Goal: Task Accomplishment & Management: Complete application form

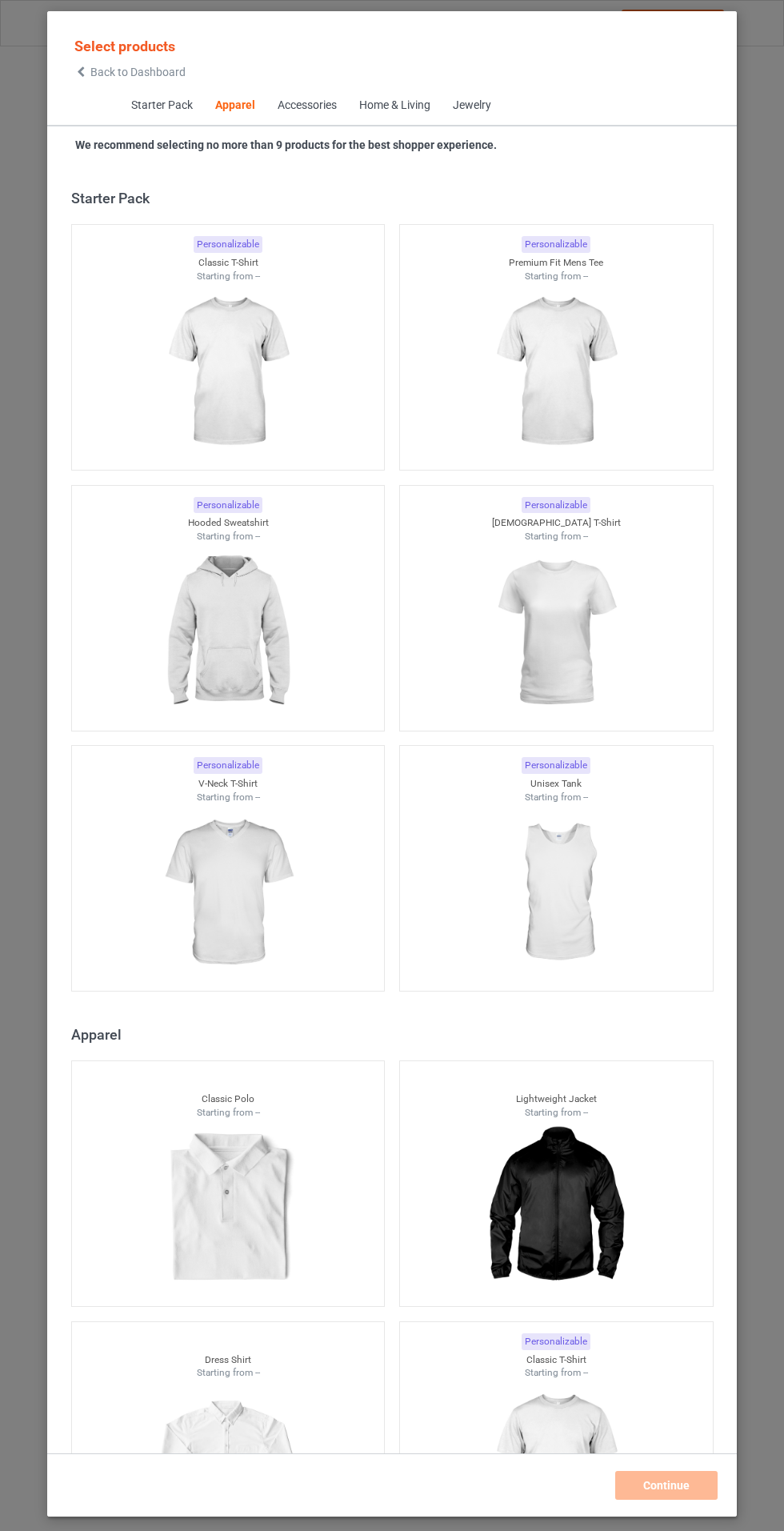
scroll to position [857, 0]
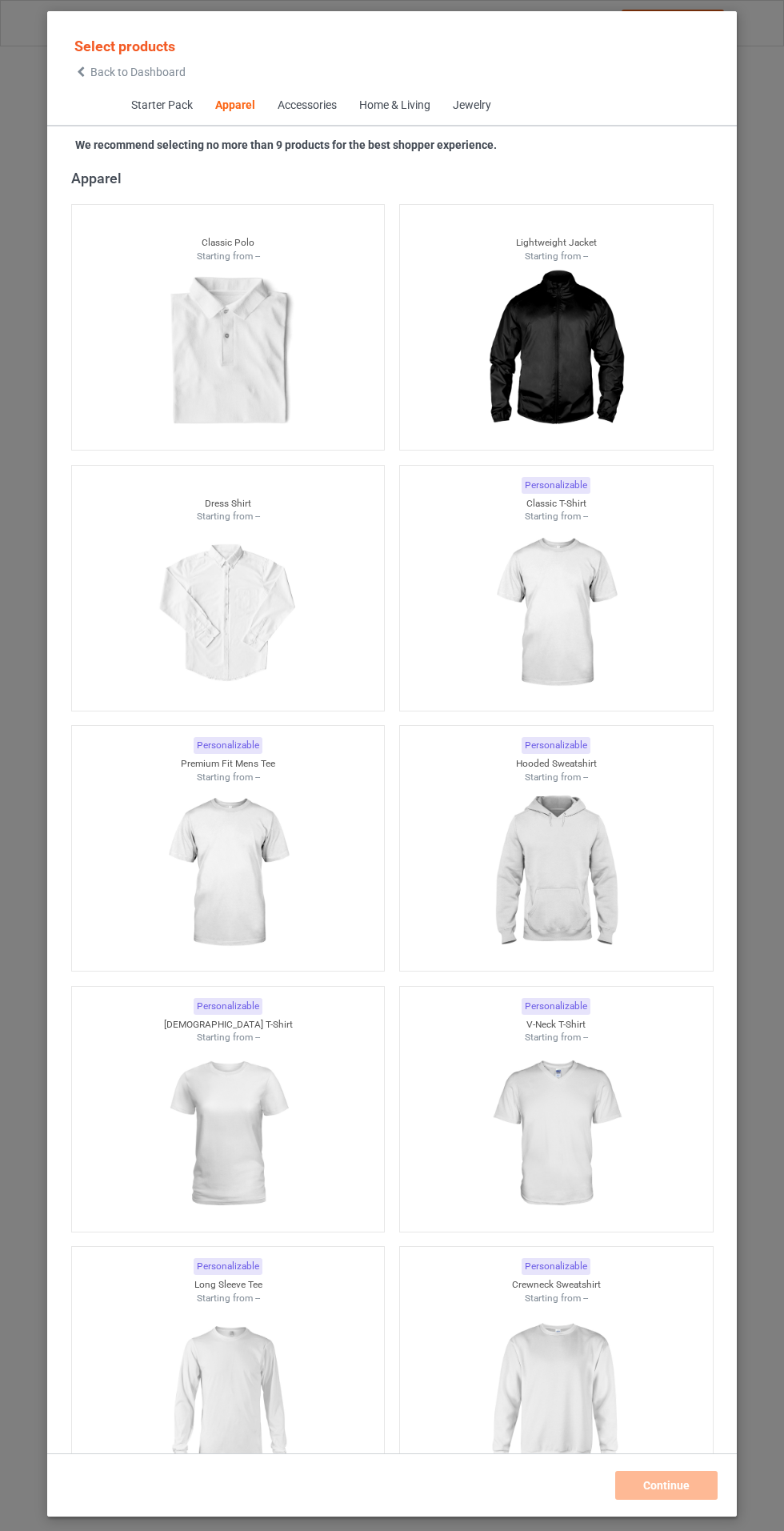
click at [81, 71] on icon at bounding box center [81, 72] width 14 height 11
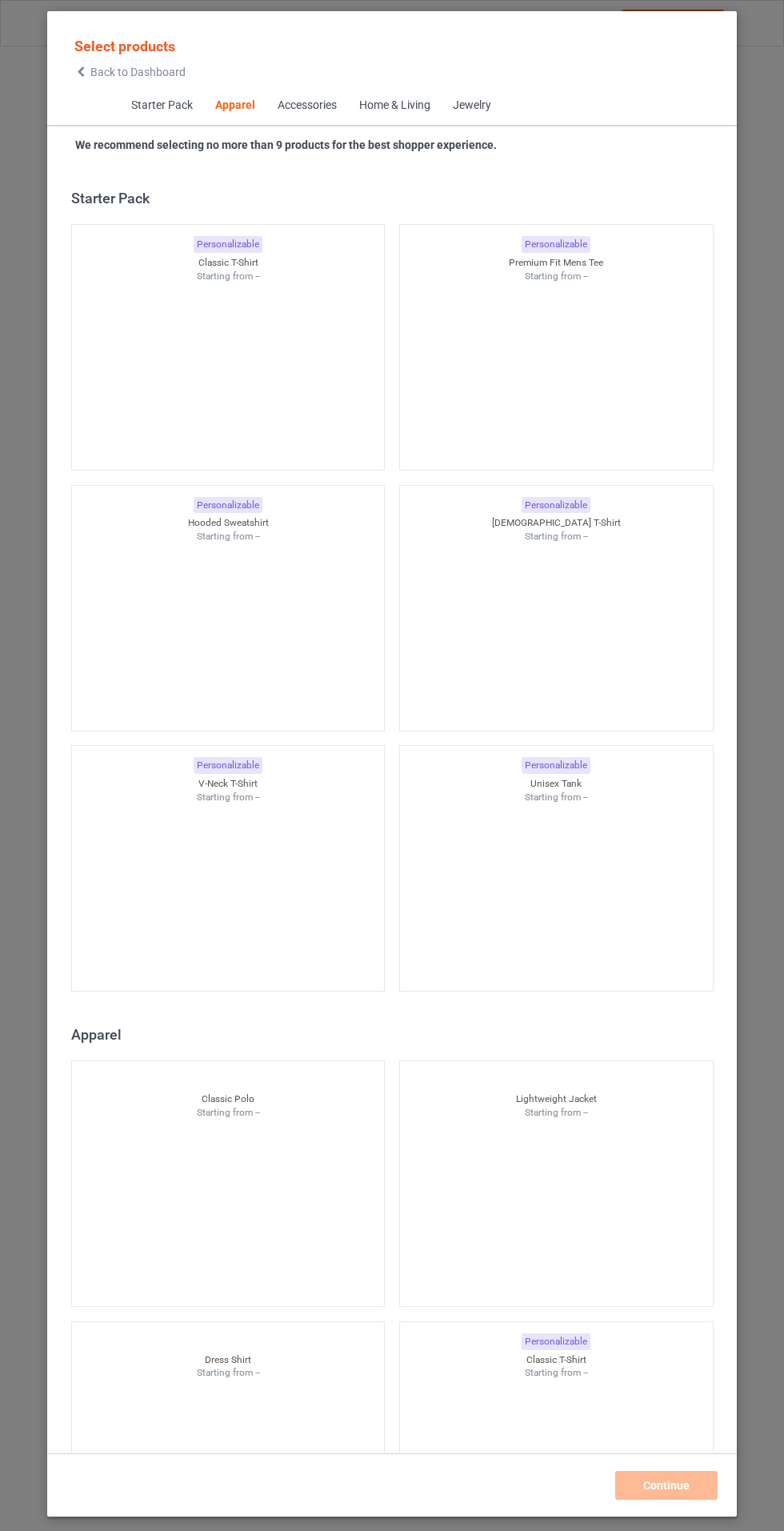
scroll to position [857, 0]
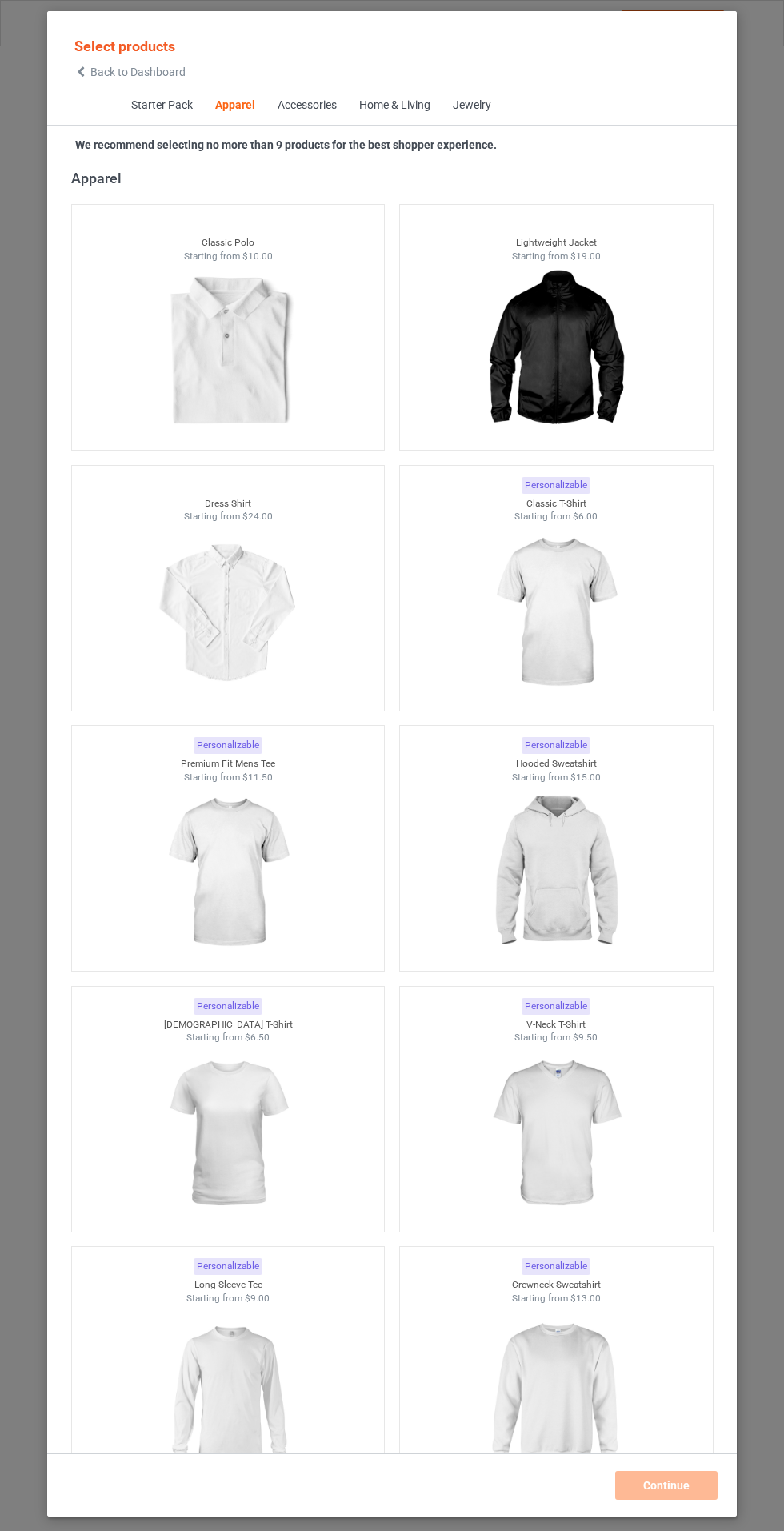
click at [590, 623] on img at bounding box center [556, 613] width 144 height 179
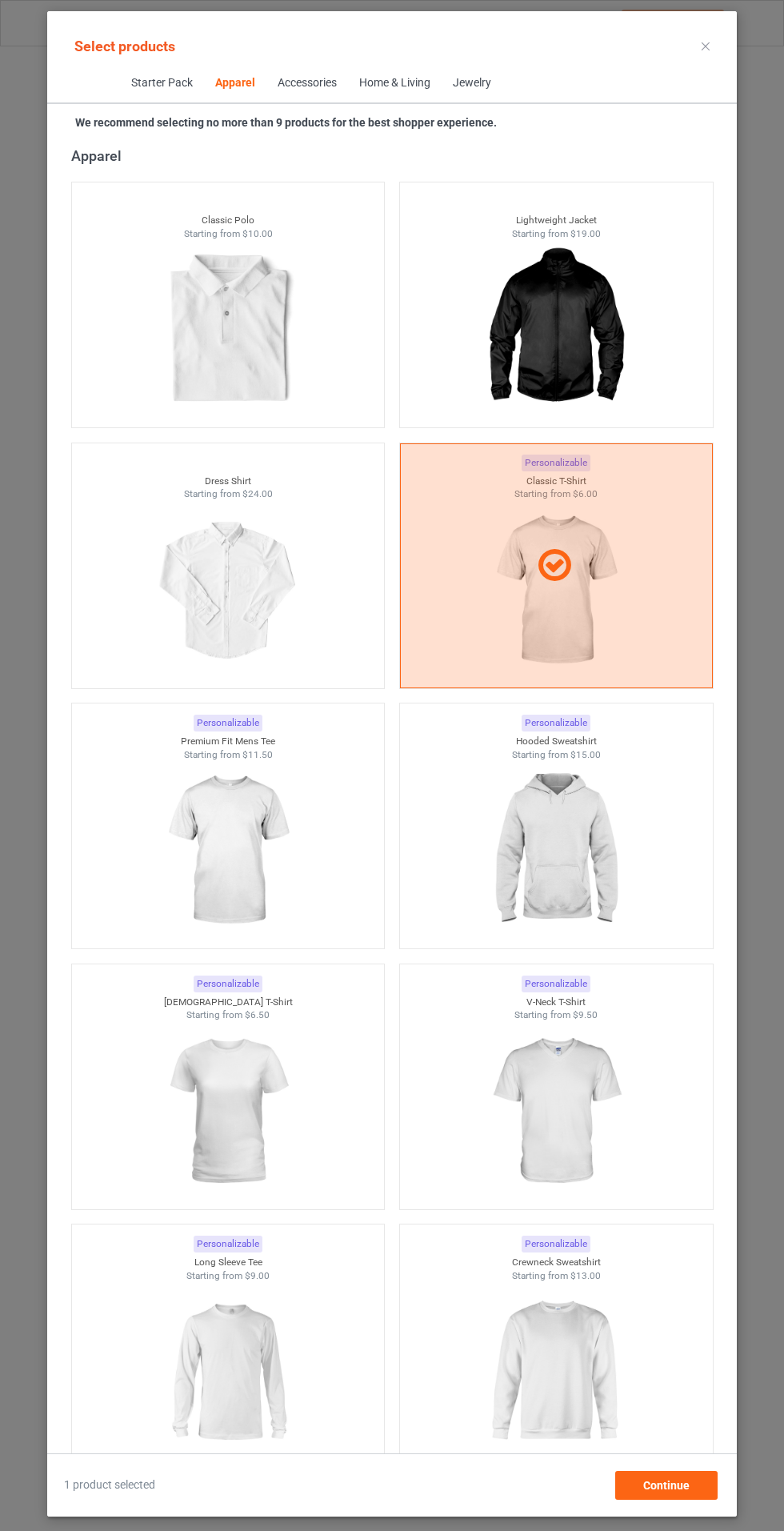
click at [284, 849] on img at bounding box center [227, 851] width 144 height 179
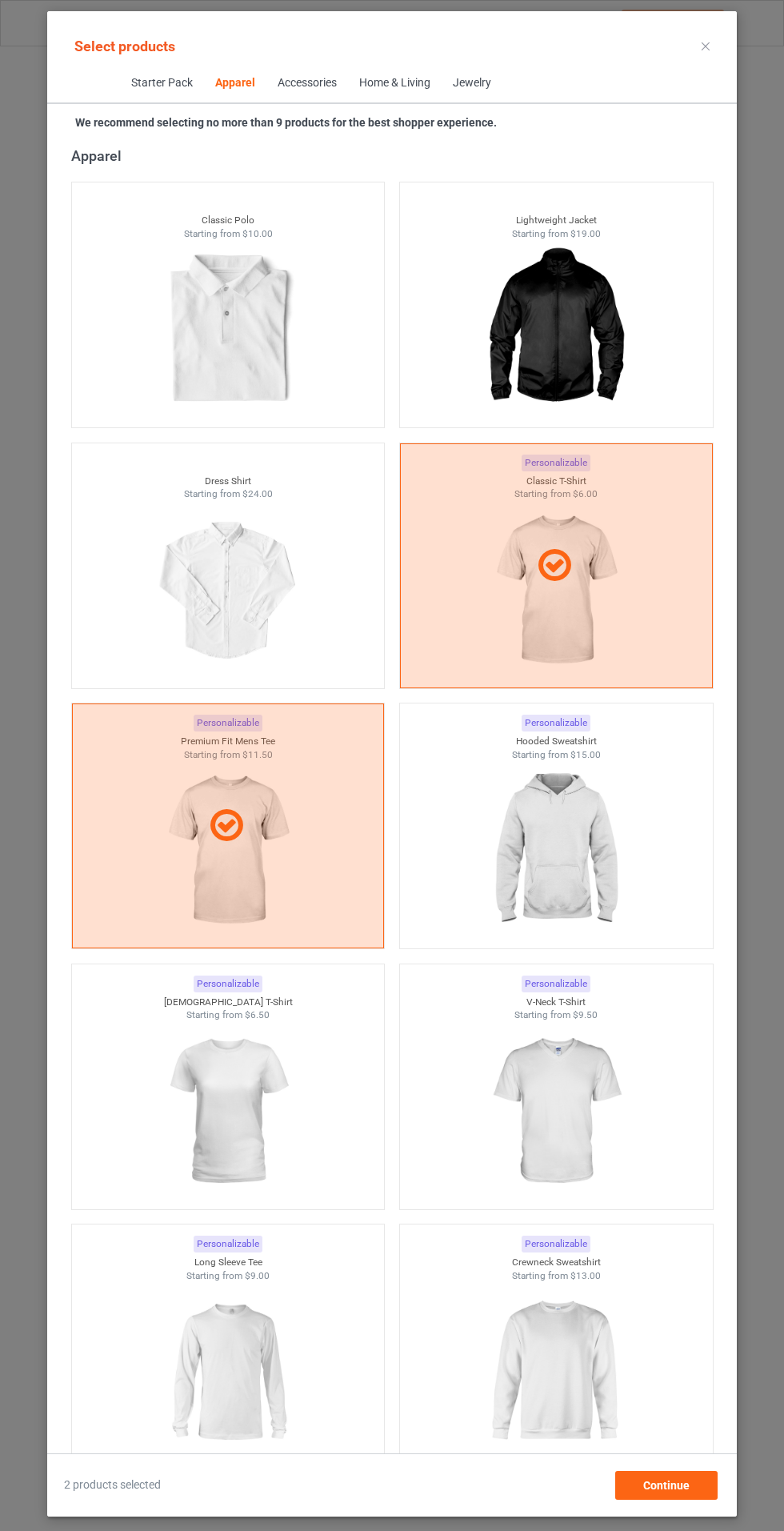
click at [588, 1132] on img at bounding box center [556, 1112] width 144 height 179
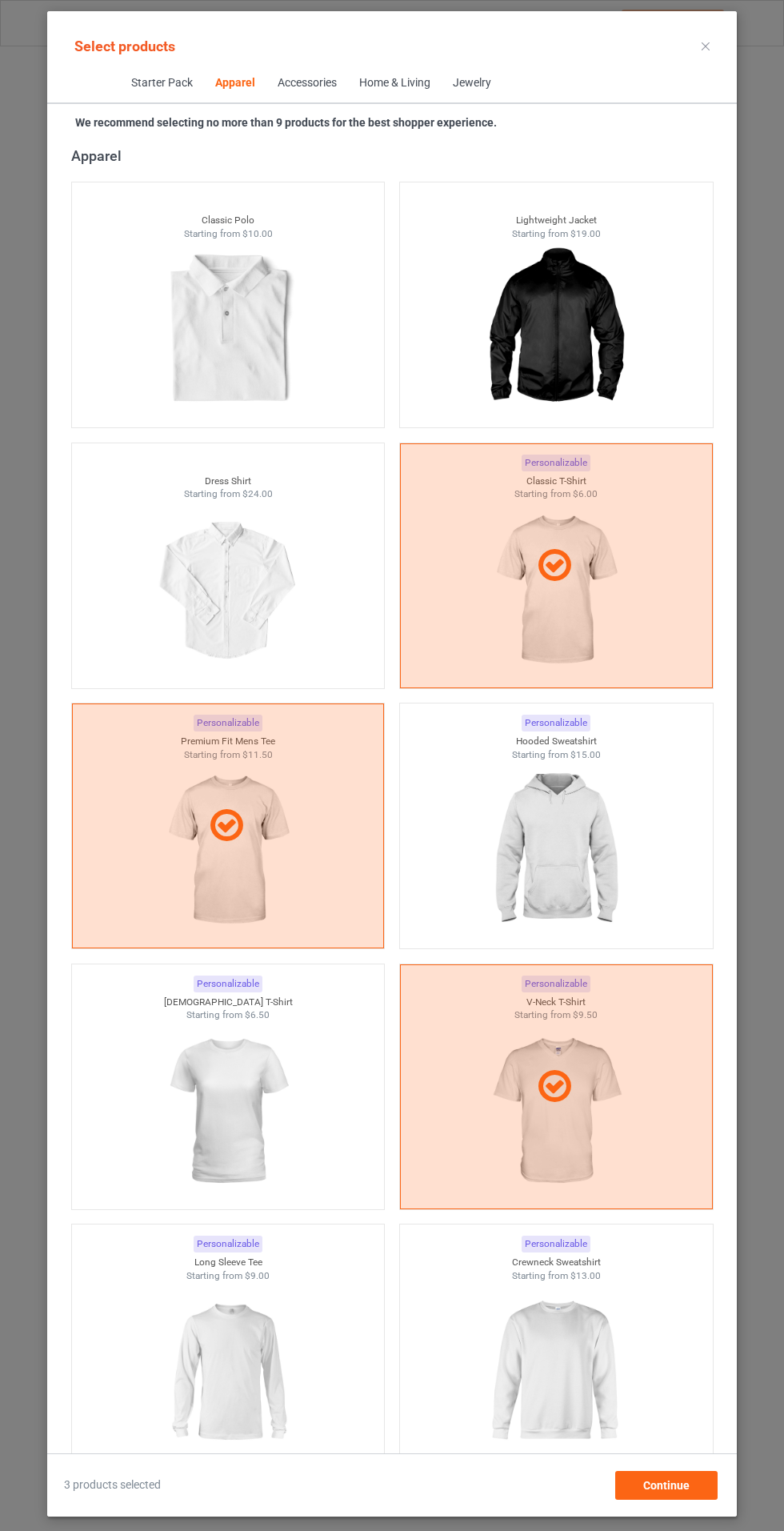
click at [236, 1162] on img at bounding box center [227, 1112] width 144 height 179
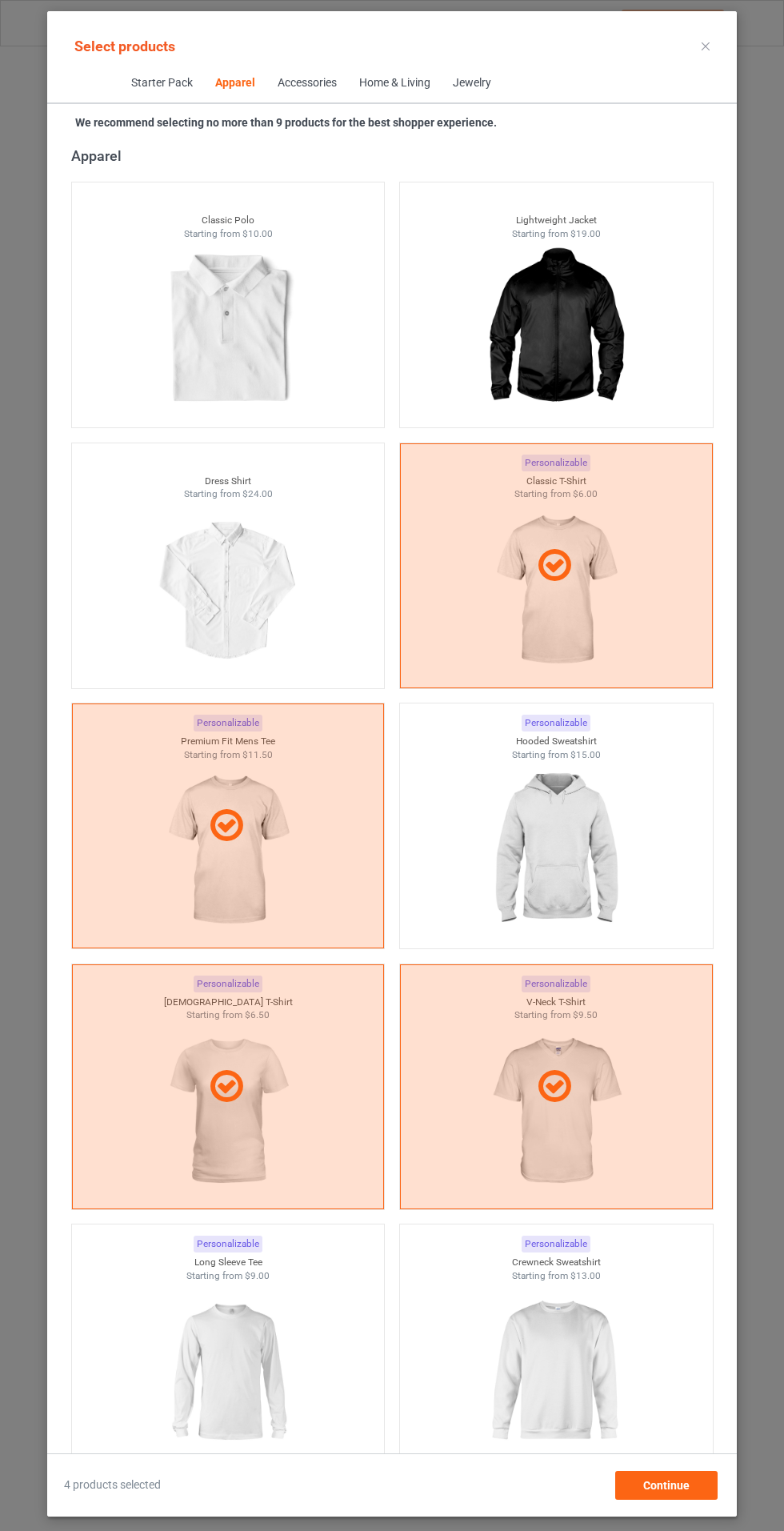
click at [596, 853] on img at bounding box center [556, 851] width 144 height 179
click at [214, 1358] on img at bounding box center [227, 1371] width 144 height 179
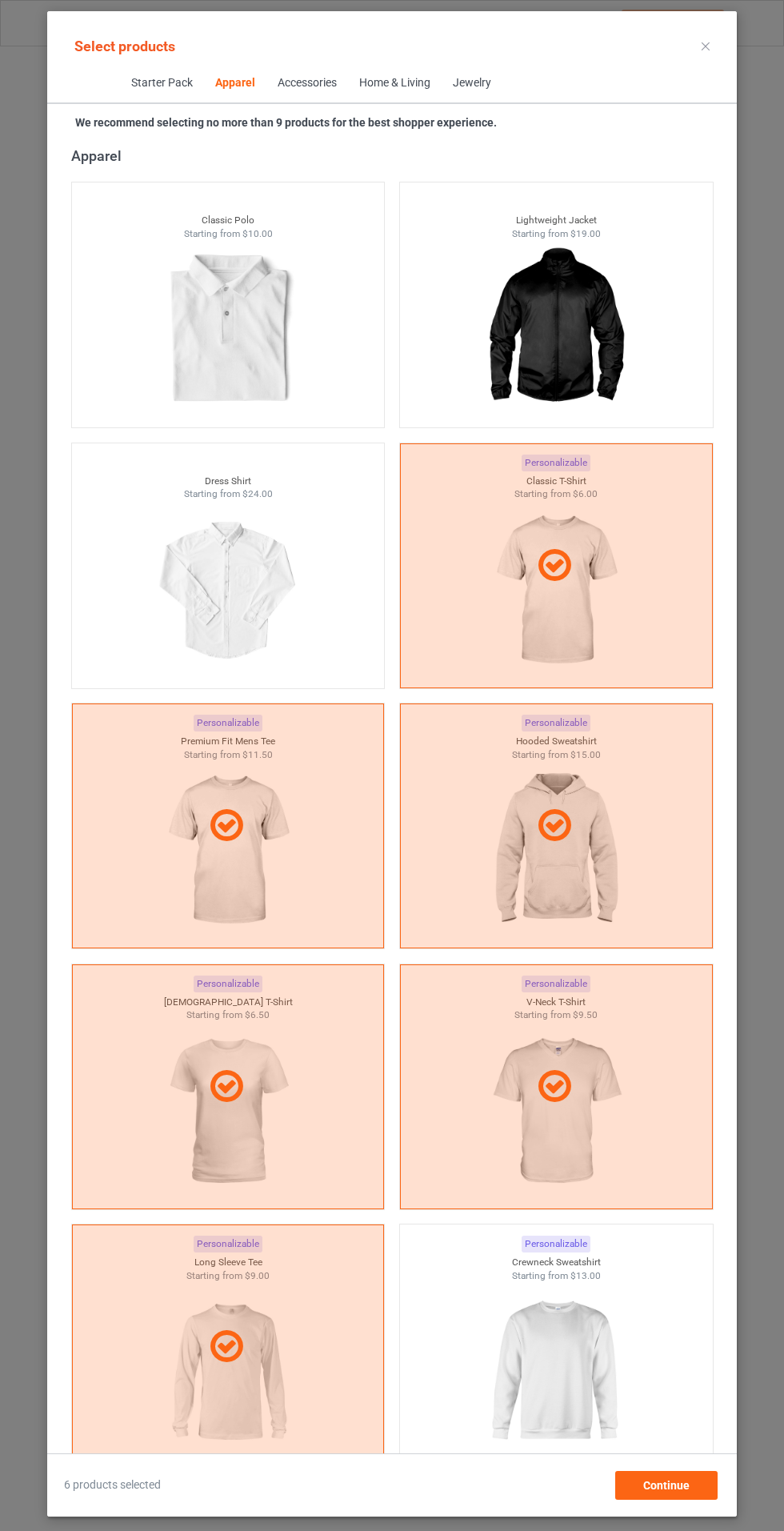
click at [580, 1331] on img at bounding box center [556, 1371] width 144 height 179
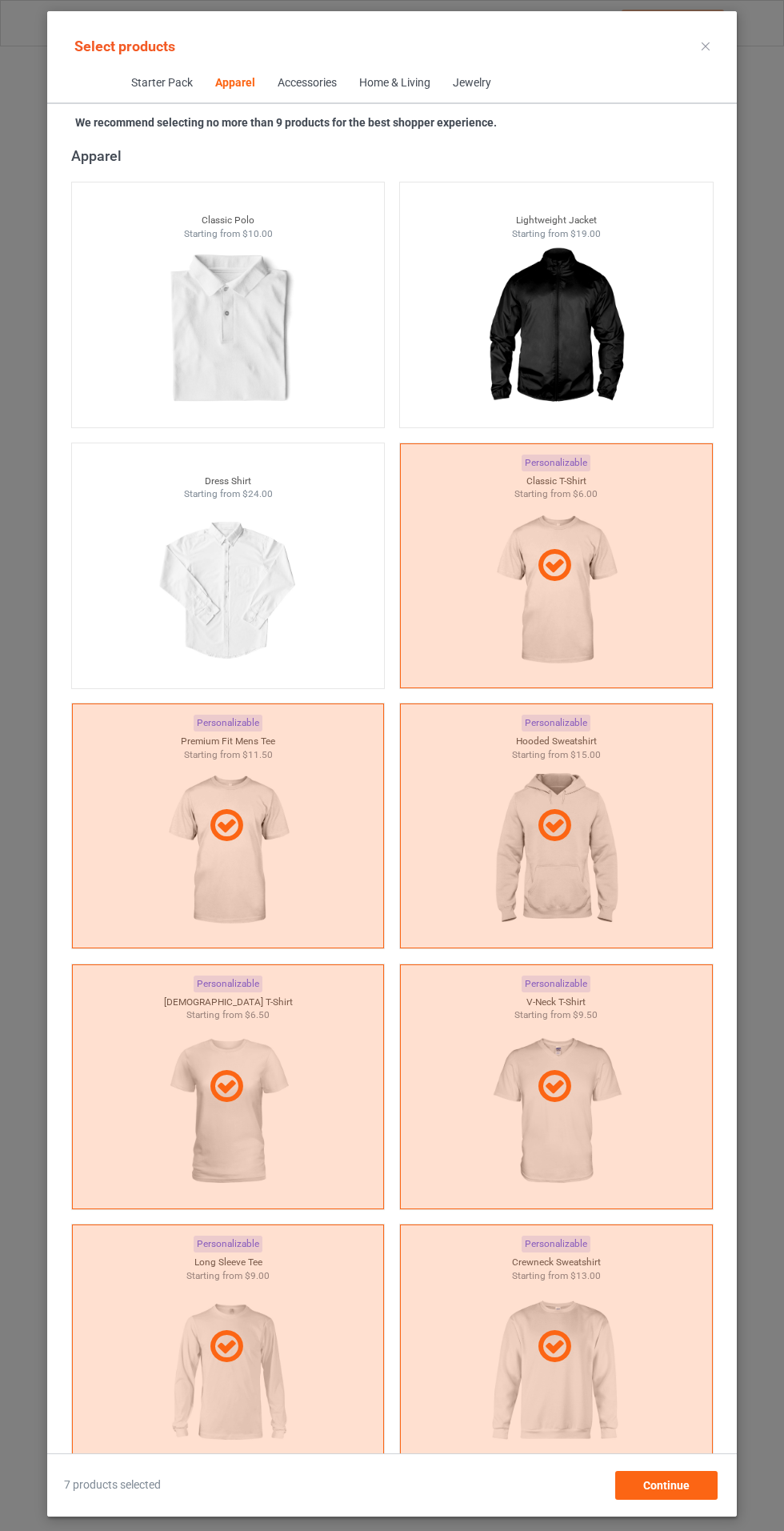
scroll to position [1899, 0]
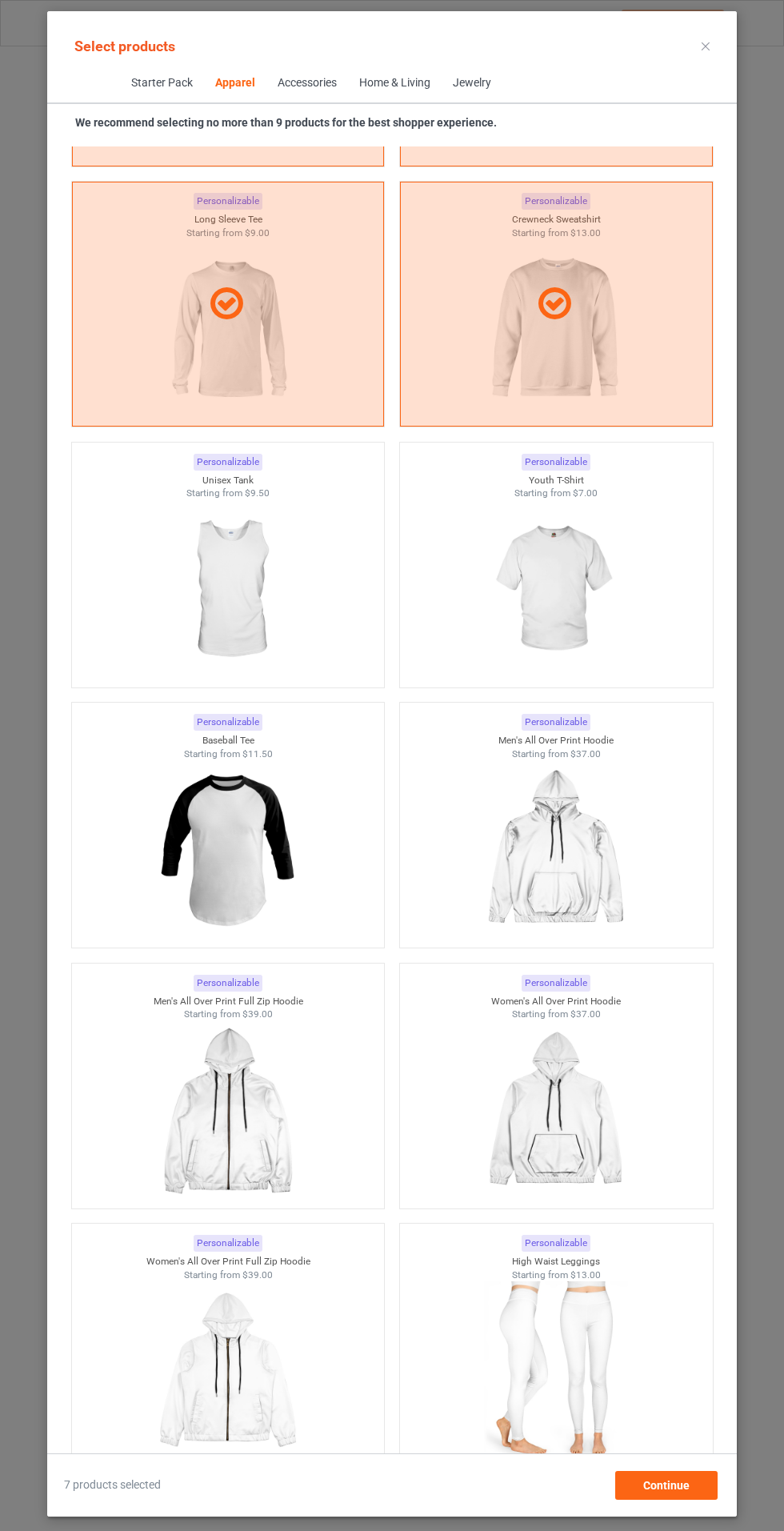
click at [587, 577] on img at bounding box center [556, 590] width 144 height 179
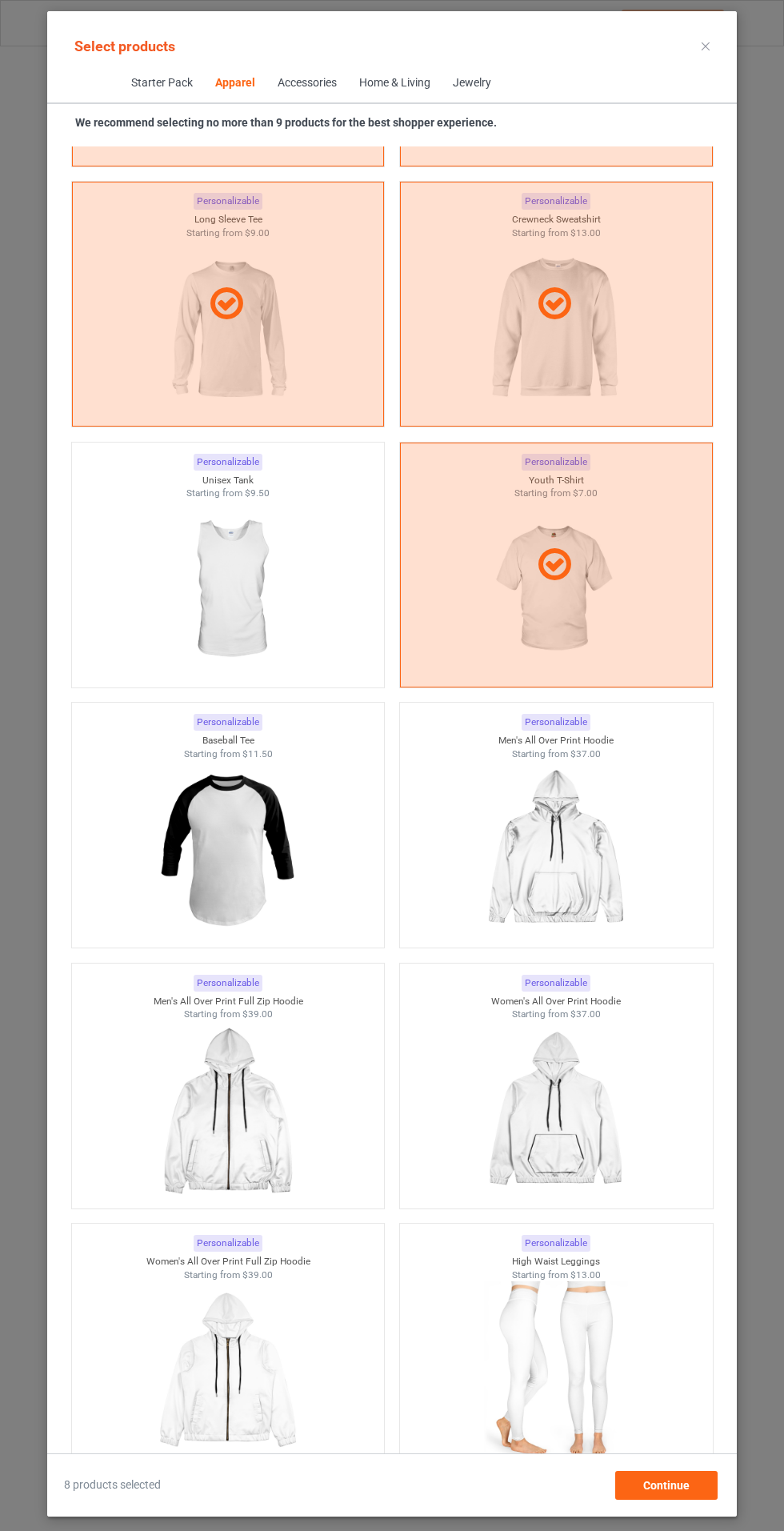
click at [737, 67] on div "Starter Pack Apparel Accessories Home & Living Jewelry" at bounding box center [392, 84] width 690 height 40
click at [706, 46] on icon at bounding box center [706, 47] width 8 height 8
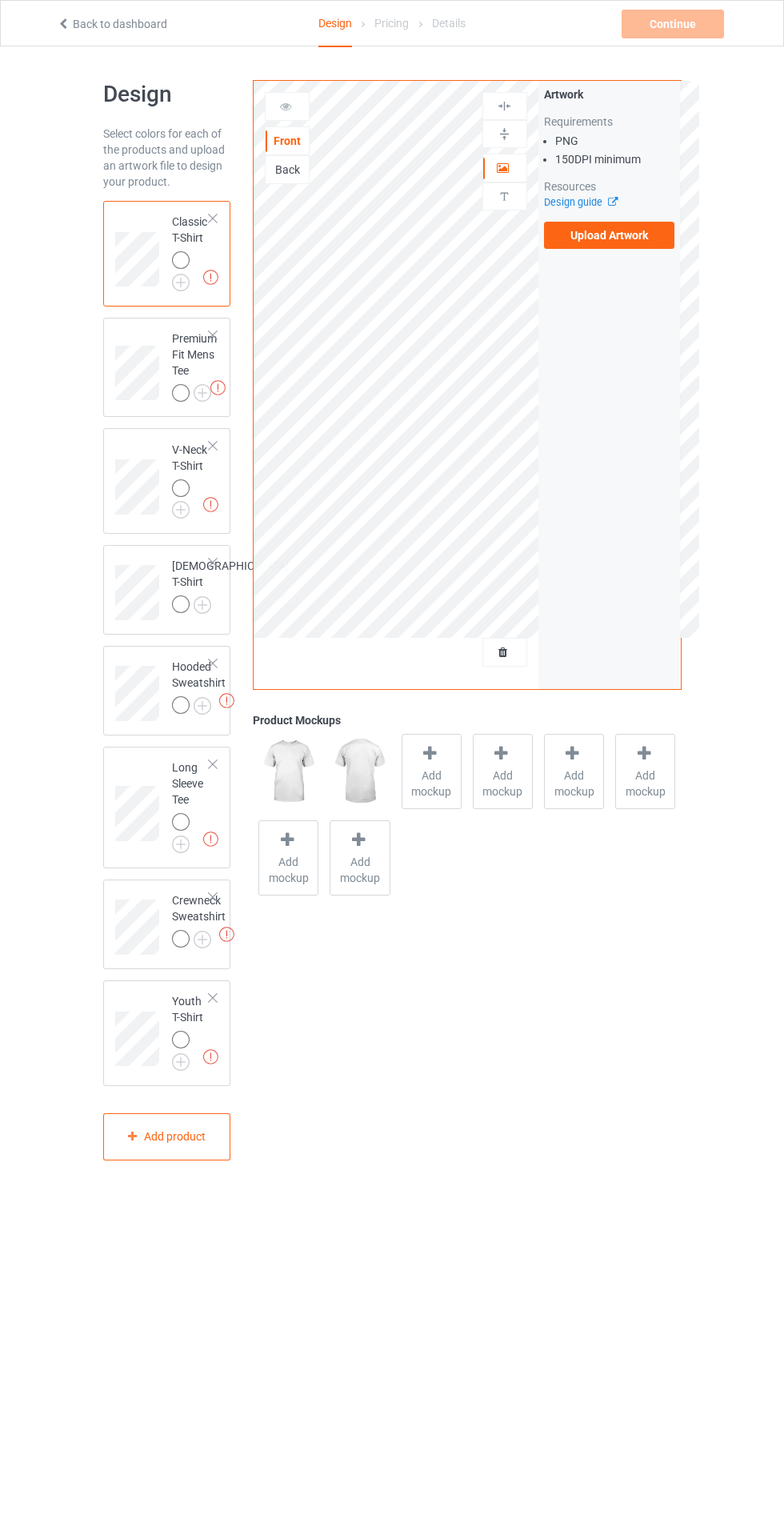
click at [0, 0] on img at bounding box center [0, 0] width 0 height 0
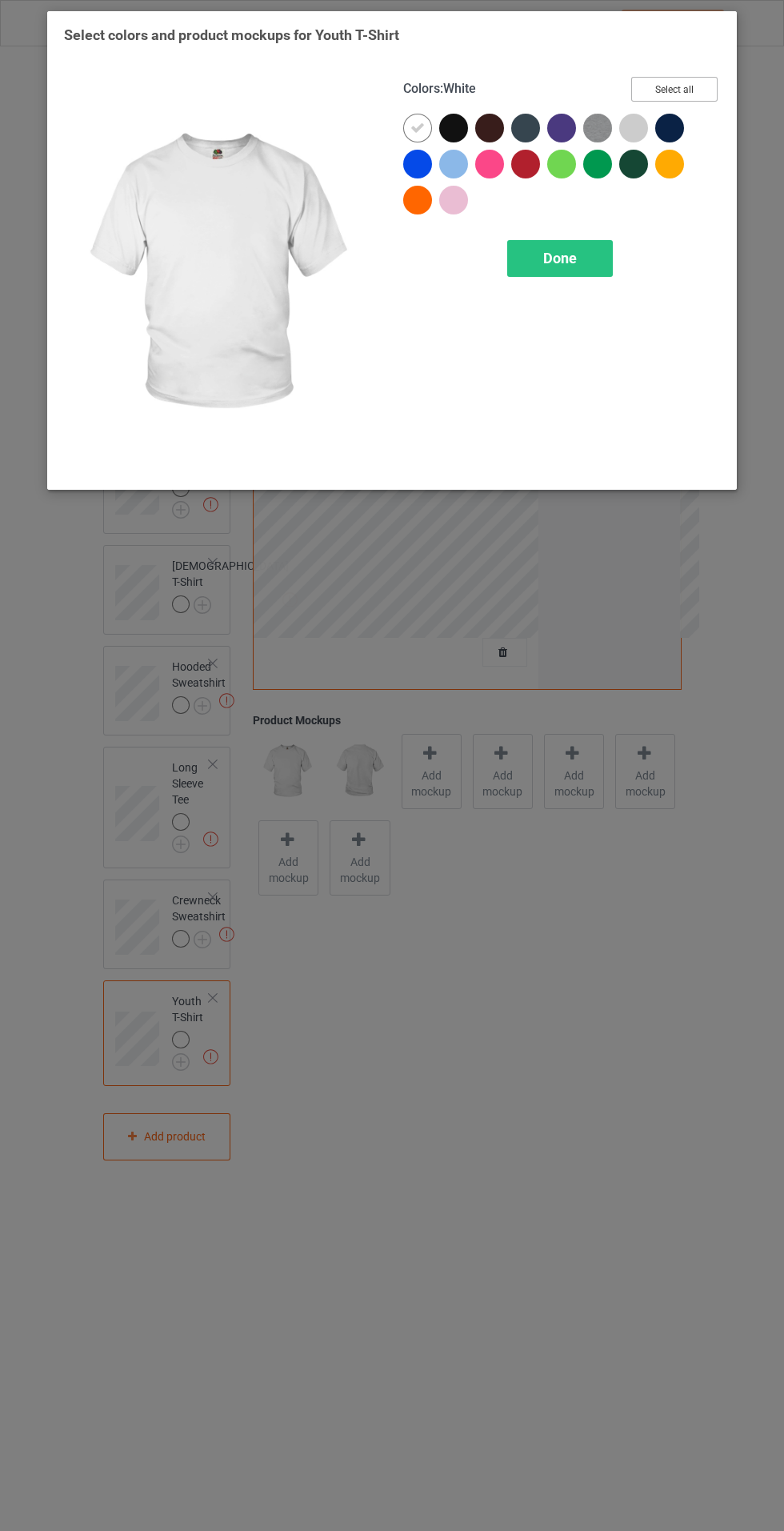
click at [699, 99] on button "Select all" at bounding box center [674, 89] width 86 height 25
click at [410, 130] on div at bounding box center [418, 128] width 29 height 29
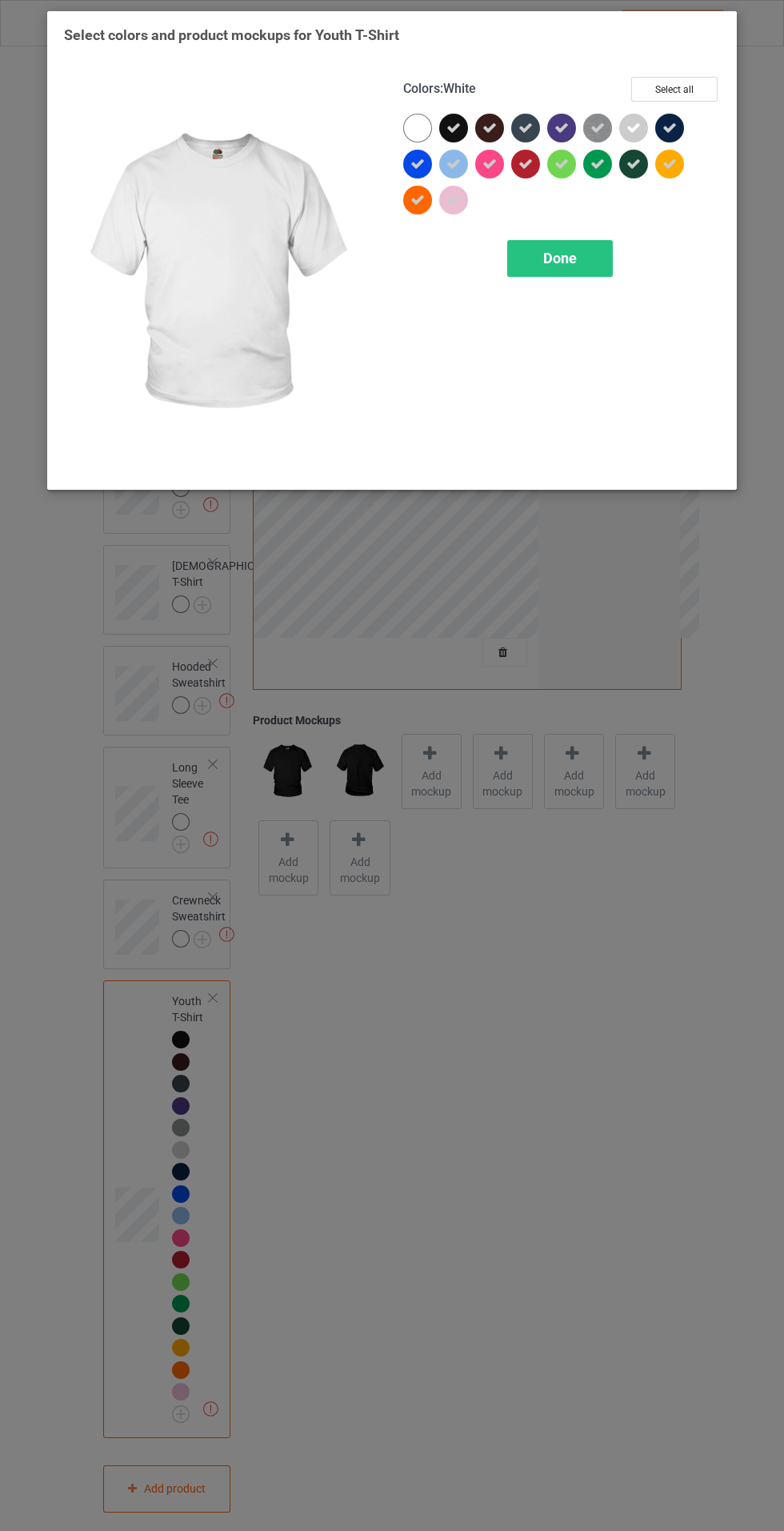
click at [560, 257] on span "Done" at bounding box center [561, 258] width 34 height 17
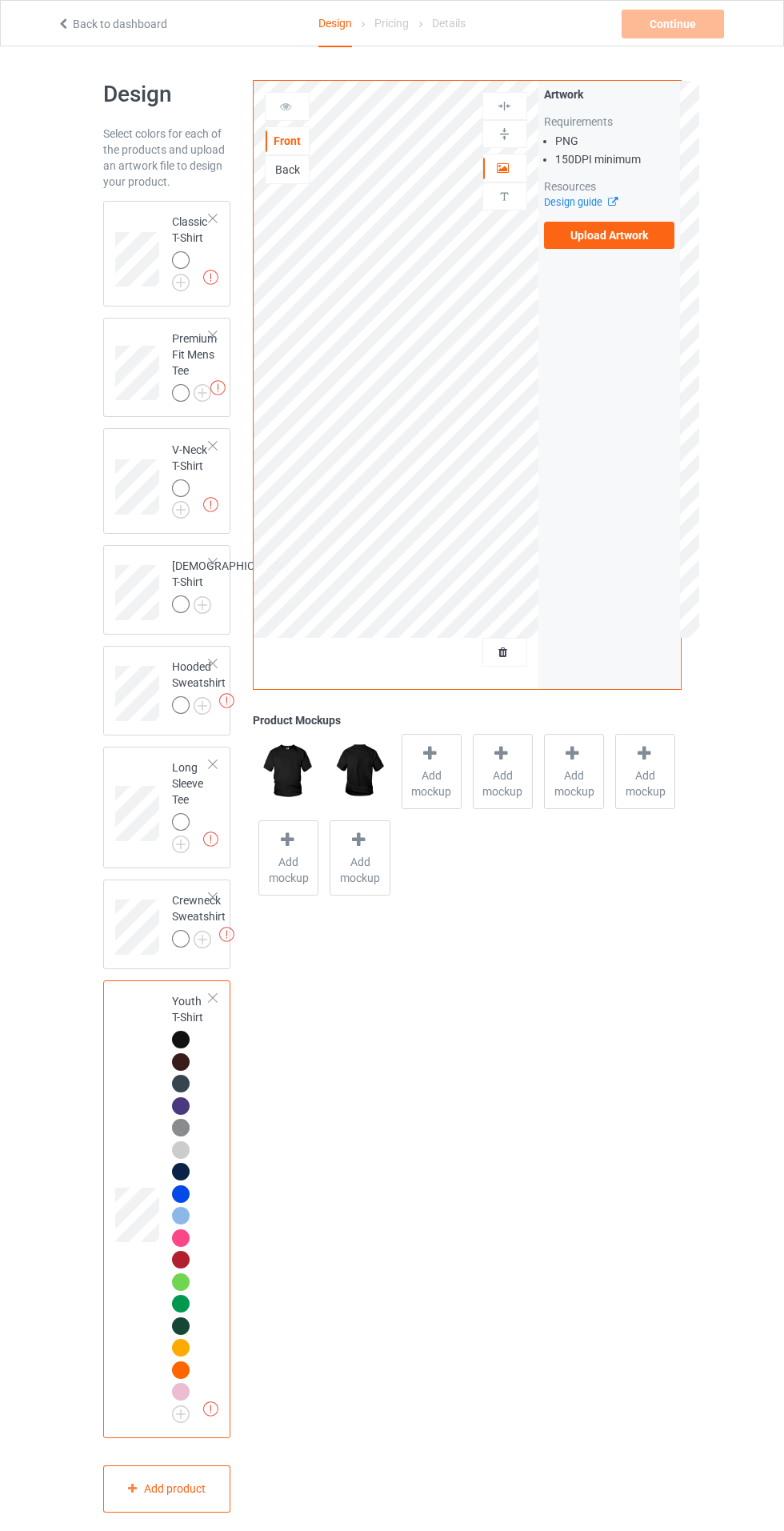
click at [0, 0] on img at bounding box center [0, 0] width 0 height 0
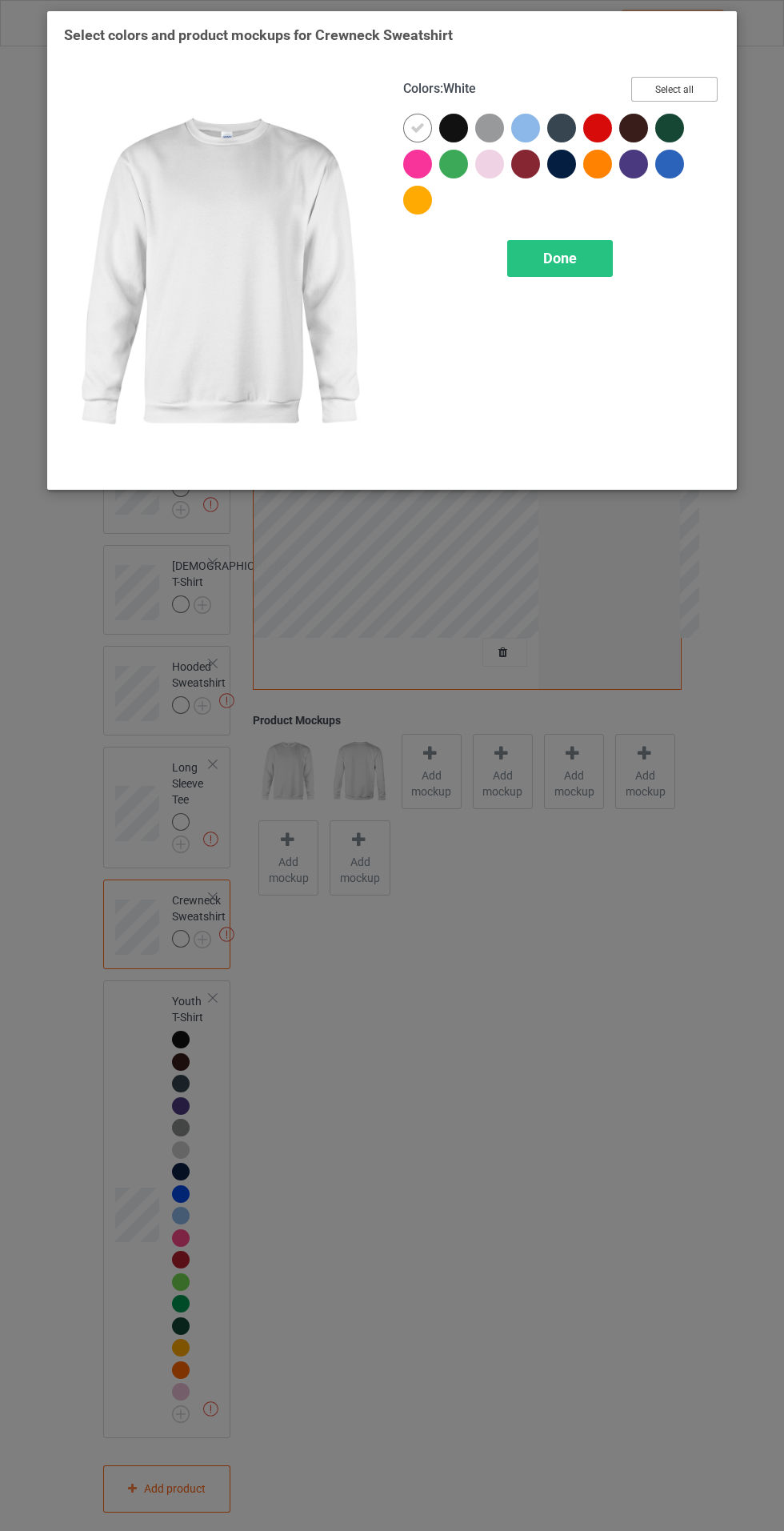
click at [711, 95] on button "Select all" at bounding box center [674, 89] width 86 height 25
click at [417, 127] on icon at bounding box center [418, 128] width 15 height 15
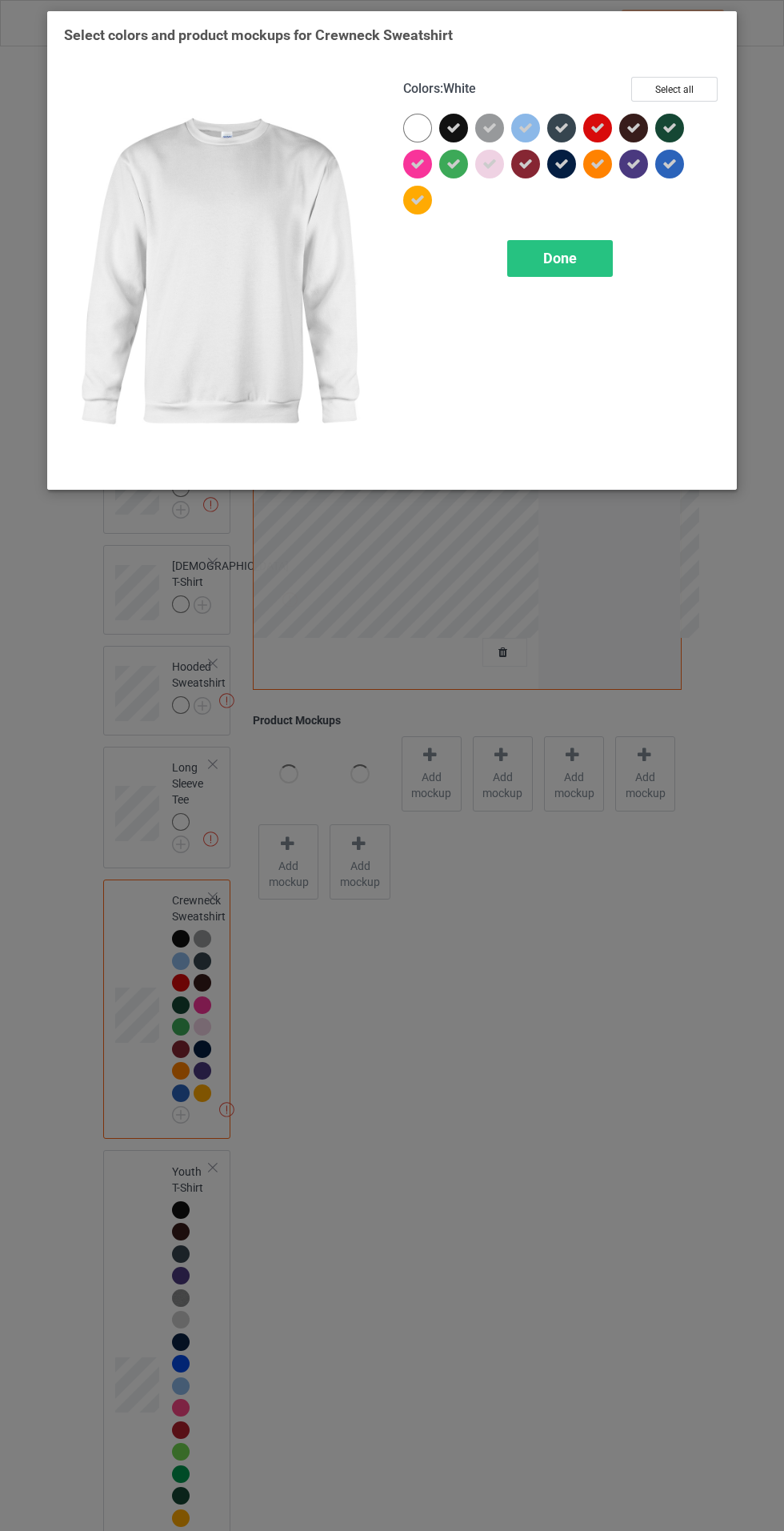
click at [560, 258] on span "Done" at bounding box center [561, 258] width 34 height 17
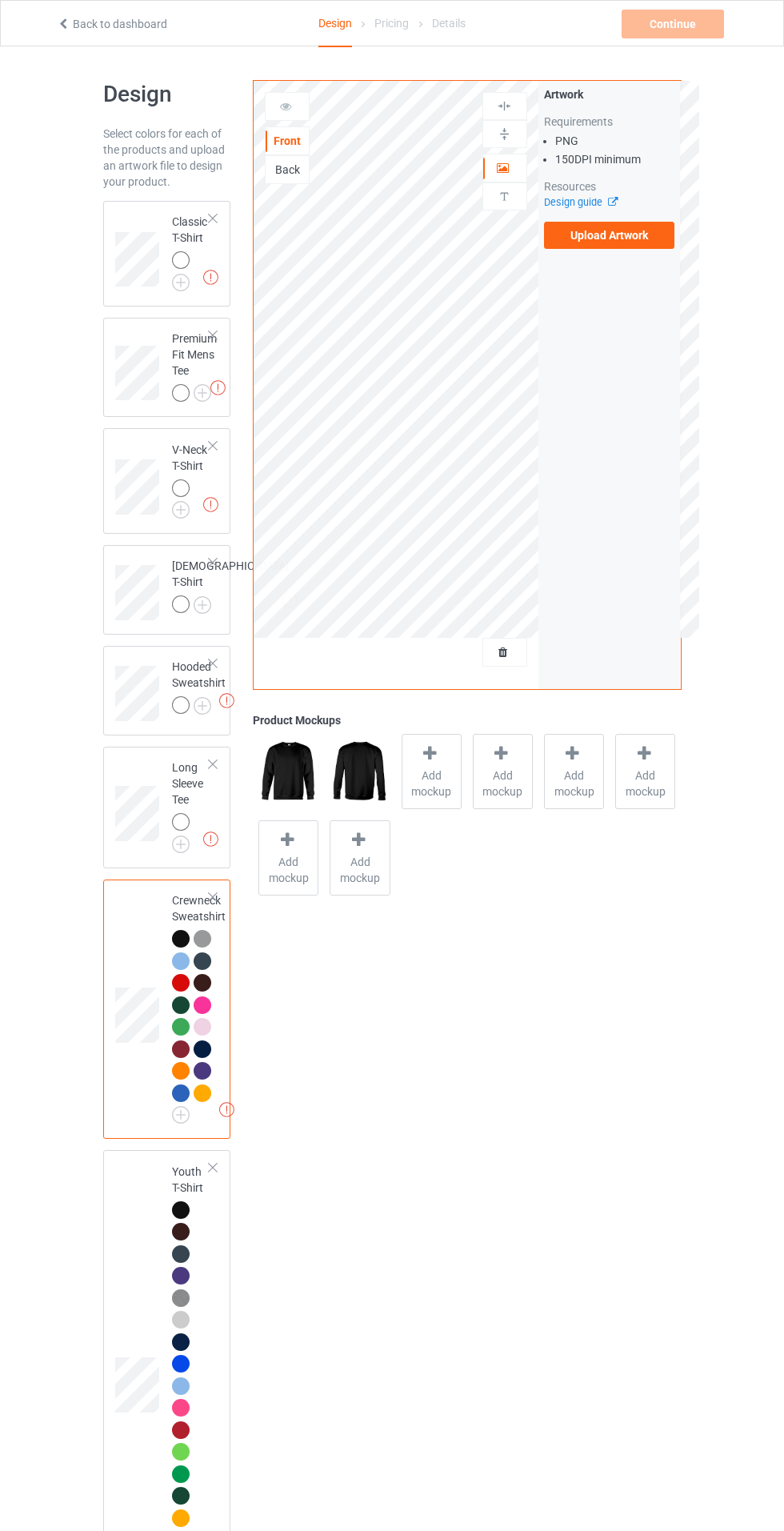
click at [0, 0] on img at bounding box center [0, 0] width 0 height 0
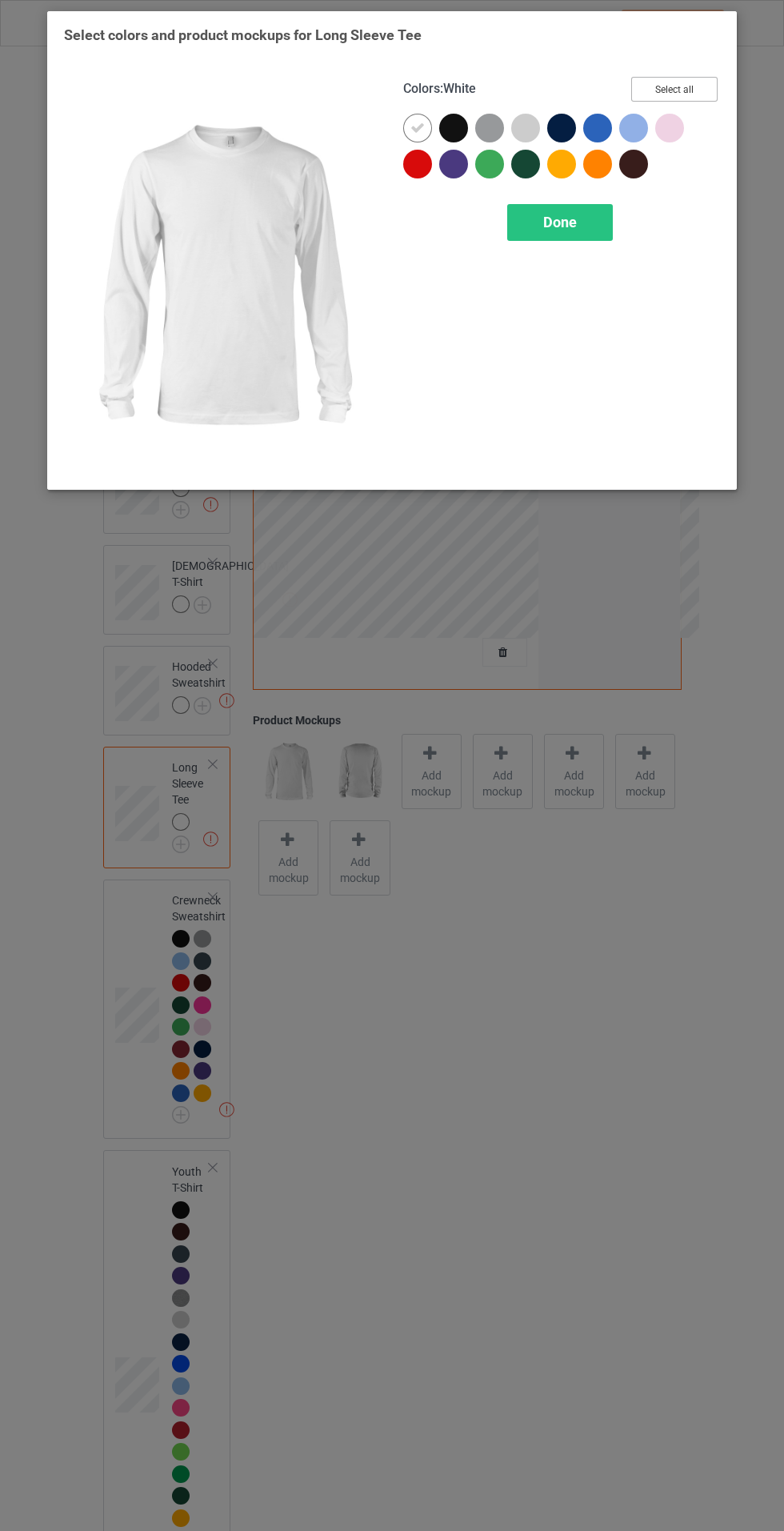
click at [704, 86] on button "Select all" at bounding box center [674, 89] width 86 height 25
click at [411, 128] on icon at bounding box center [418, 128] width 15 height 15
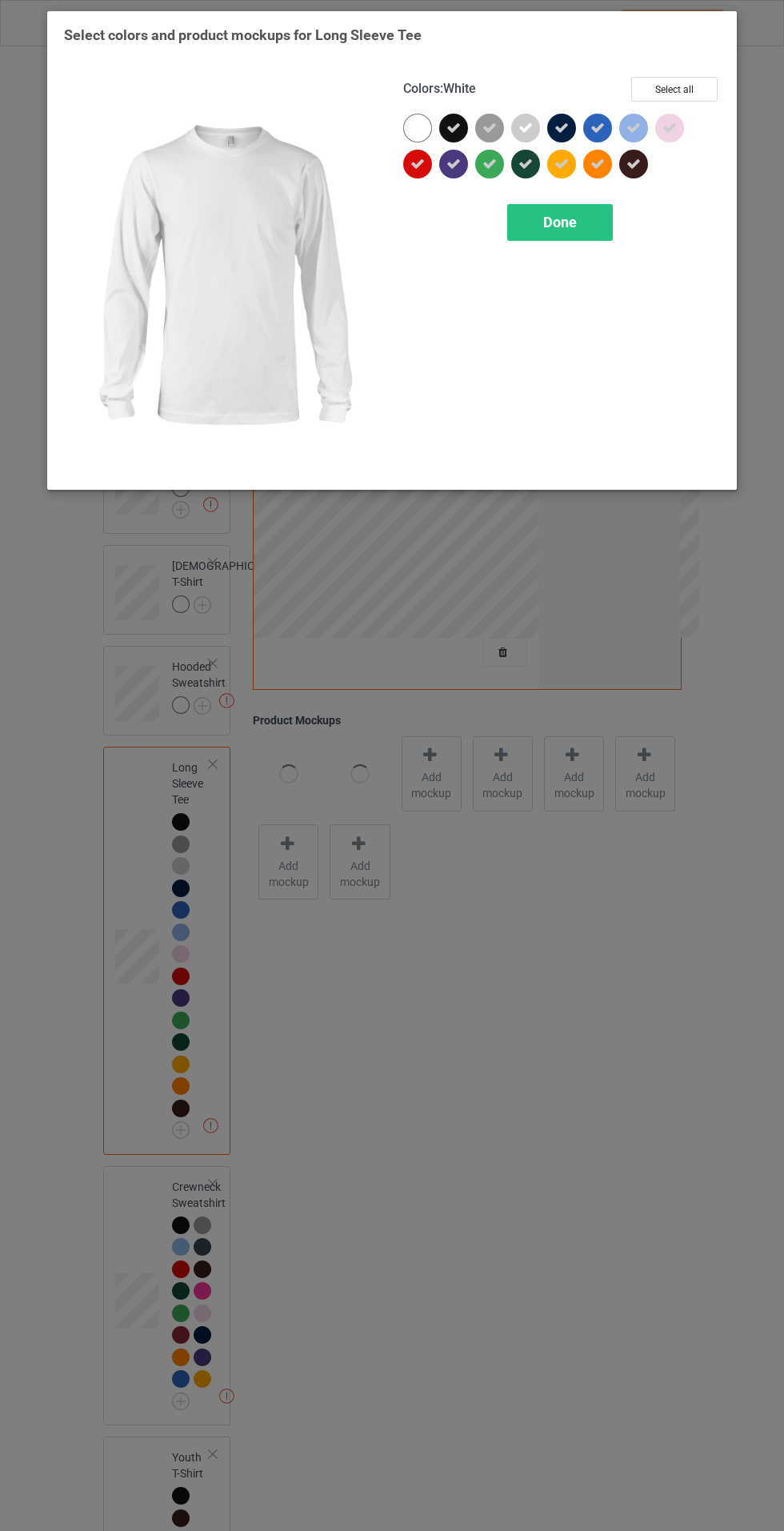
click at [567, 231] on div "Done" at bounding box center [560, 223] width 106 height 37
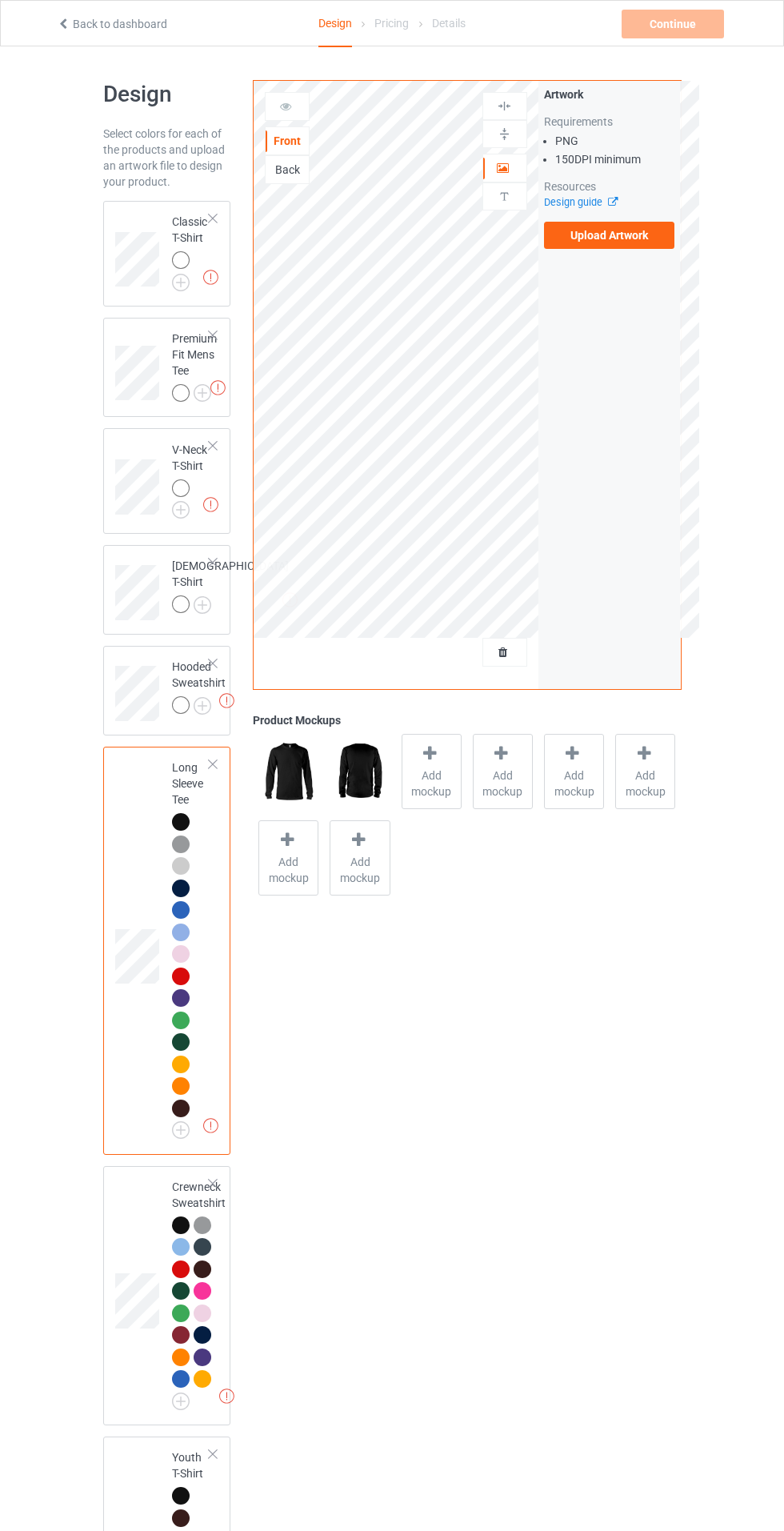
click at [0, 0] on img at bounding box center [0, 0] width 0 height 0
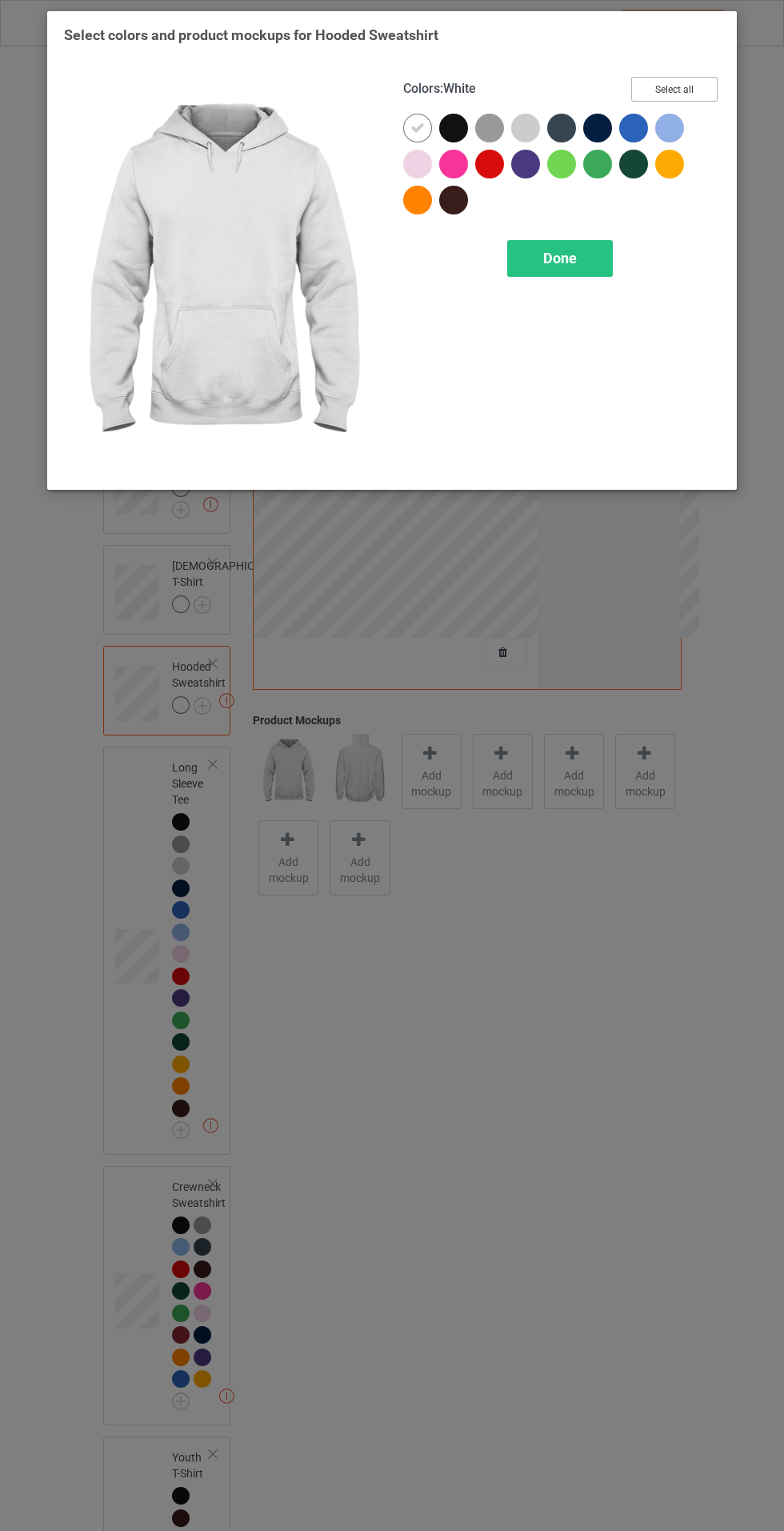
click at [704, 84] on button "Select all" at bounding box center [674, 89] width 86 height 25
click at [417, 127] on icon at bounding box center [418, 128] width 15 height 15
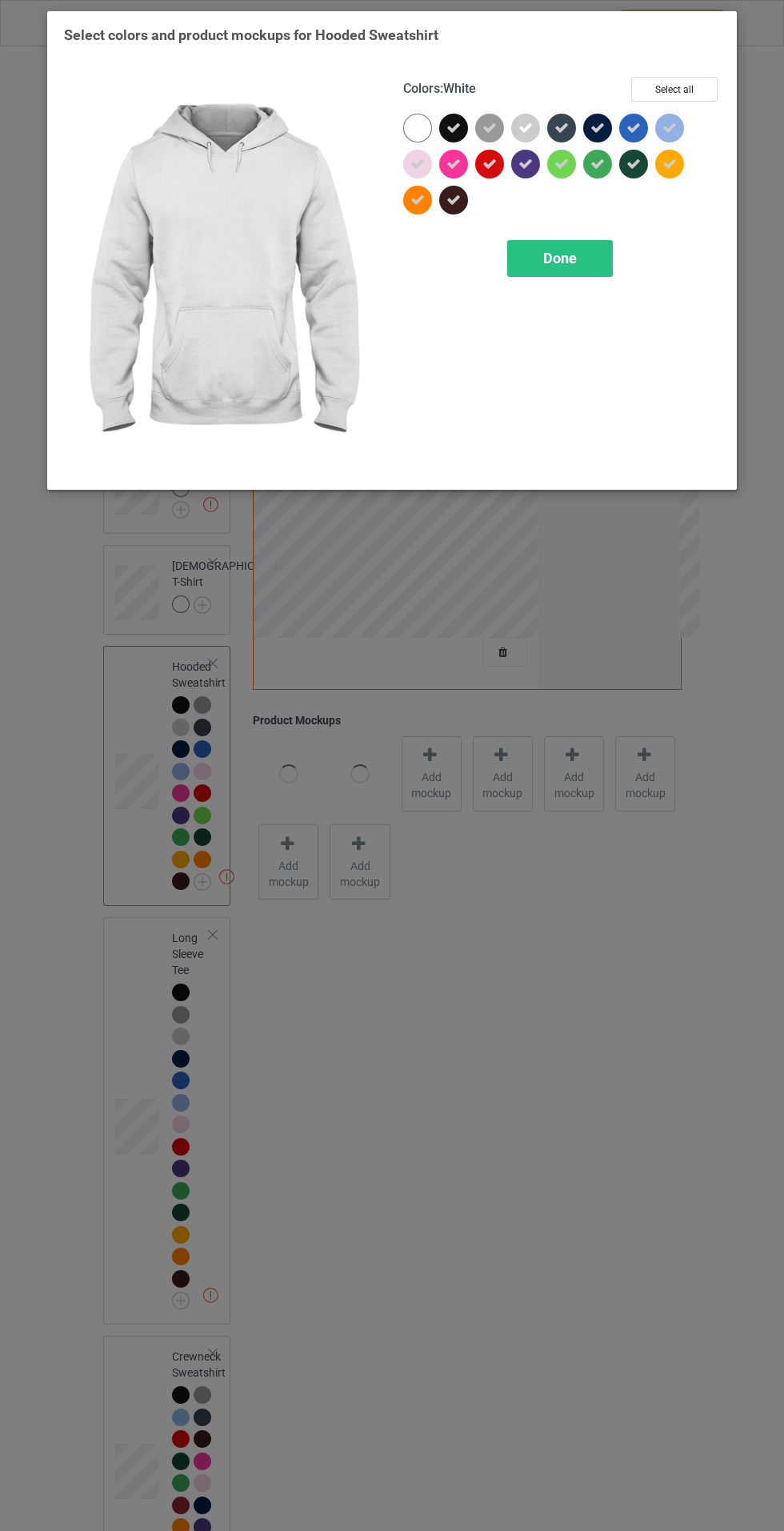
click at [560, 257] on span "Done" at bounding box center [561, 258] width 34 height 17
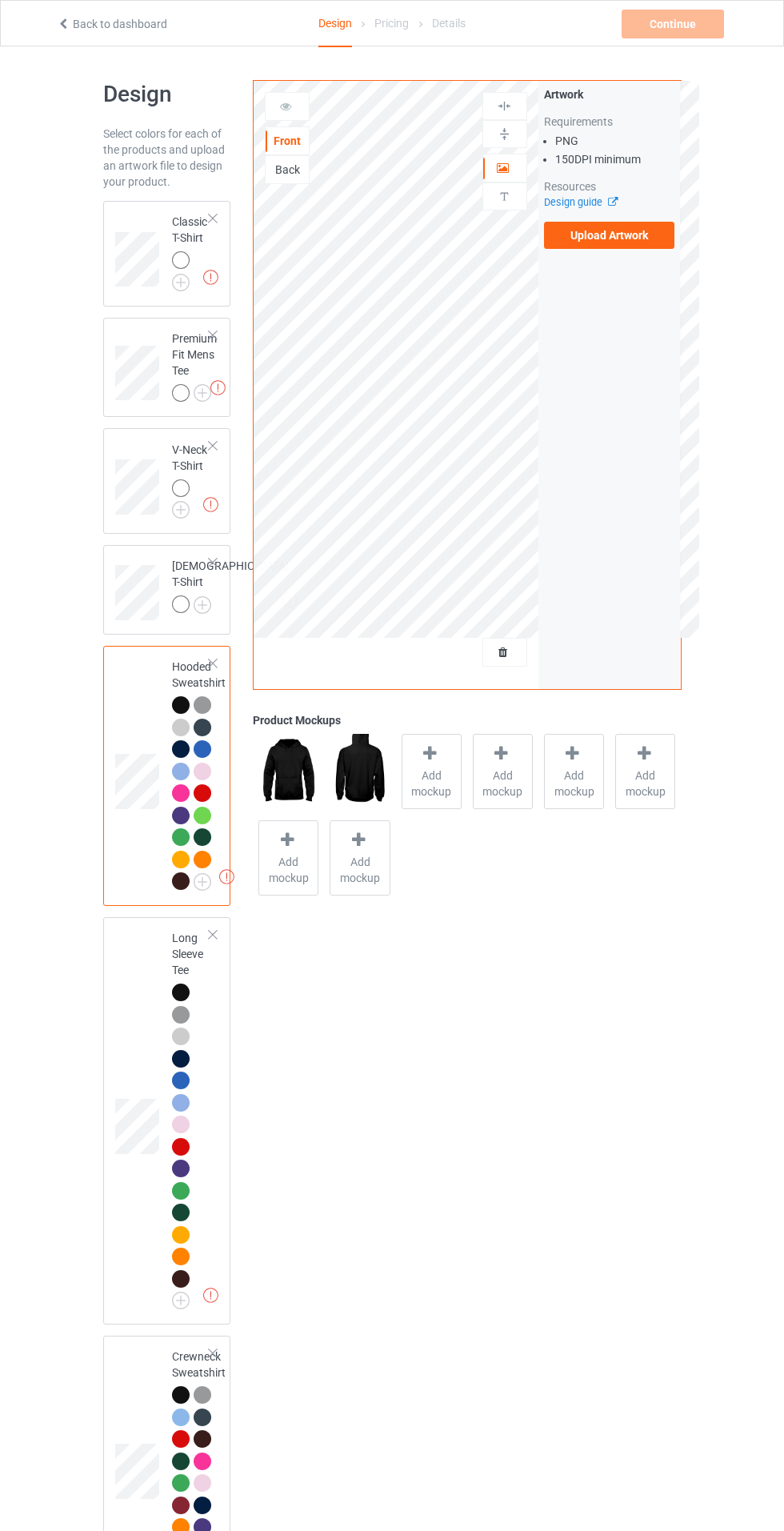
click at [0, 0] on img at bounding box center [0, 0] width 0 height 0
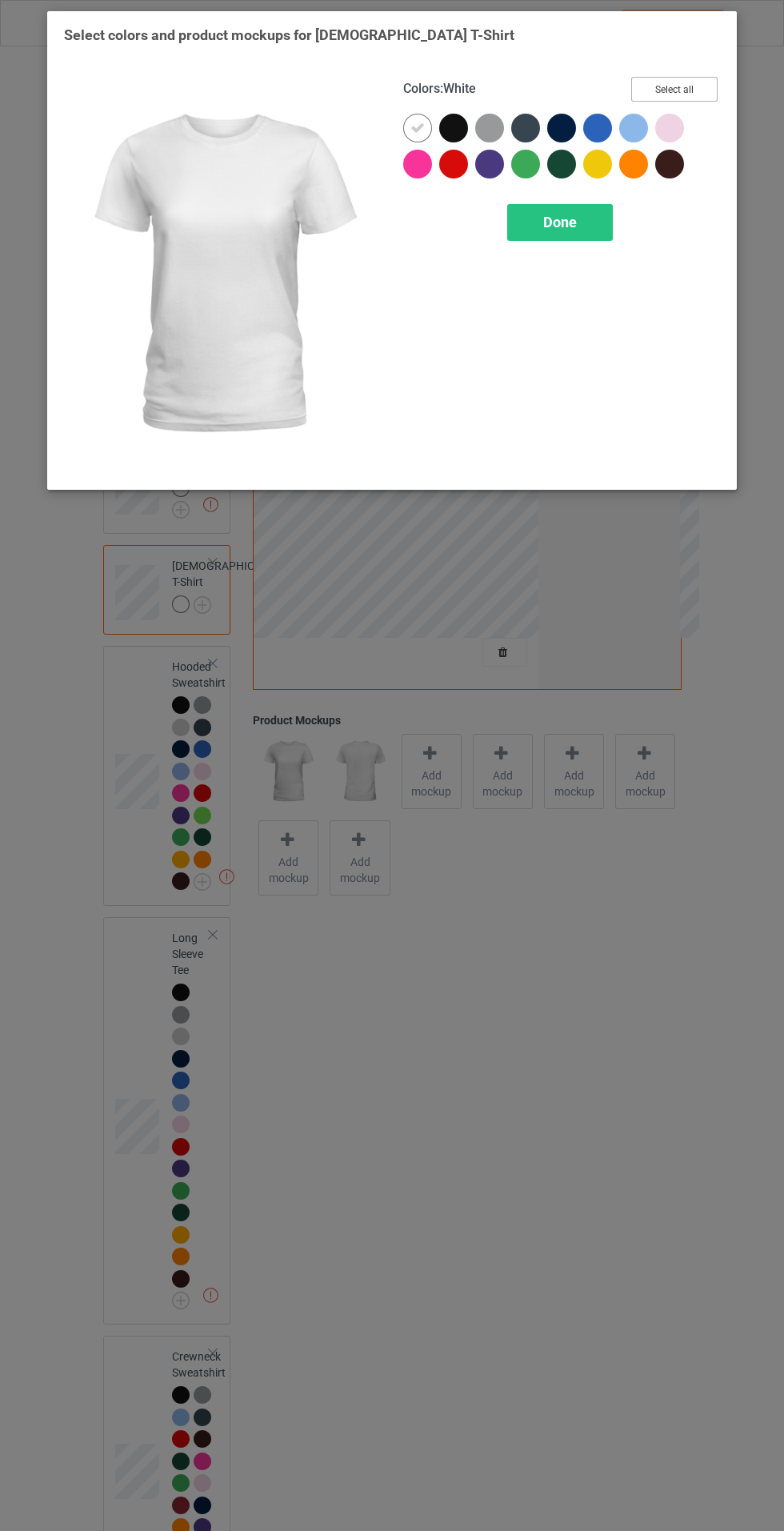
click at [704, 86] on button "Select all" at bounding box center [674, 89] width 86 height 25
click at [413, 129] on icon at bounding box center [418, 128] width 15 height 15
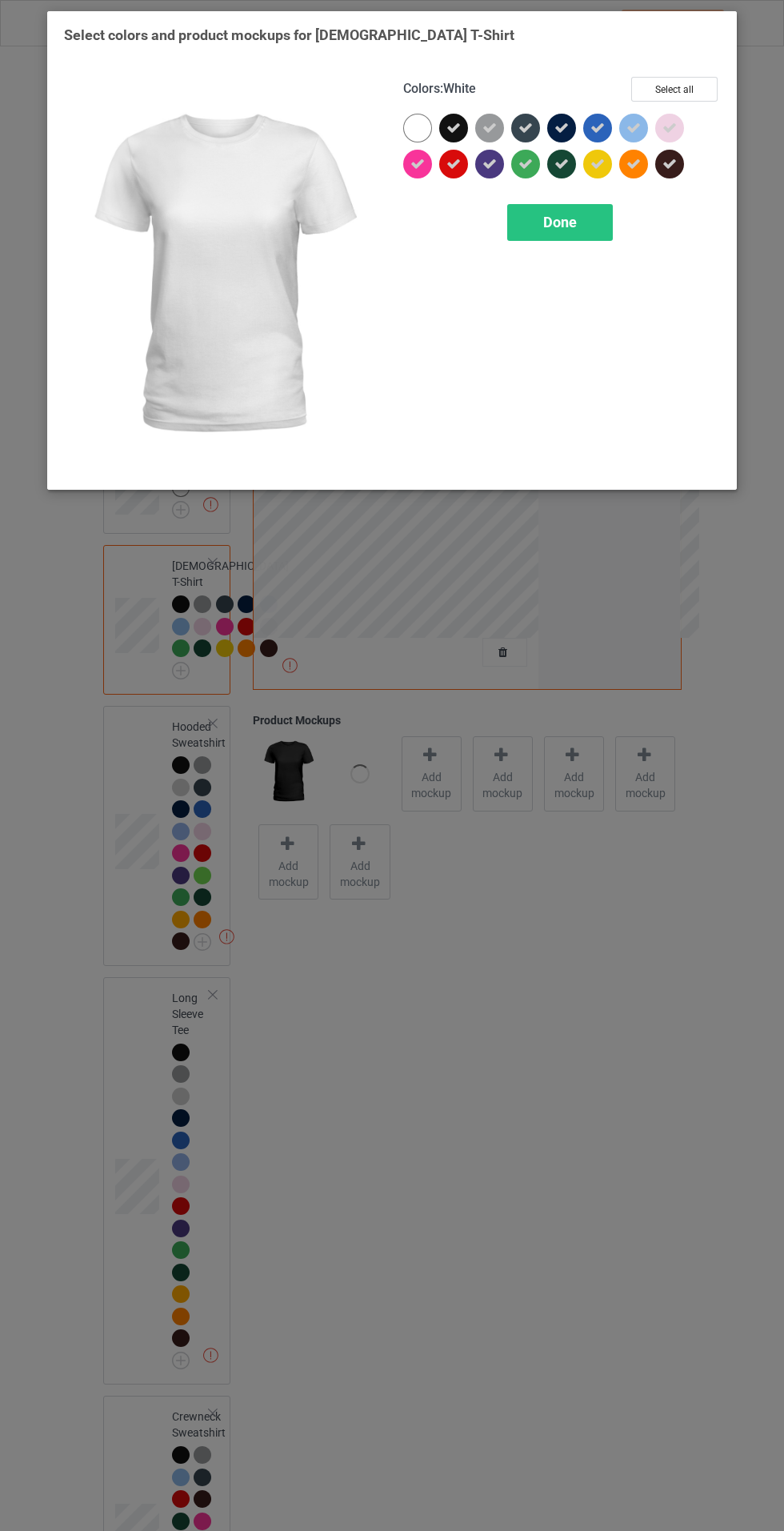
click at [590, 236] on div "Done" at bounding box center [560, 223] width 106 height 37
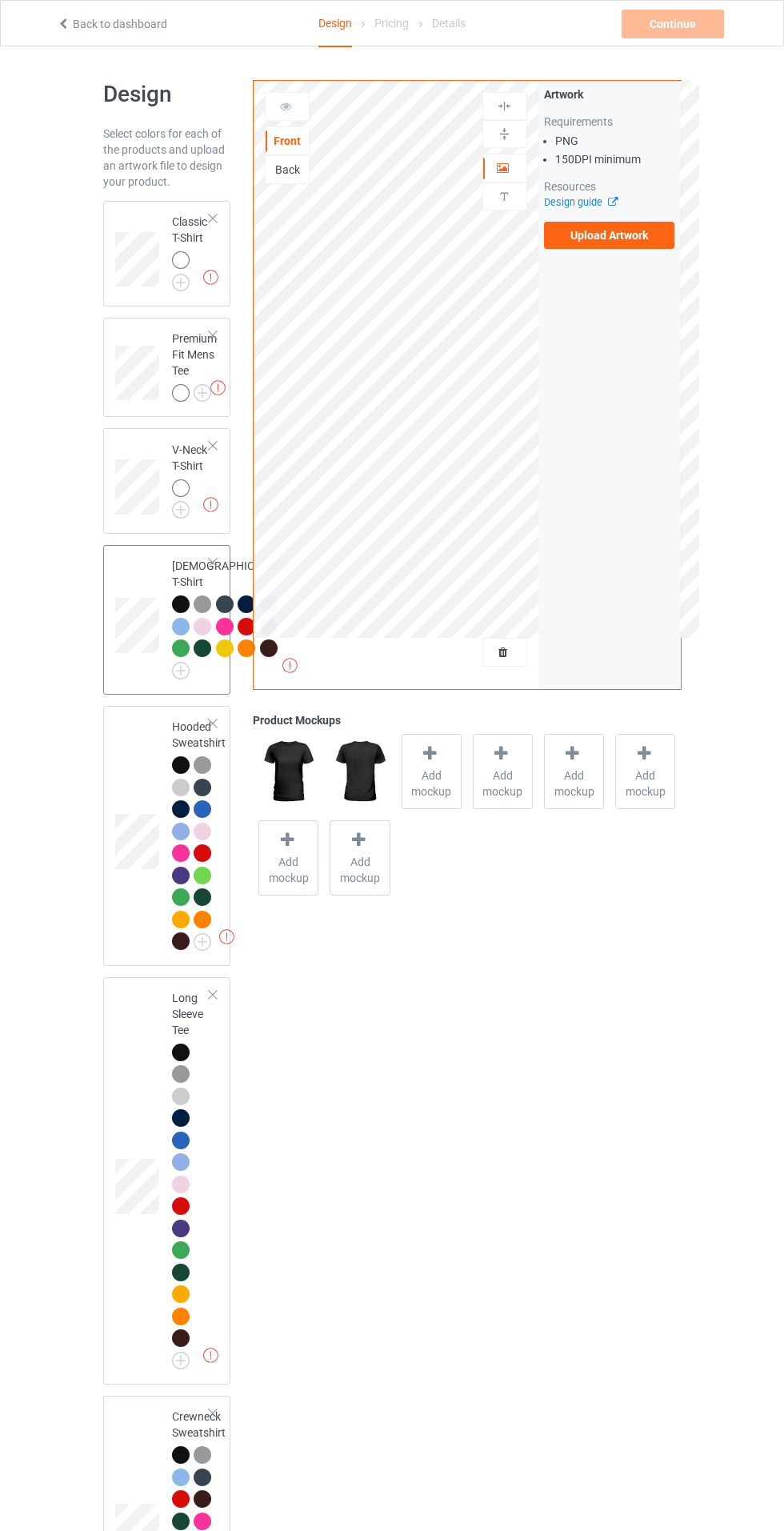
click at [0, 0] on img at bounding box center [0, 0] width 0 height 0
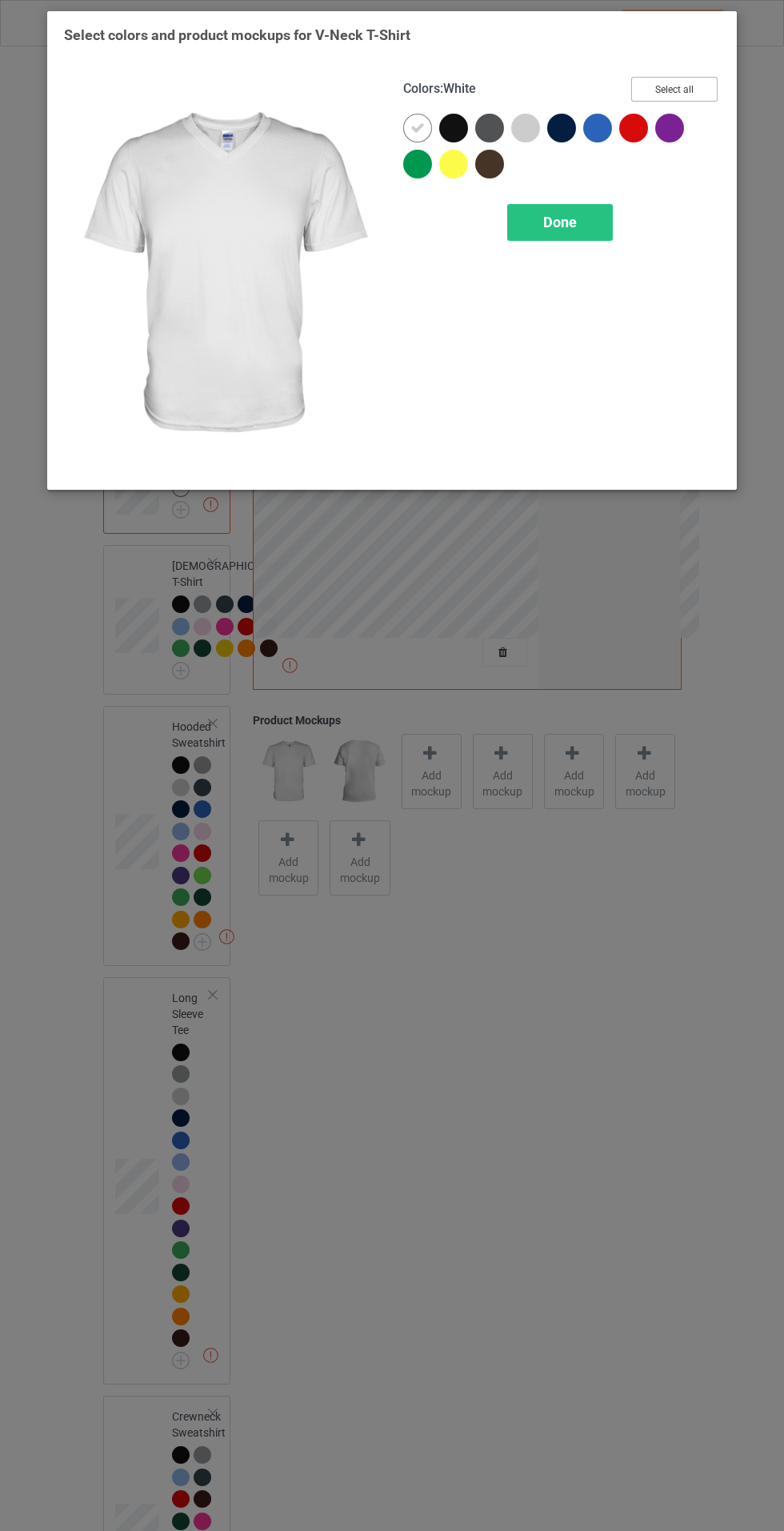
click at [699, 81] on button "Select all" at bounding box center [674, 89] width 86 height 25
click at [417, 127] on icon at bounding box center [418, 128] width 15 height 15
click at [573, 219] on span "Done" at bounding box center [561, 222] width 34 height 17
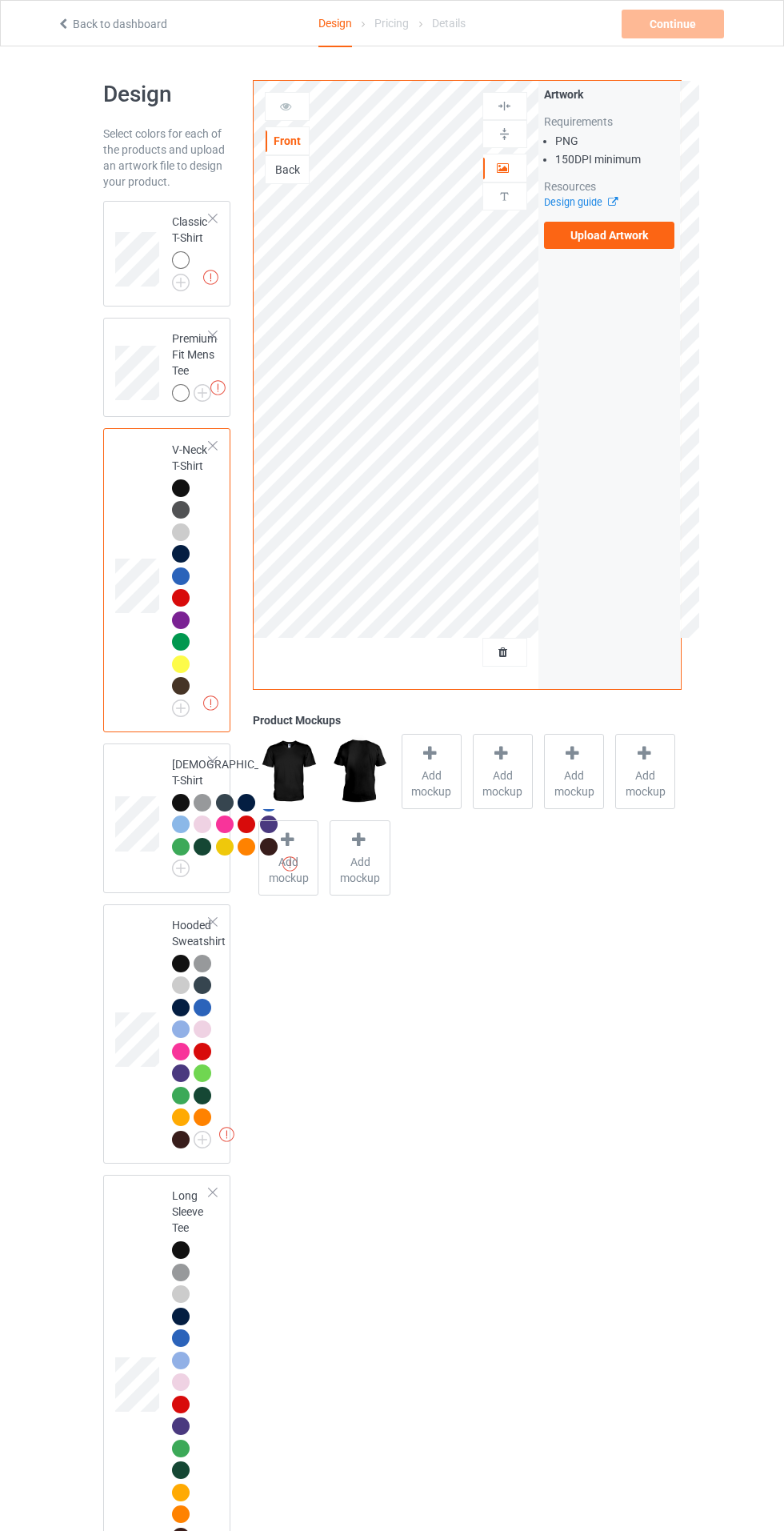
click at [0, 0] on img at bounding box center [0, 0] width 0 height 0
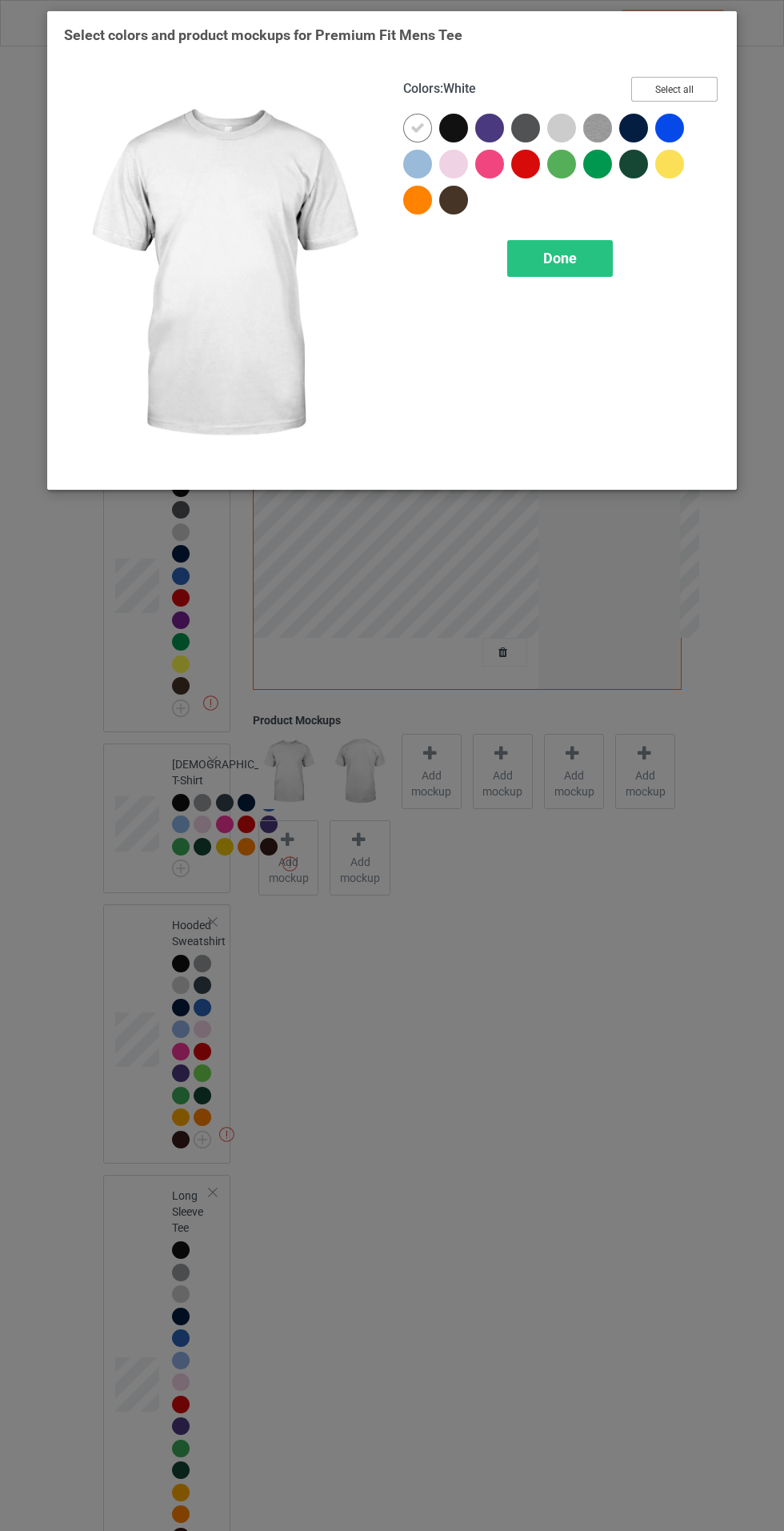
click at [712, 94] on button "Select all" at bounding box center [674, 89] width 86 height 25
click at [415, 127] on icon at bounding box center [418, 128] width 15 height 15
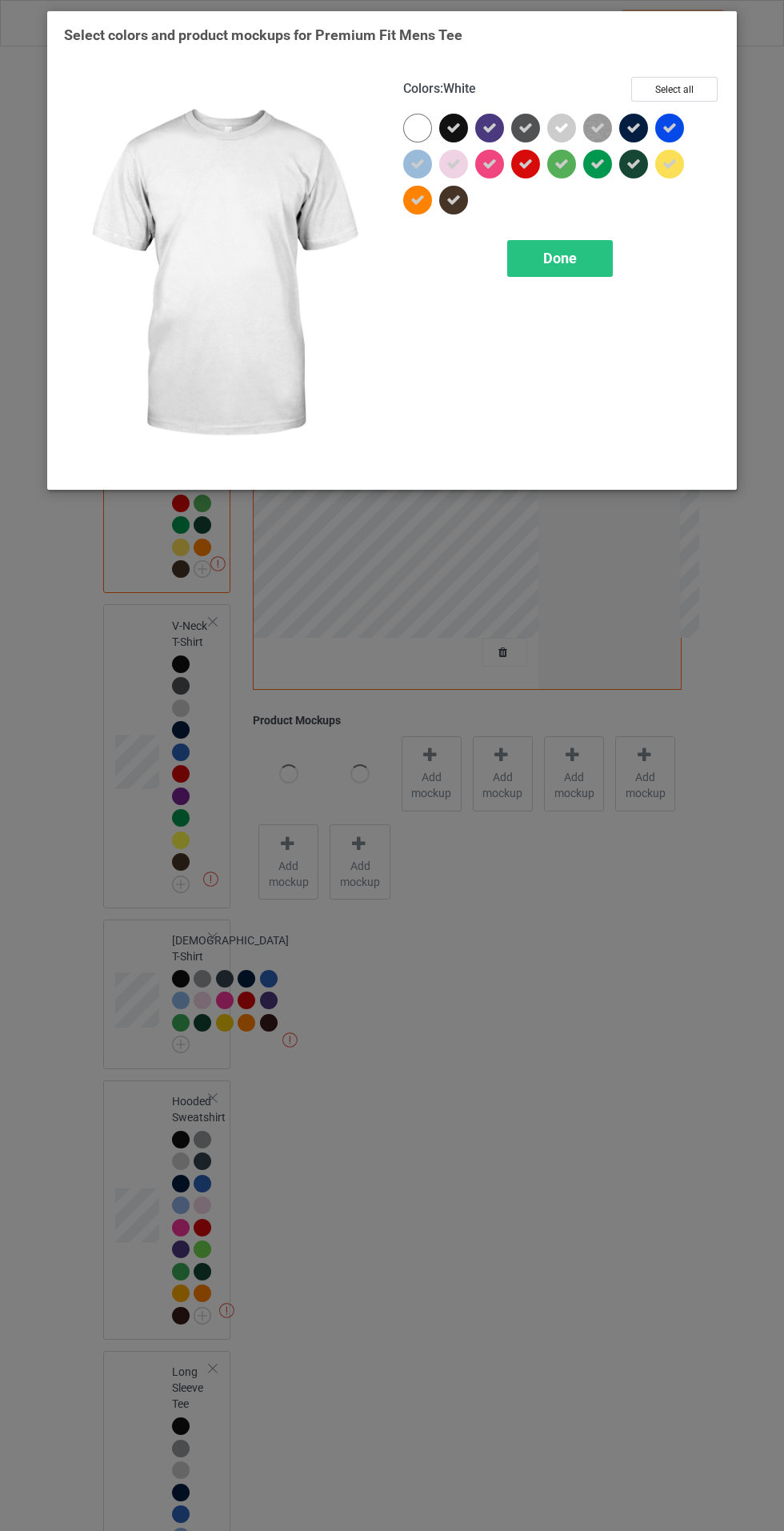
click at [598, 266] on div "Done" at bounding box center [560, 259] width 106 height 37
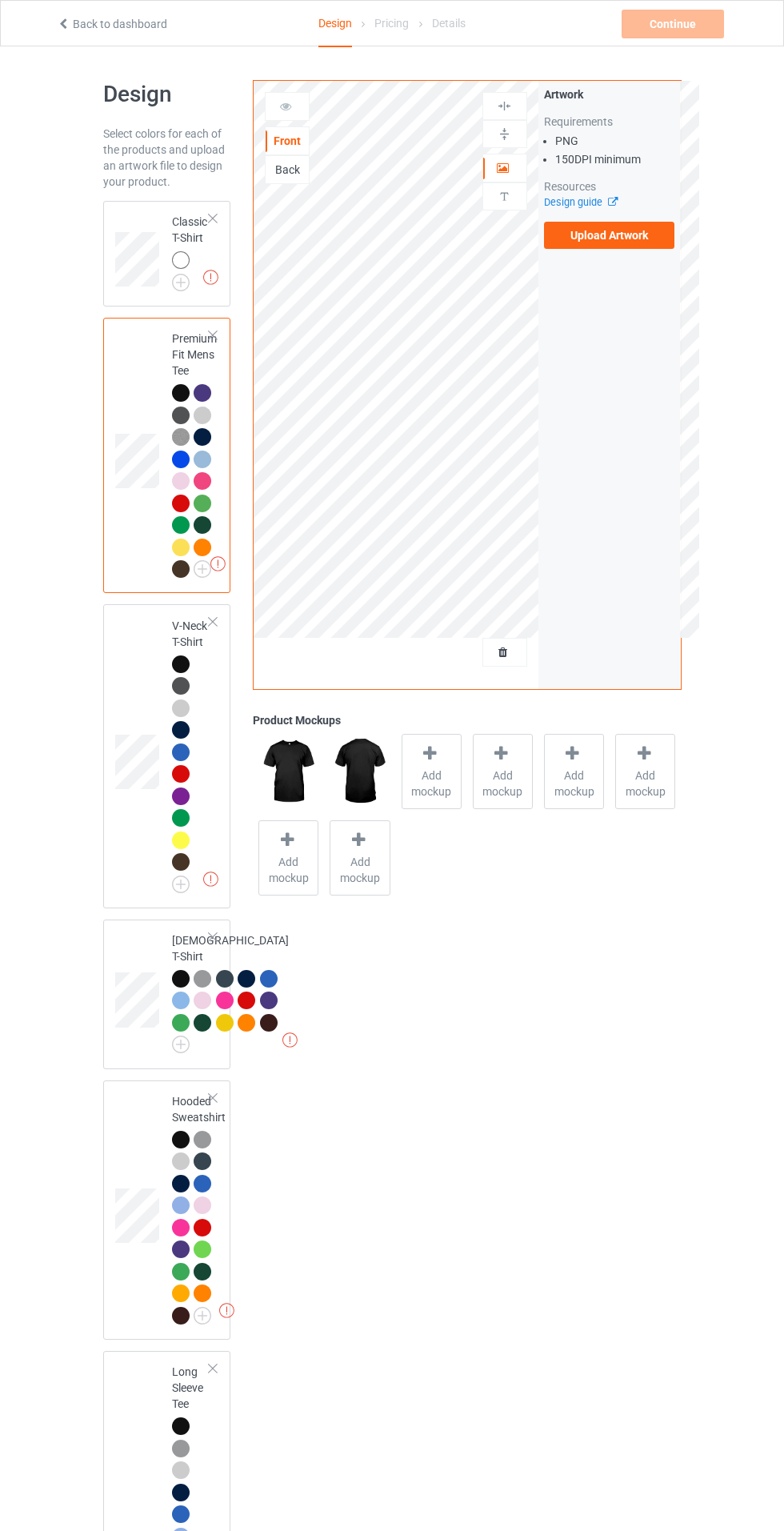
click at [0, 0] on img at bounding box center [0, 0] width 0 height 0
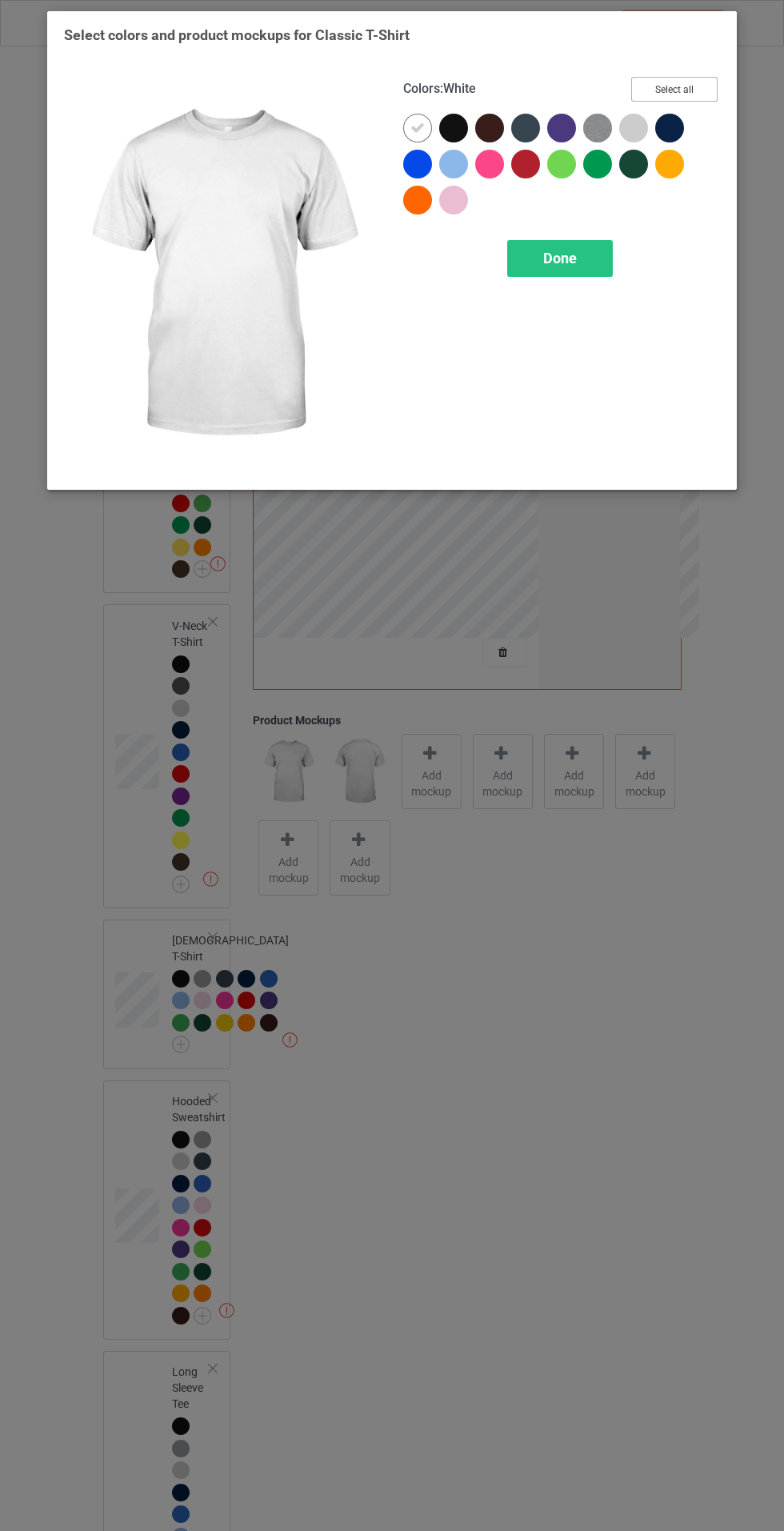
click at [699, 90] on button "Select all" at bounding box center [674, 89] width 86 height 25
click at [581, 253] on div "Done" at bounding box center [560, 259] width 106 height 37
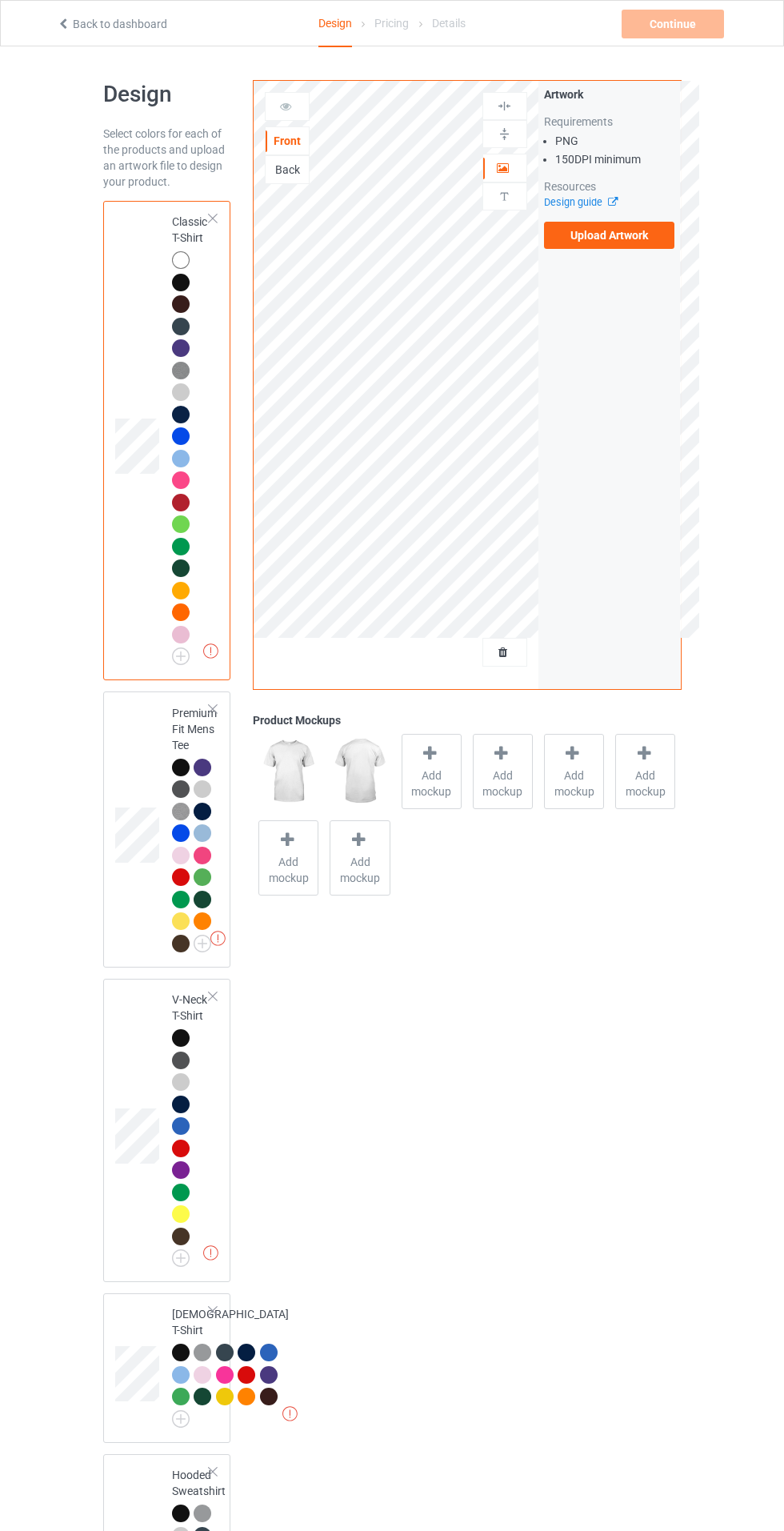
click at [0, 0] on img at bounding box center [0, 0] width 0 height 0
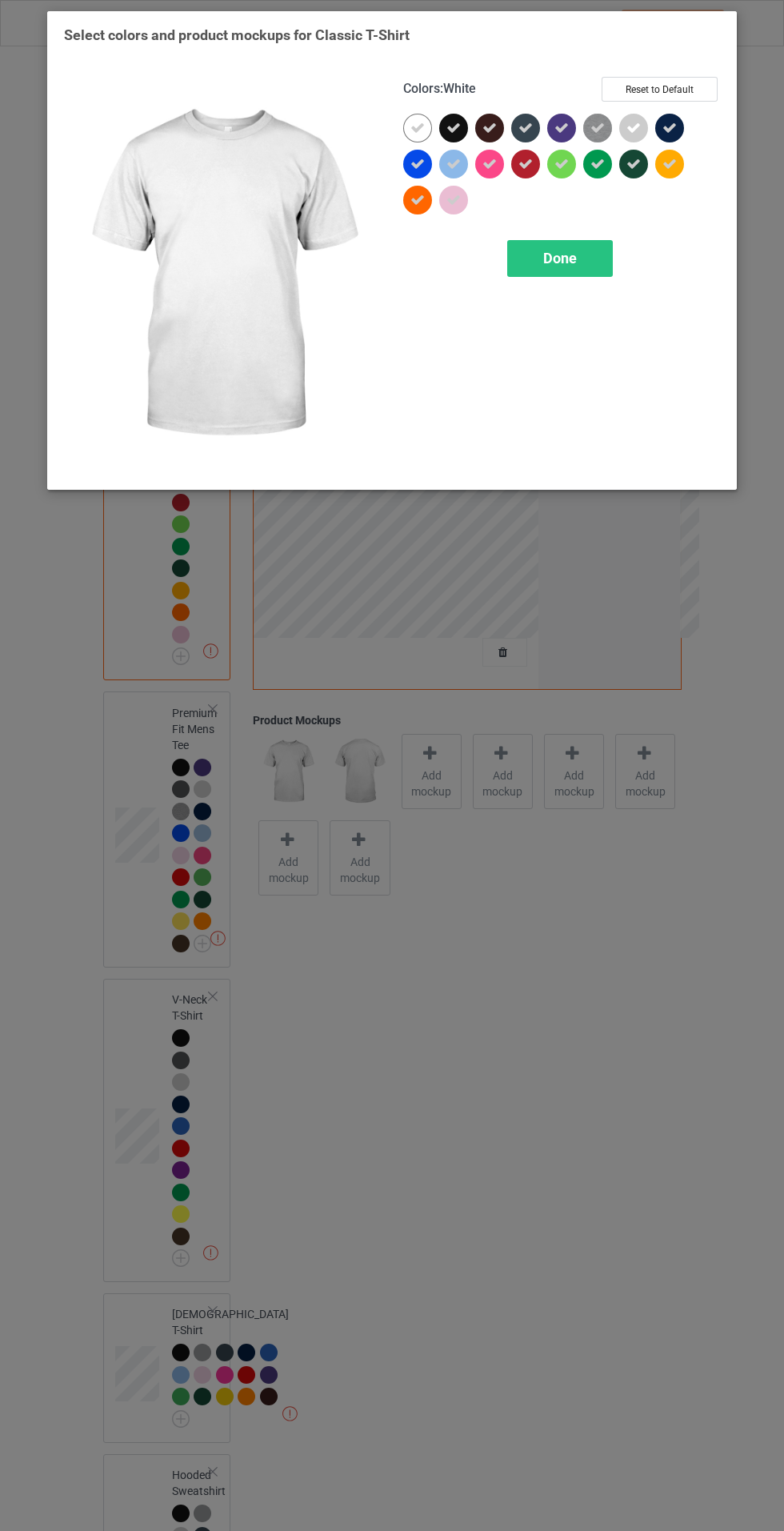
click at [416, 127] on icon at bounding box center [418, 128] width 15 height 15
click at [581, 246] on div "Done" at bounding box center [560, 259] width 106 height 37
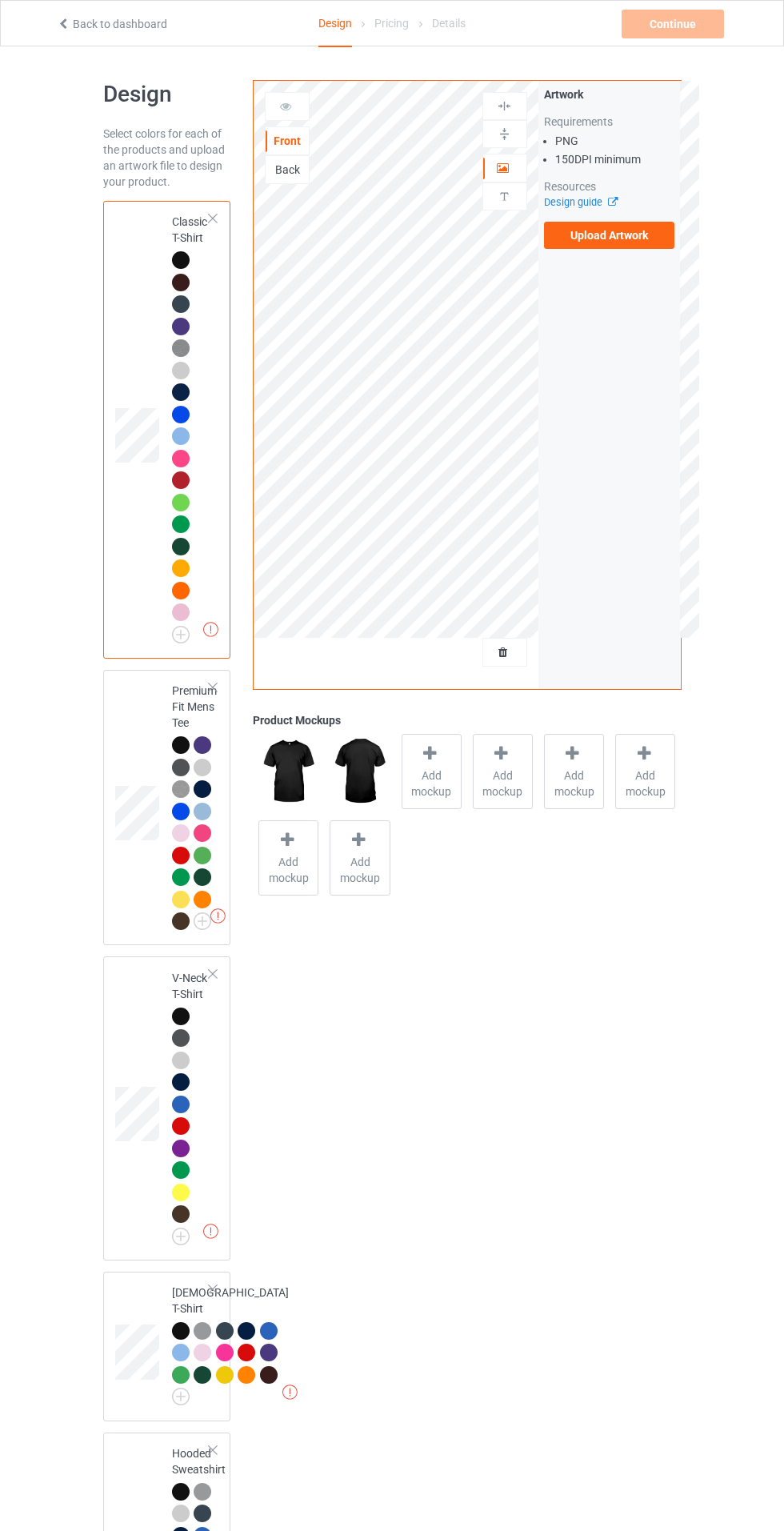
click at [657, 228] on label "Upload Artwork" at bounding box center [610, 236] width 131 height 27
click at [0, 0] on input "Upload Artwork" at bounding box center [0, 0] width 0 height 0
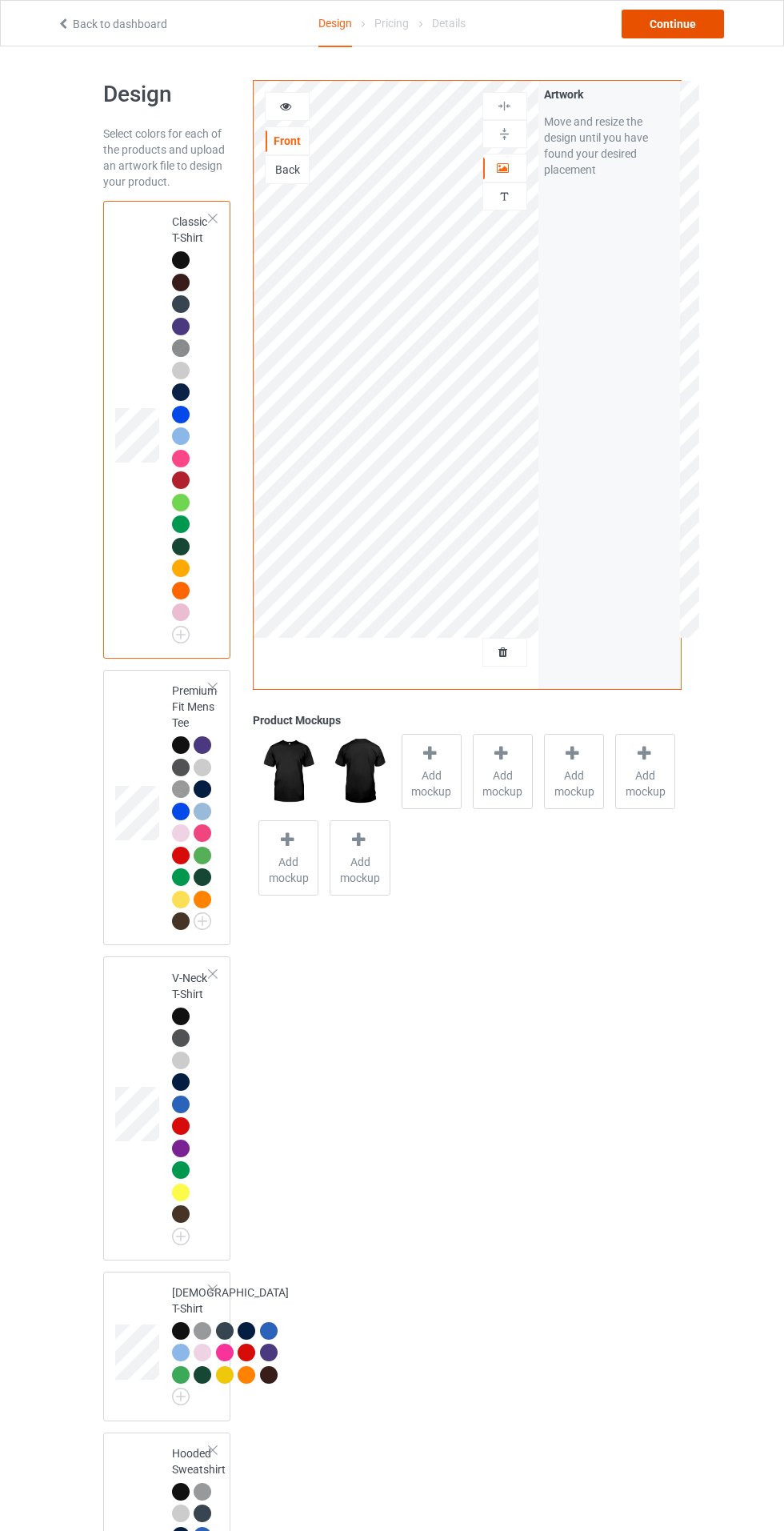
click at [690, 25] on div "Continue" at bounding box center [673, 24] width 102 height 29
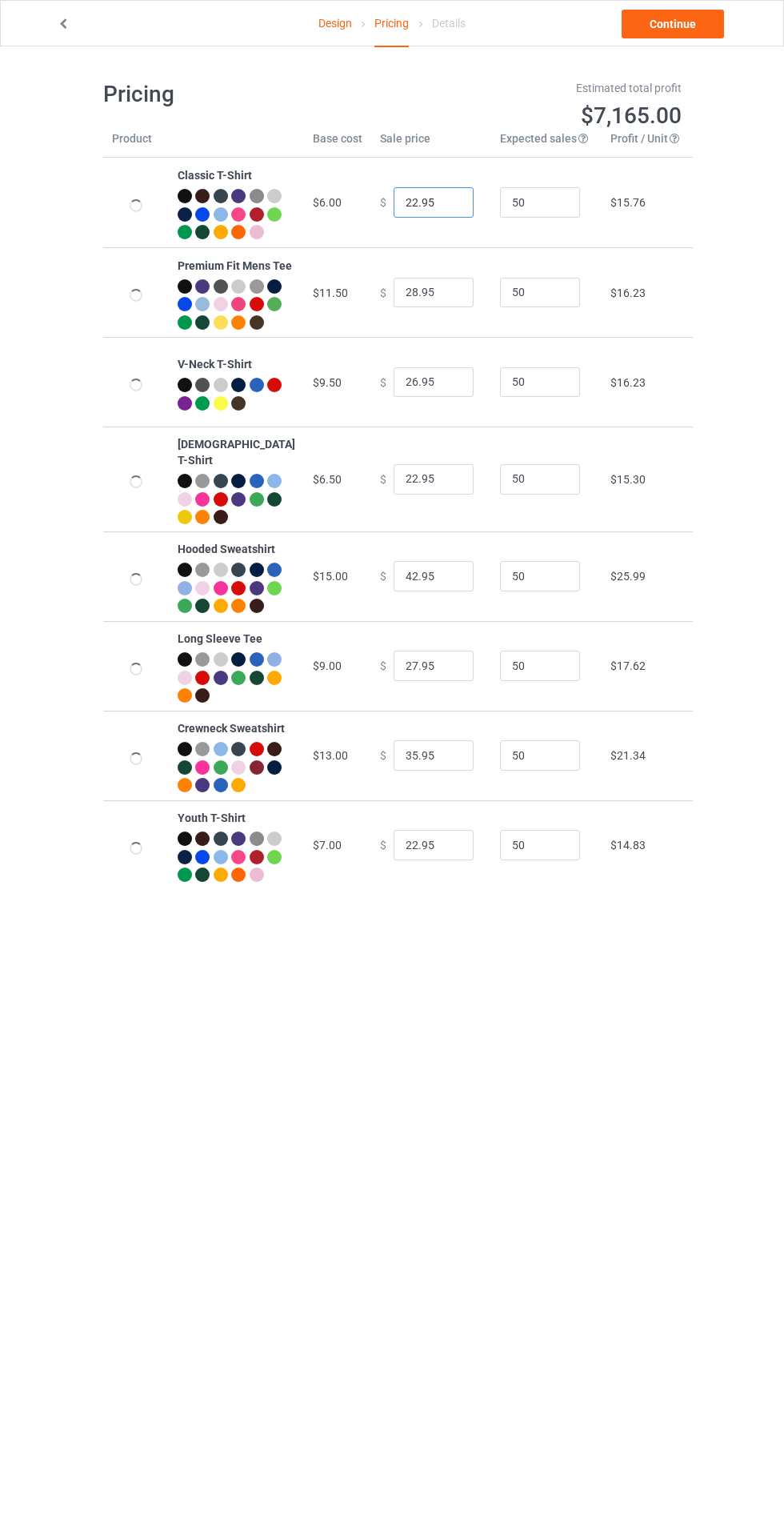
click at [407, 210] on input "22.95" at bounding box center [433, 202] width 80 height 31
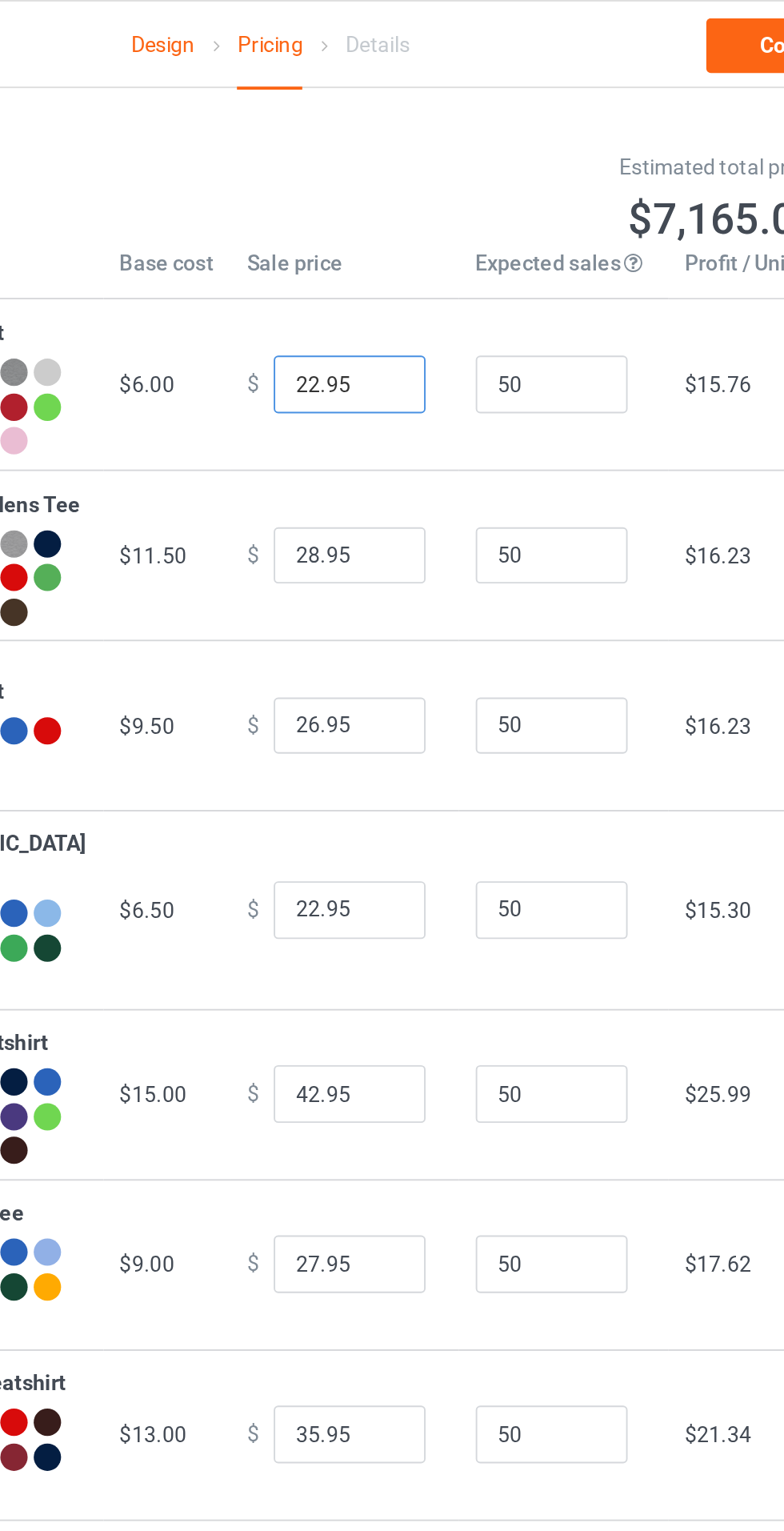
click at [403, 205] on input "22.95" at bounding box center [433, 202] width 80 height 31
type input "25.95"
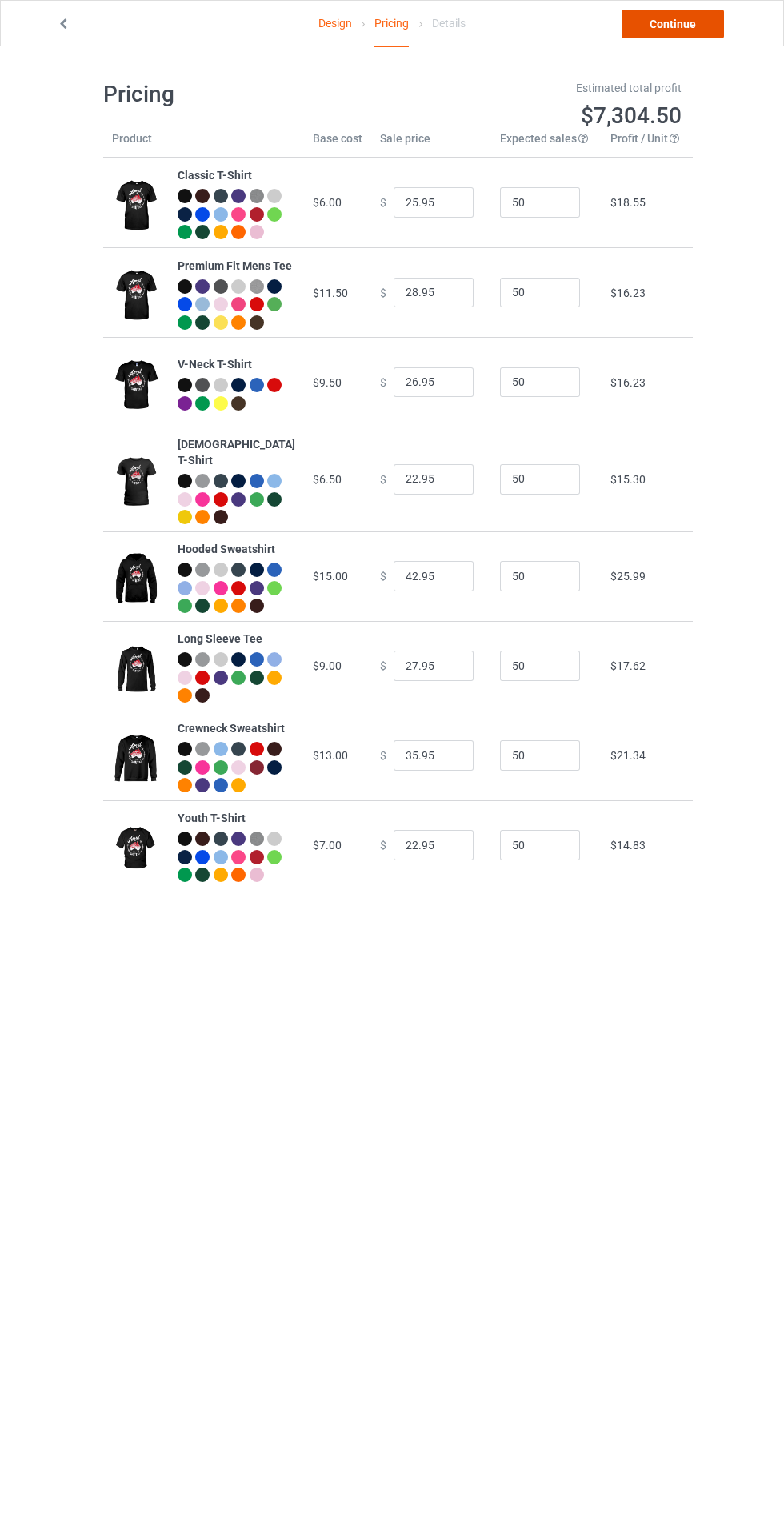
click at [695, 15] on link "Continue" at bounding box center [673, 24] width 102 height 29
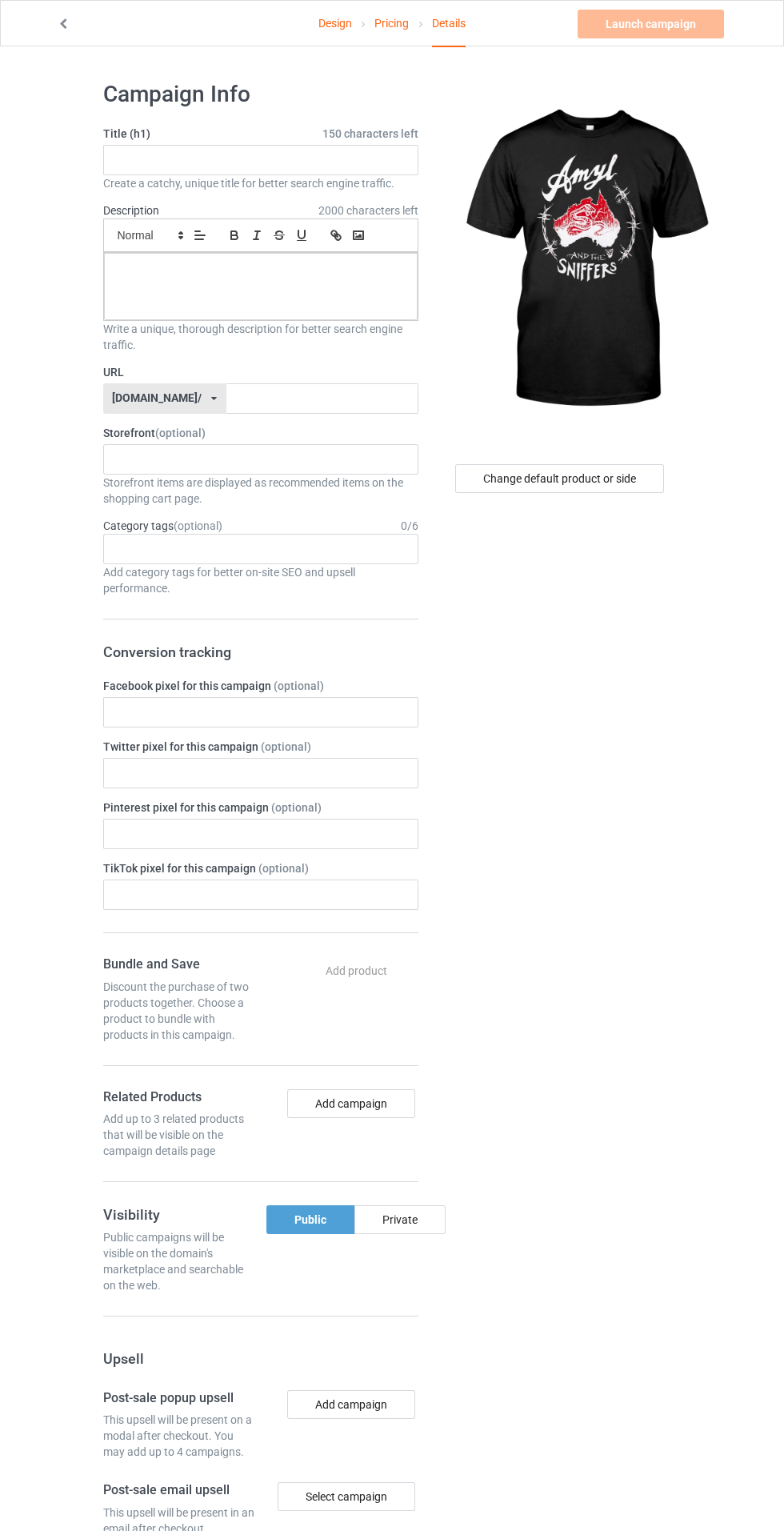
click at [177, 141] on label "Title (h1) 150 characters left" at bounding box center [261, 134] width 315 height 16
click at [186, 171] on input "text" at bounding box center [261, 161] width 315 height 31
click at [171, 159] on input "text" at bounding box center [261, 161] width 315 height 31
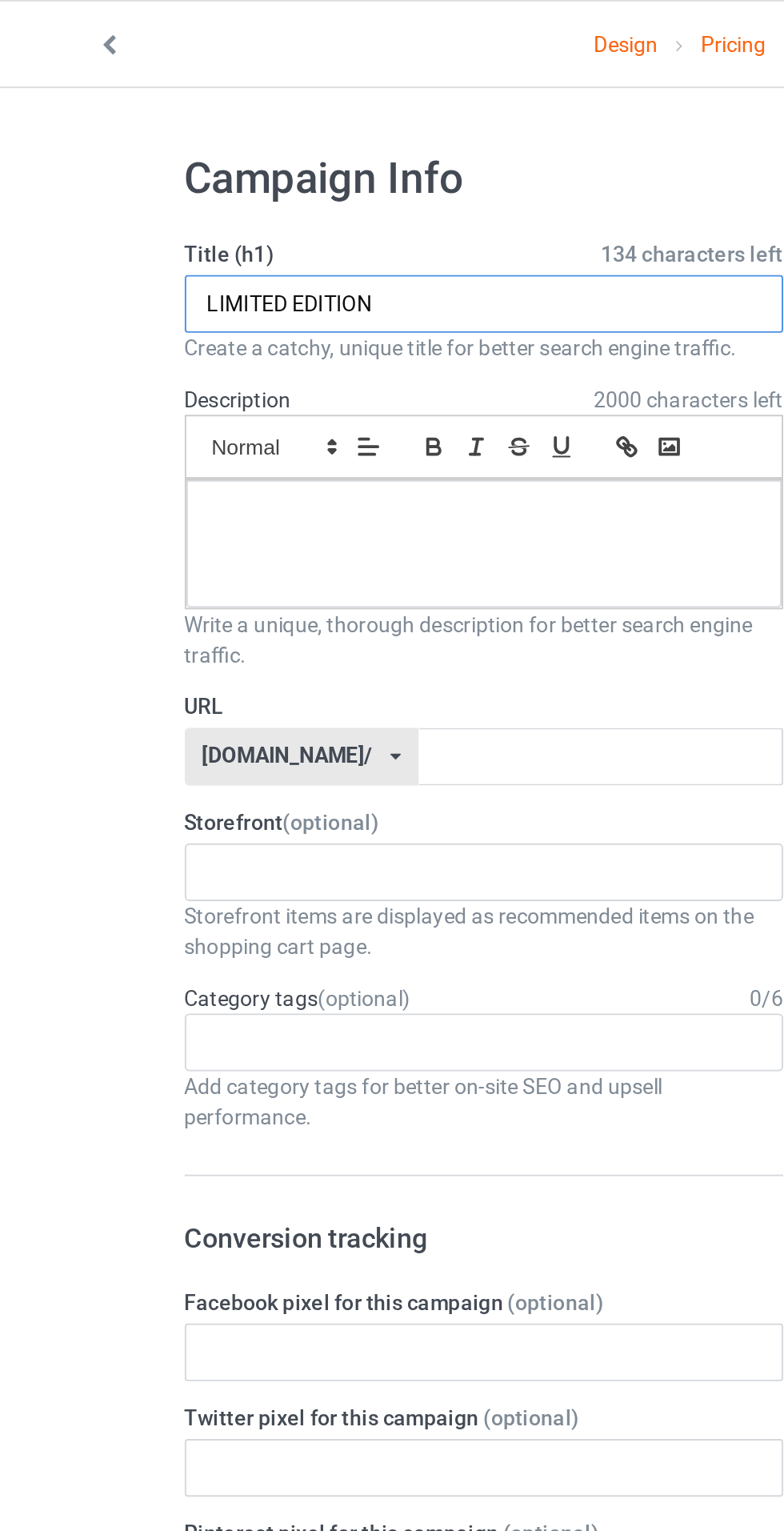
type input "LIMITED EDITION"
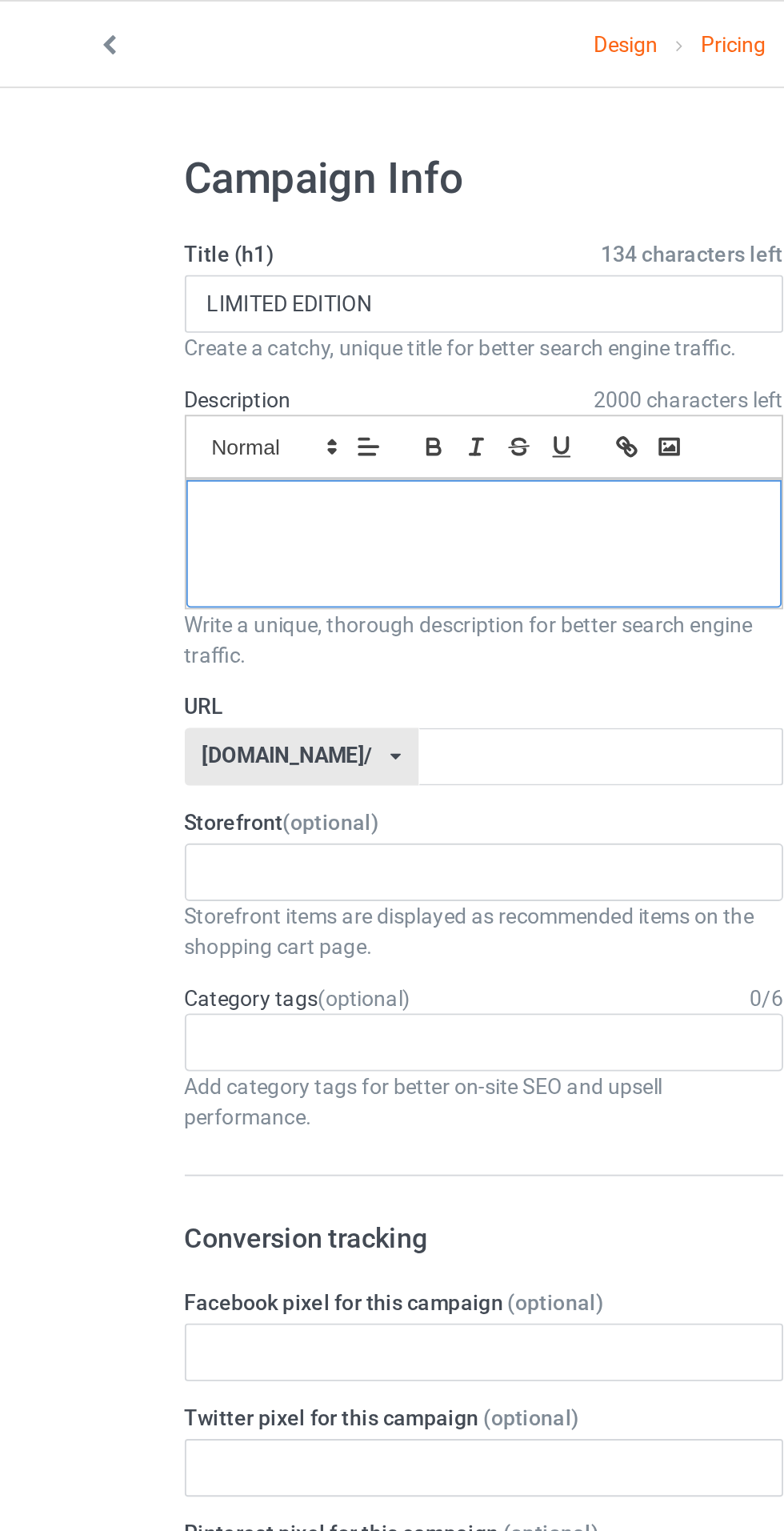
click at [152, 298] on div at bounding box center [261, 286] width 314 height 67
click at [250, 400] on input "text" at bounding box center [323, 398] width 192 height 31
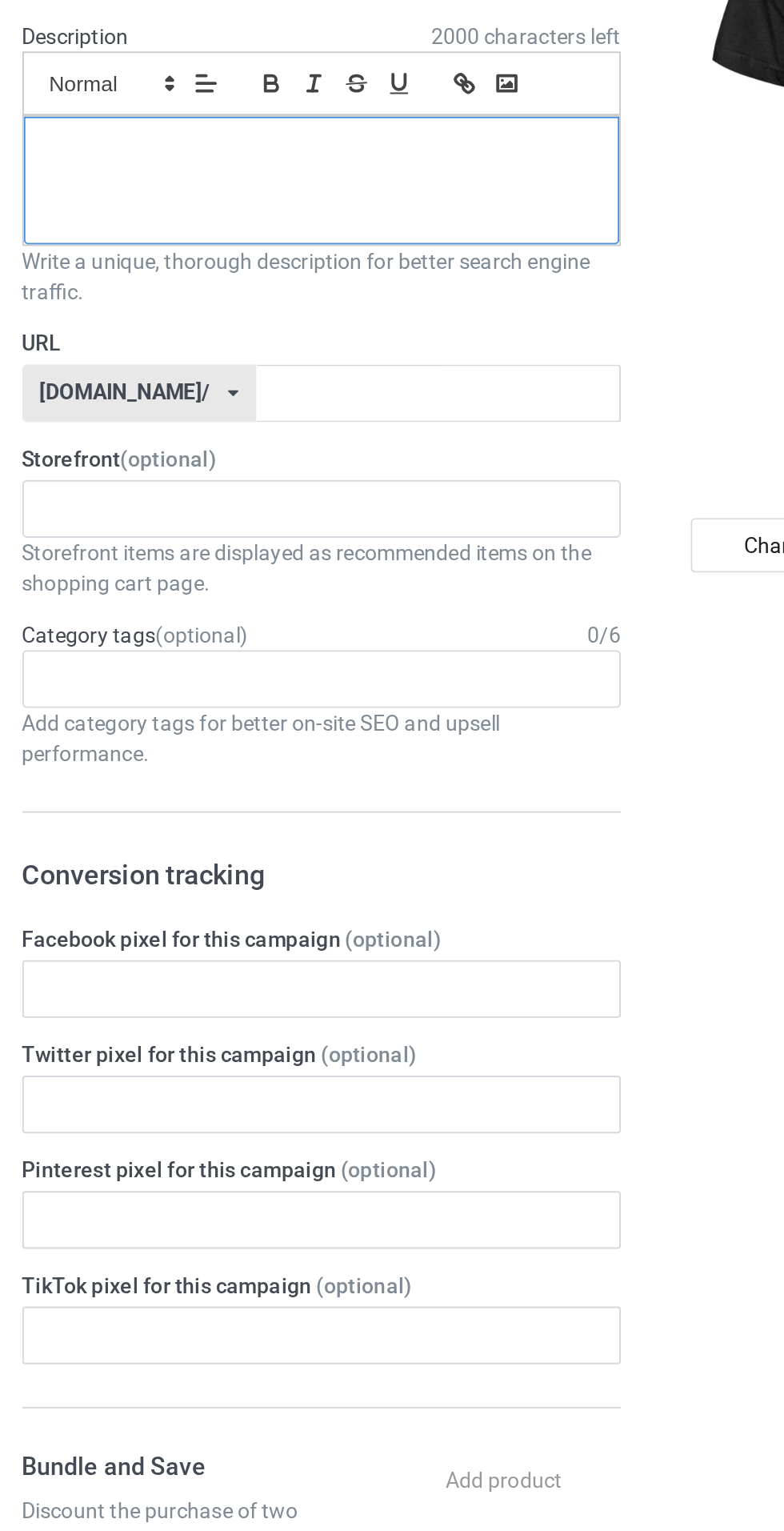
click at [147, 302] on div at bounding box center [261, 286] width 314 height 67
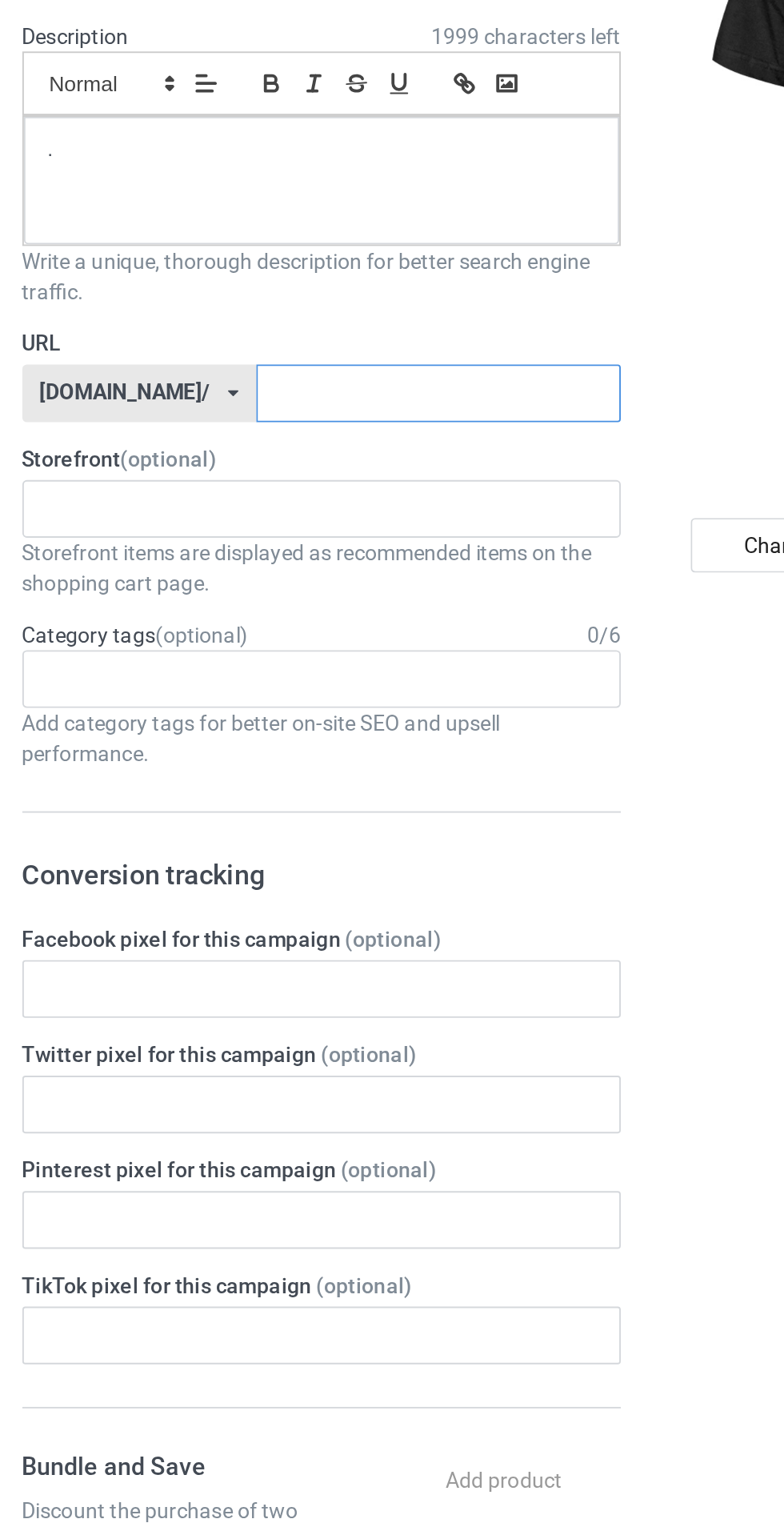
click at [259, 399] on input "text" at bounding box center [323, 398] width 192 height 31
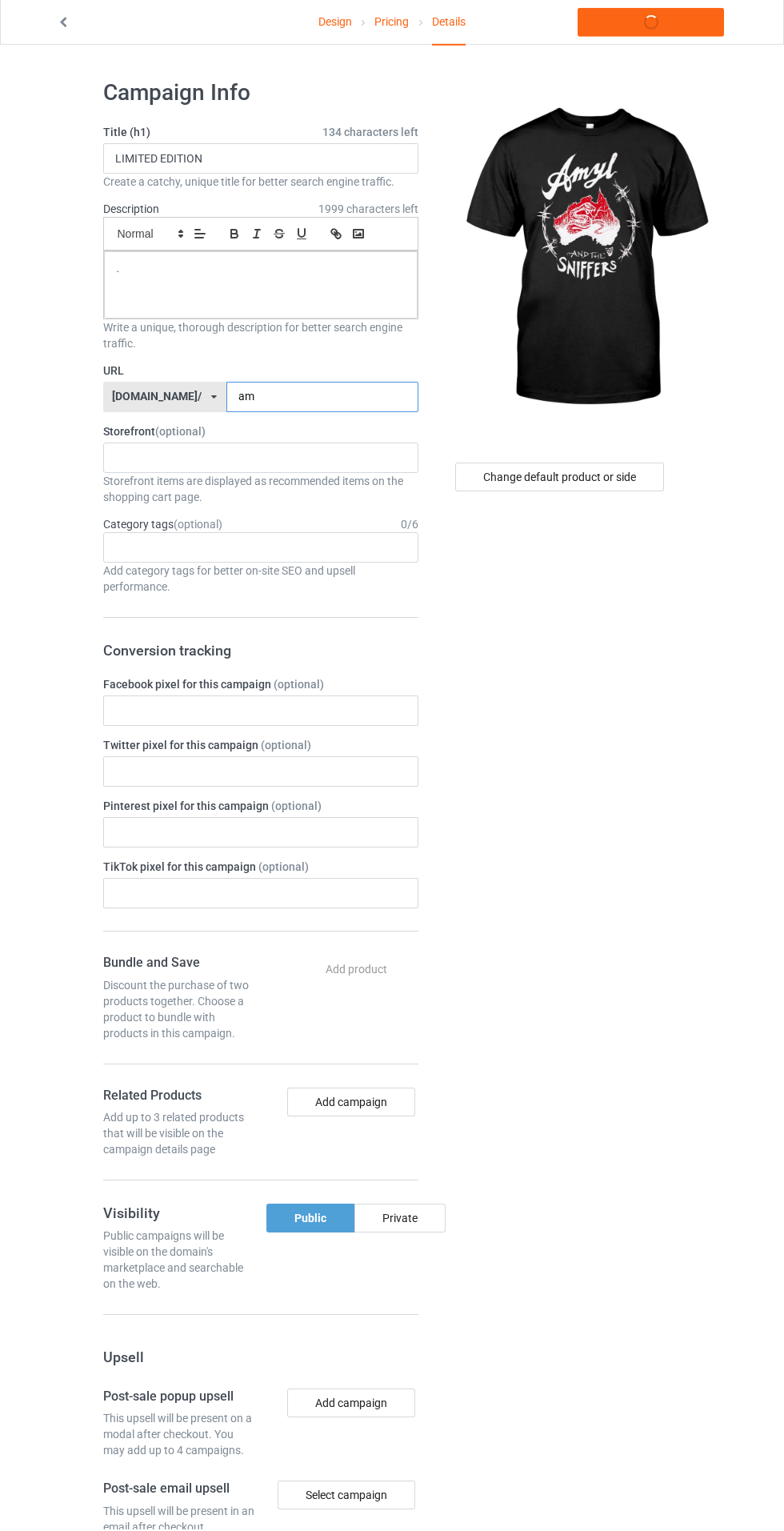
type input "aml"
click at [606, 26] on link "Launch campaign" at bounding box center [651, 24] width 147 height 29
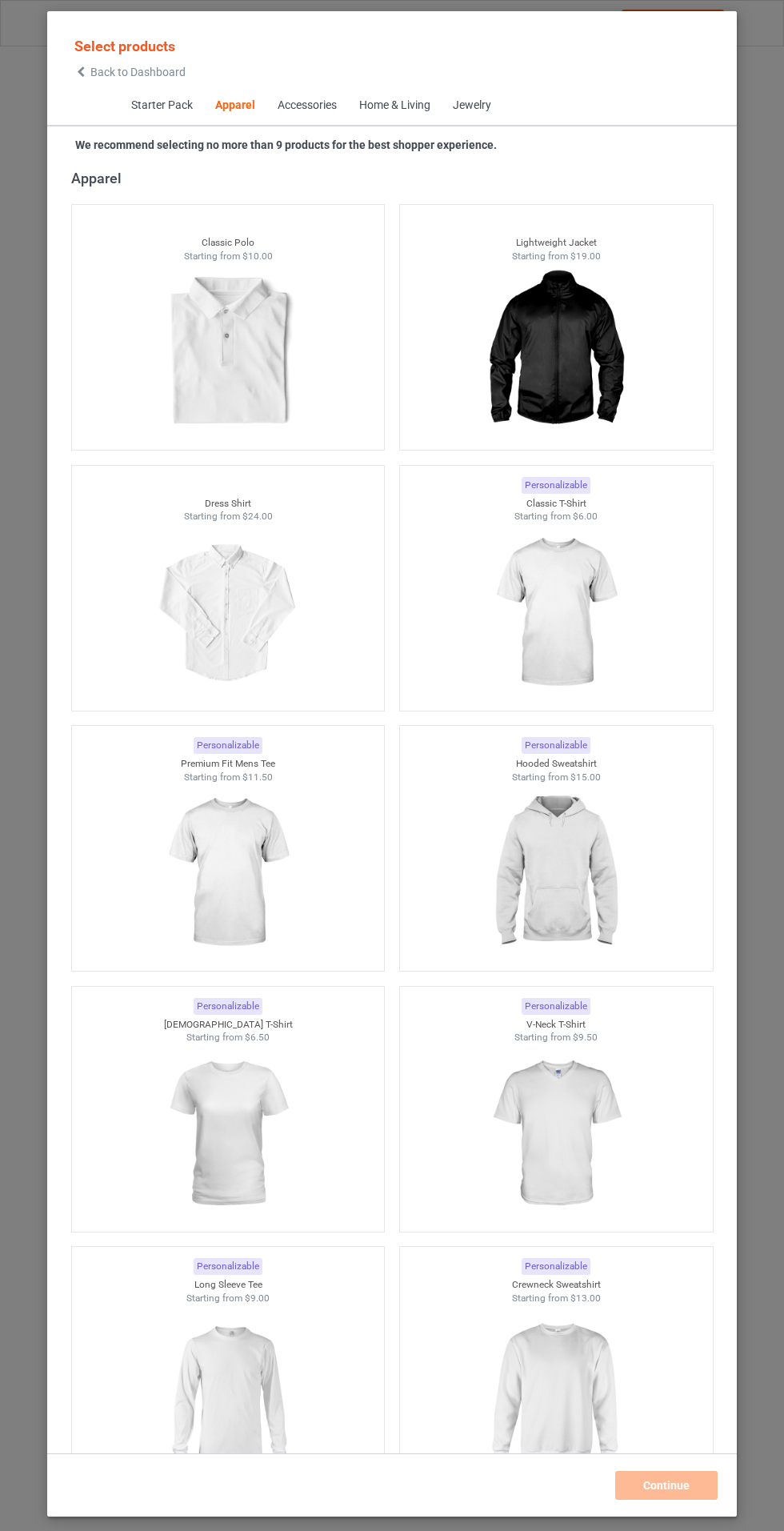
click at [574, 565] on img at bounding box center [556, 613] width 144 height 179
click at [256, 853] on img at bounding box center [227, 873] width 144 height 179
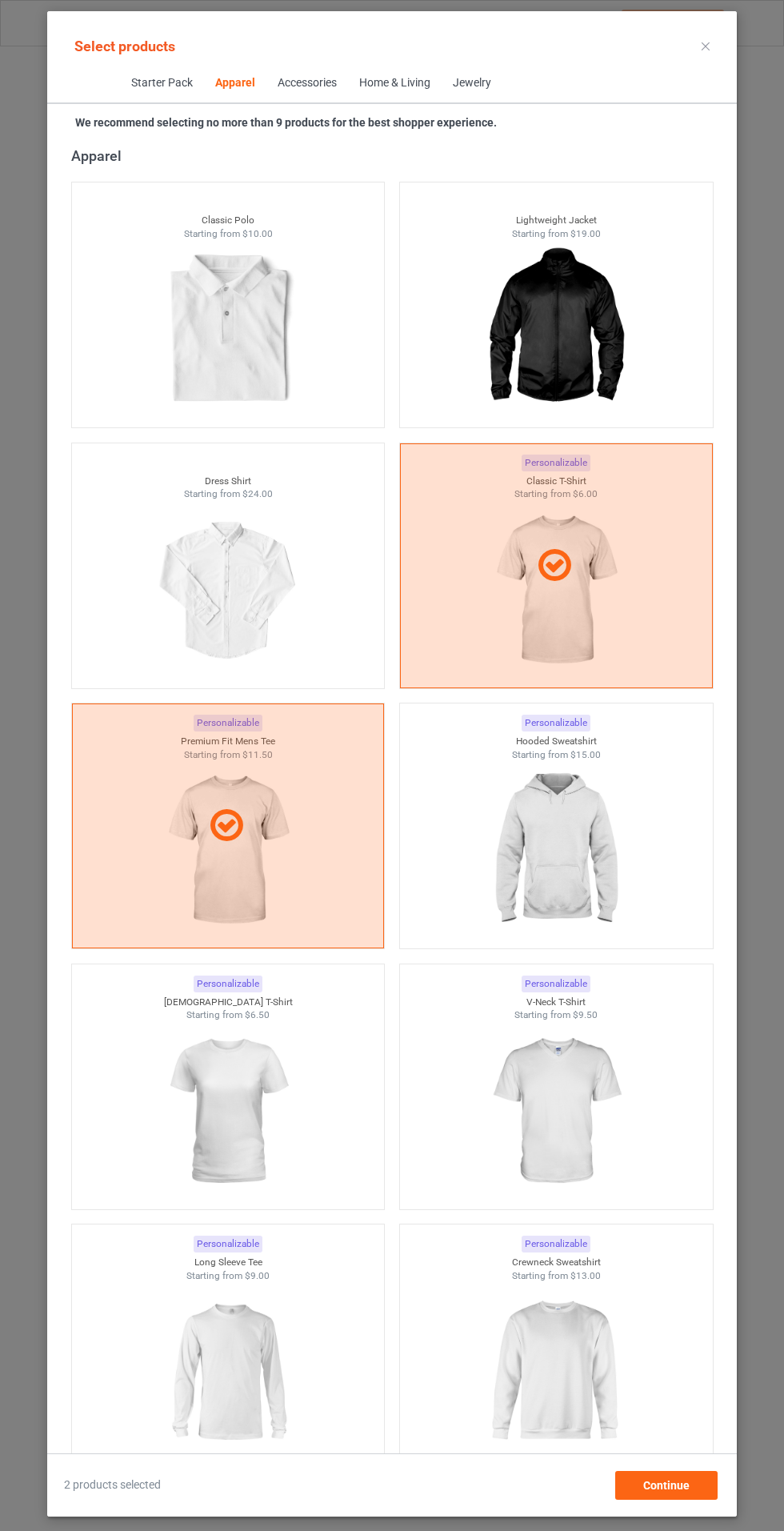
click at [266, 1133] on img at bounding box center [227, 1112] width 144 height 179
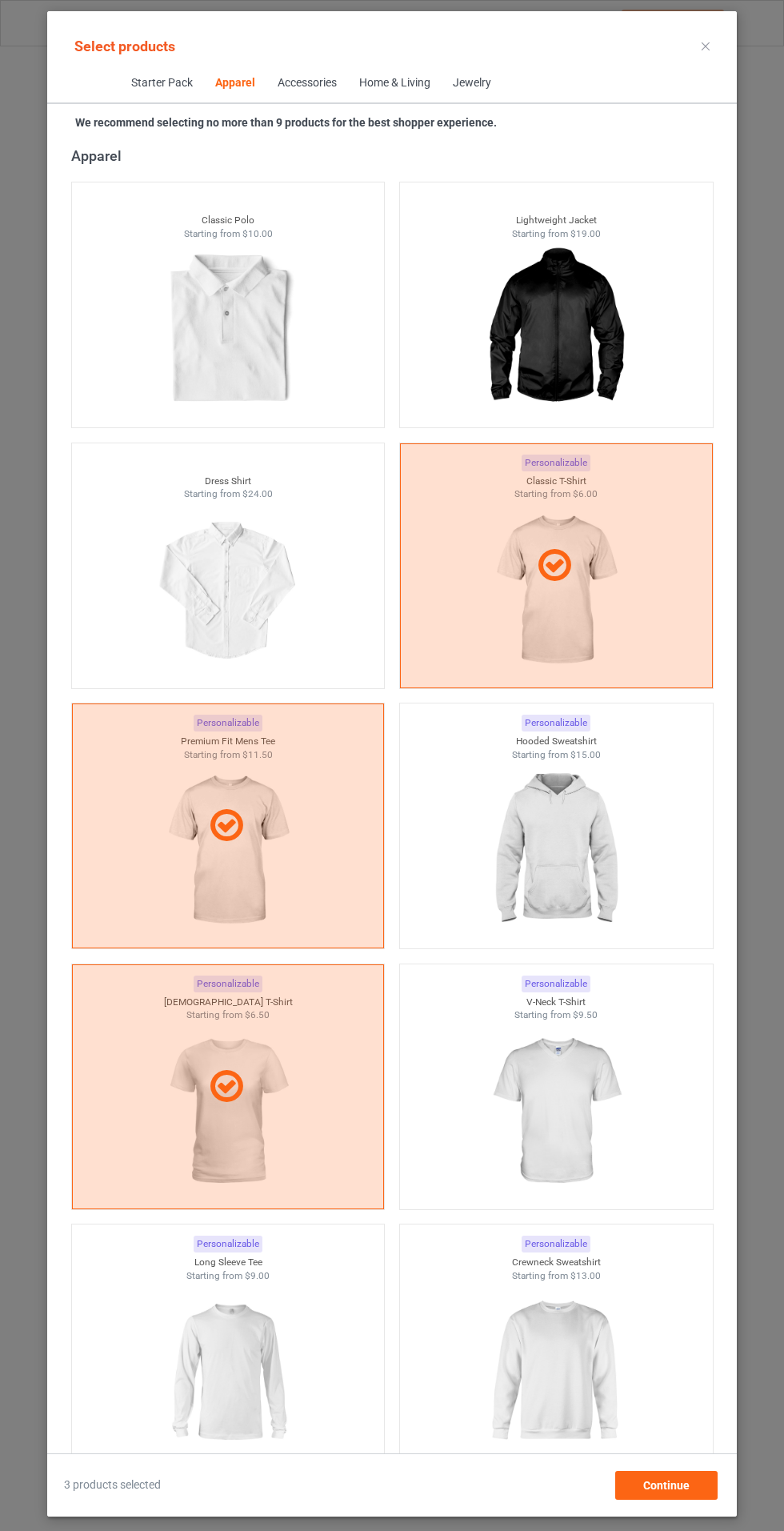
click at [559, 1052] on img at bounding box center [556, 1112] width 144 height 179
click at [550, 828] on img at bounding box center [556, 851] width 144 height 179
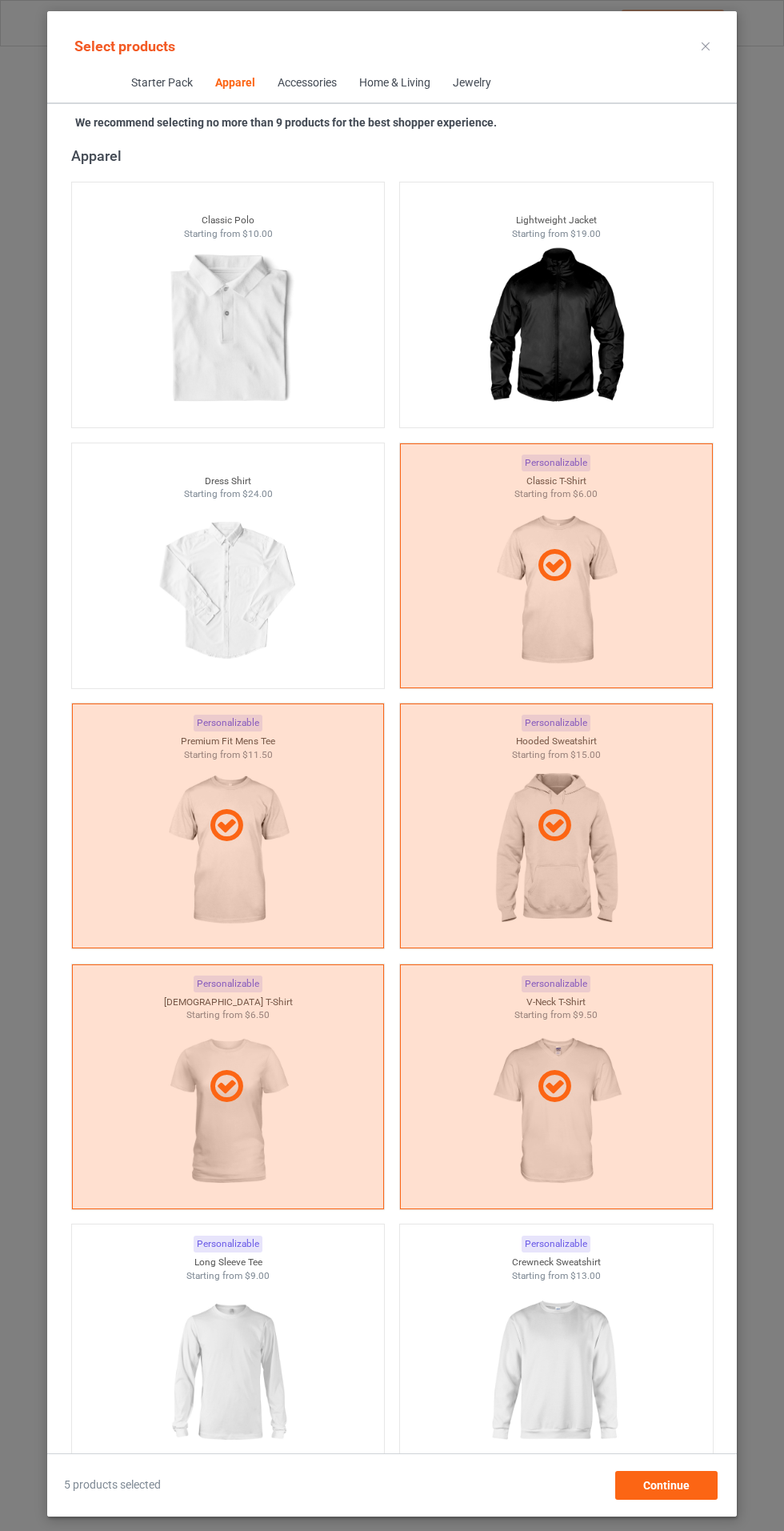
click at [314, 1347] on div at bounding box center [228, 1371] width 313 height 179
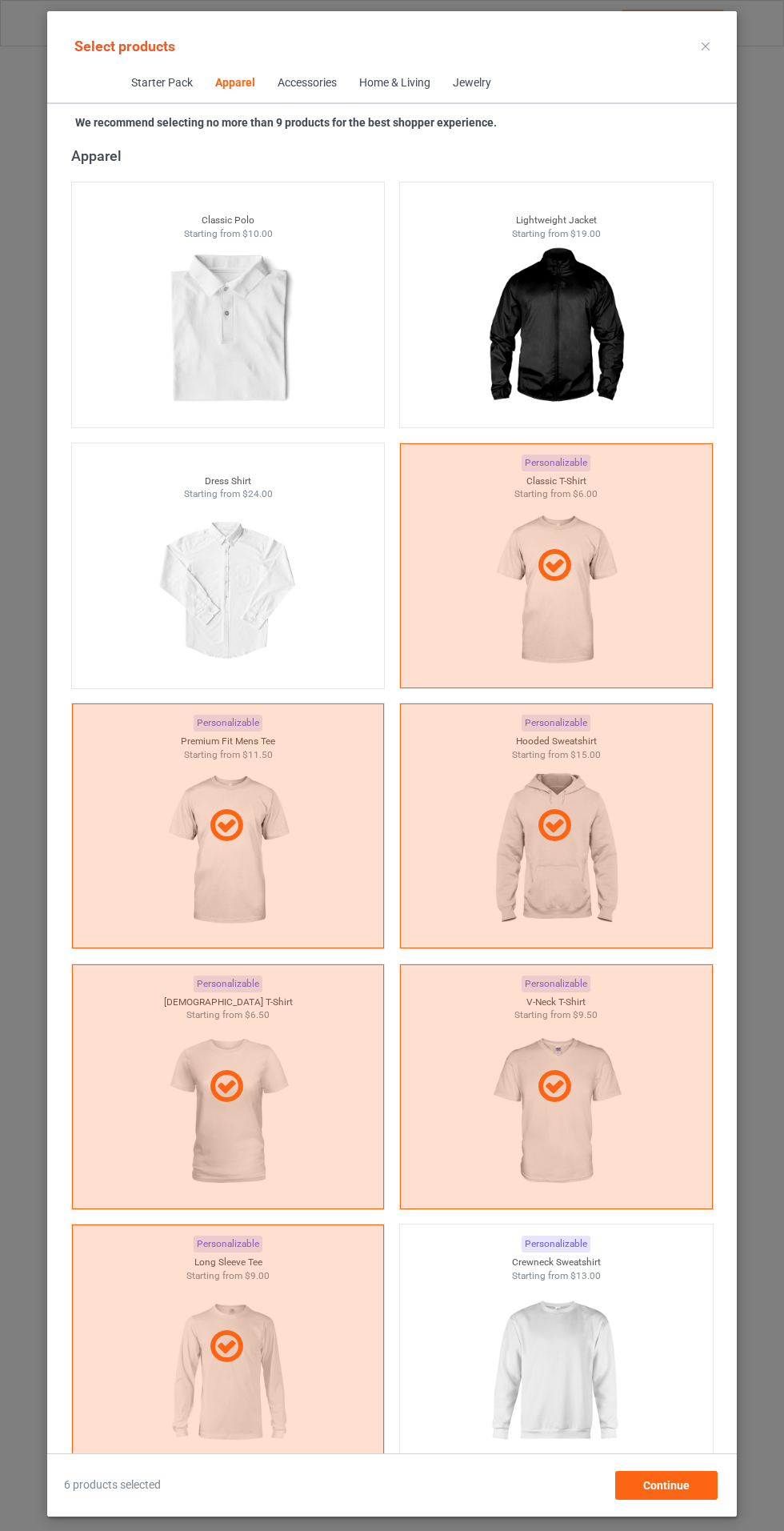
click at [574, 1346] on img at bounding box center [556, 1371] width 144 height 179
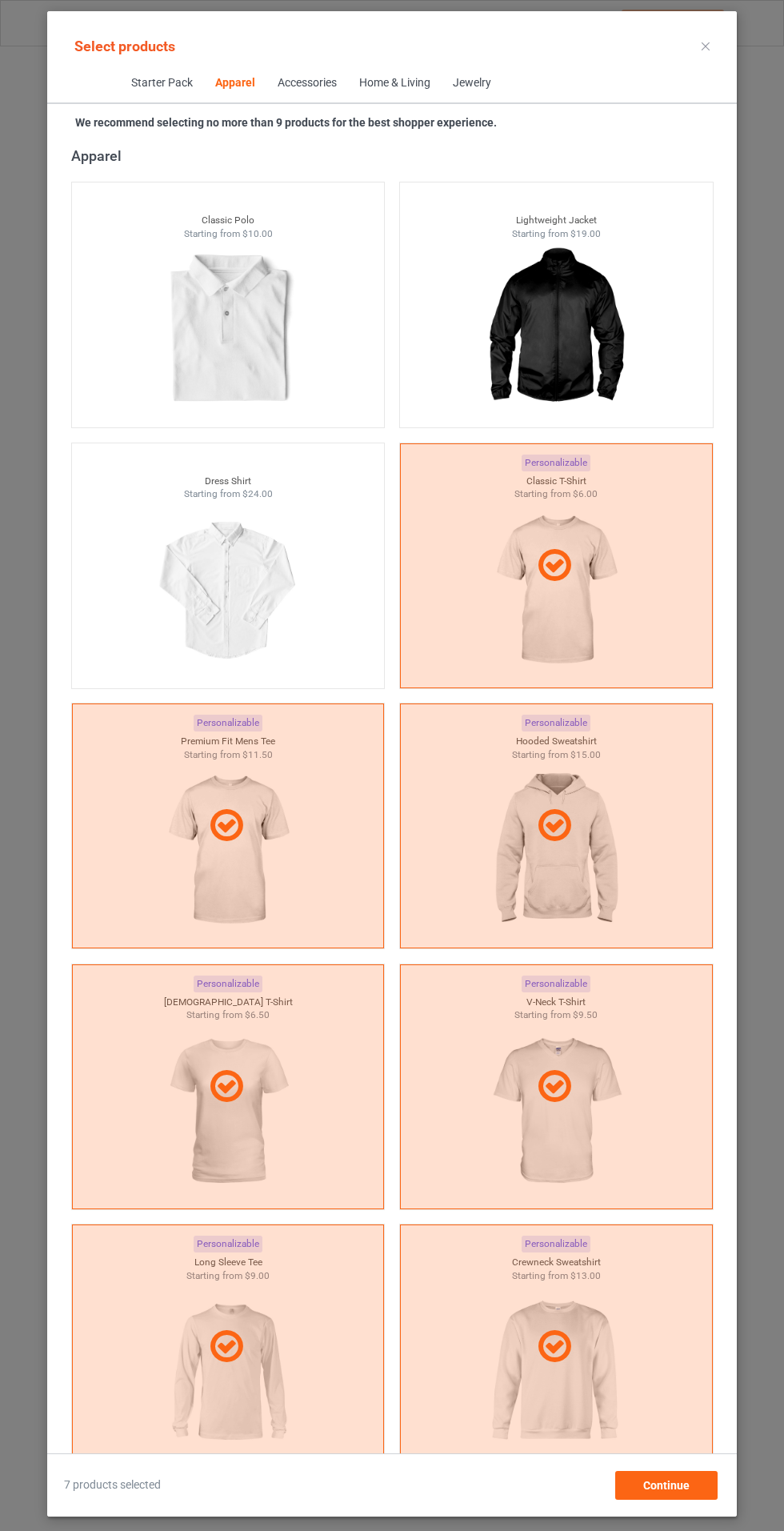
scroll to position [2056, 0]
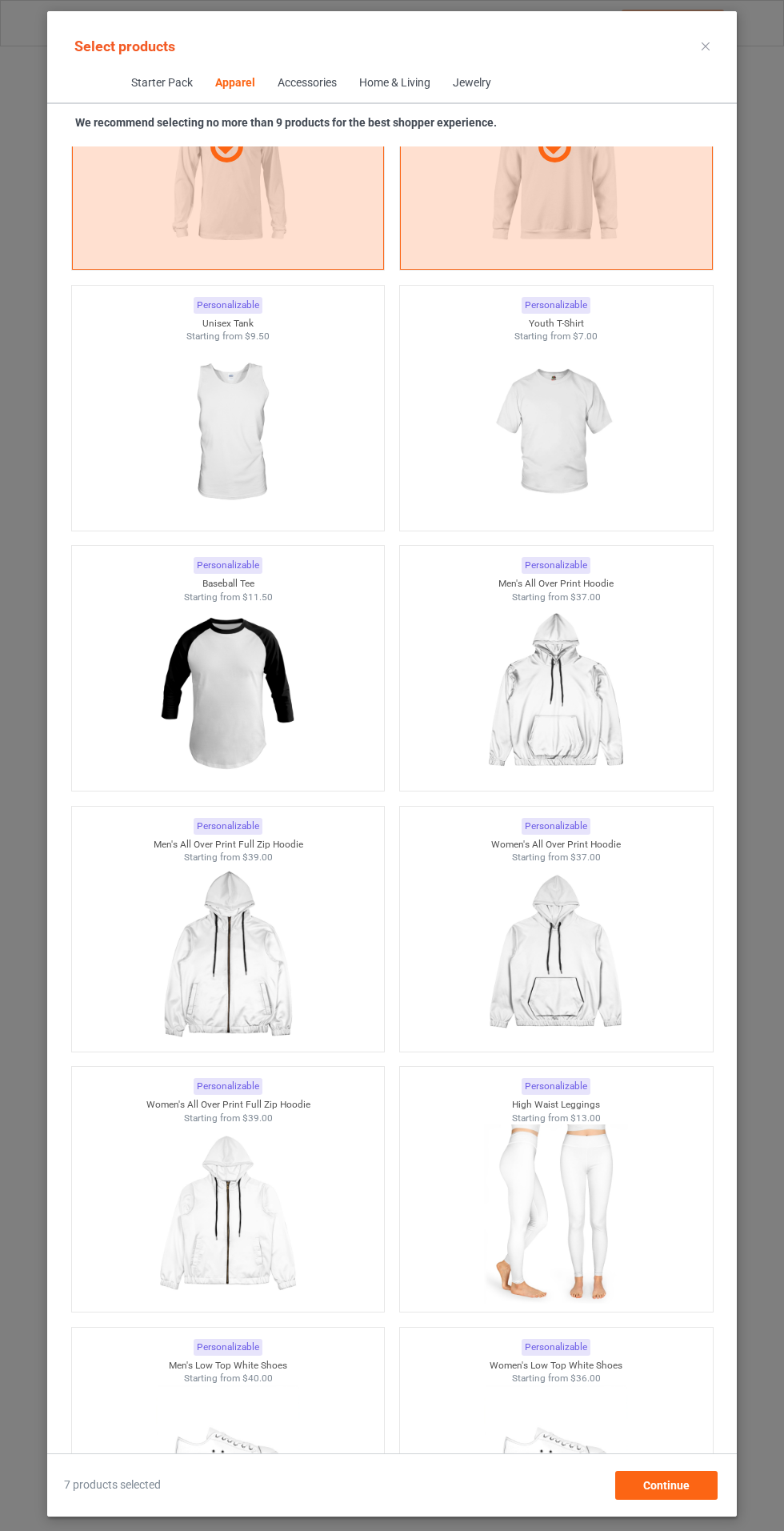
click at [587, 438] on img at bounding box center [556, 433] width 144 height 179
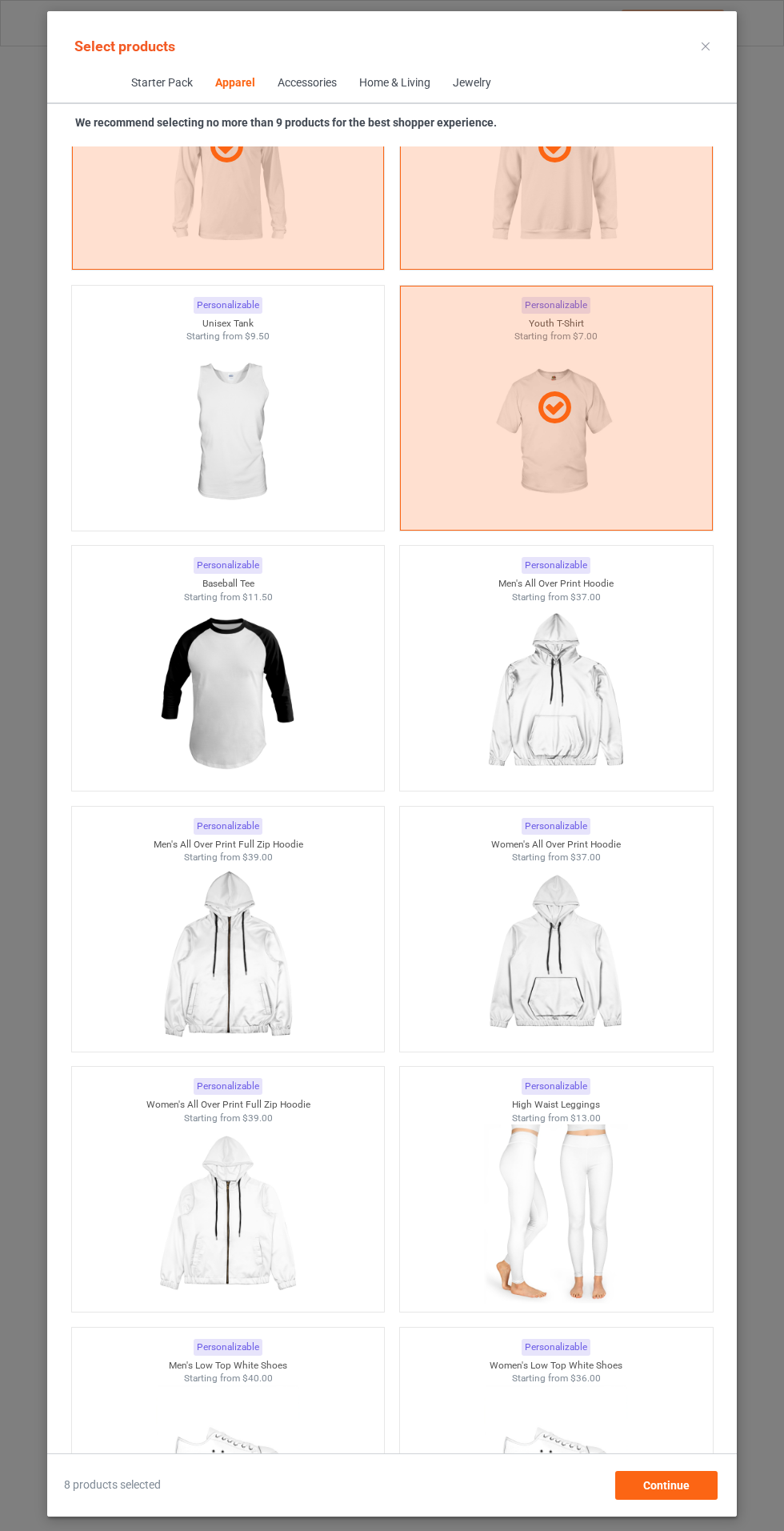
click at [706, 46] on icon at bounding box center [706, 47] width 8 height 8
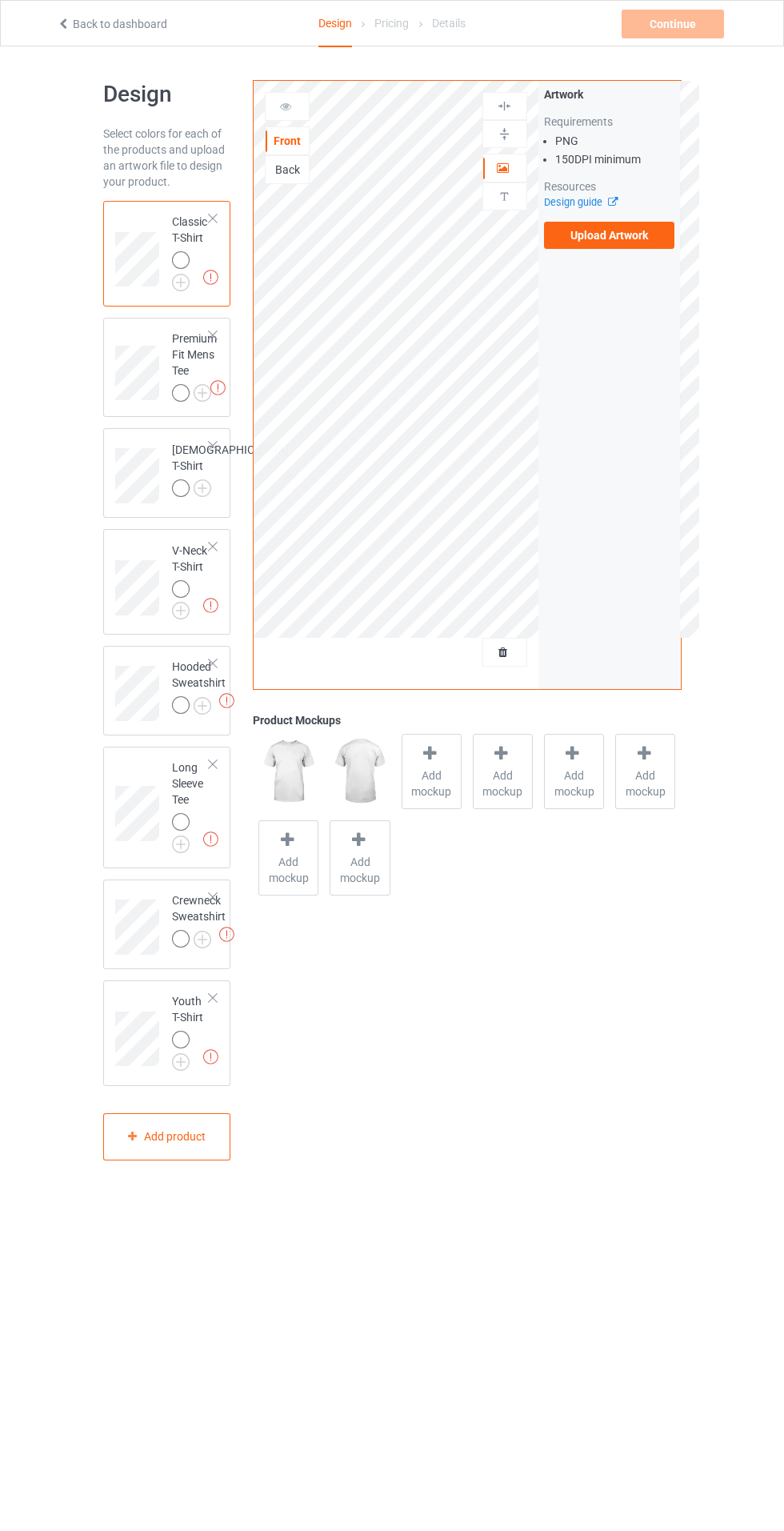
click at [0, 0] on img at bounding box center [0, 0] width 0 height 0
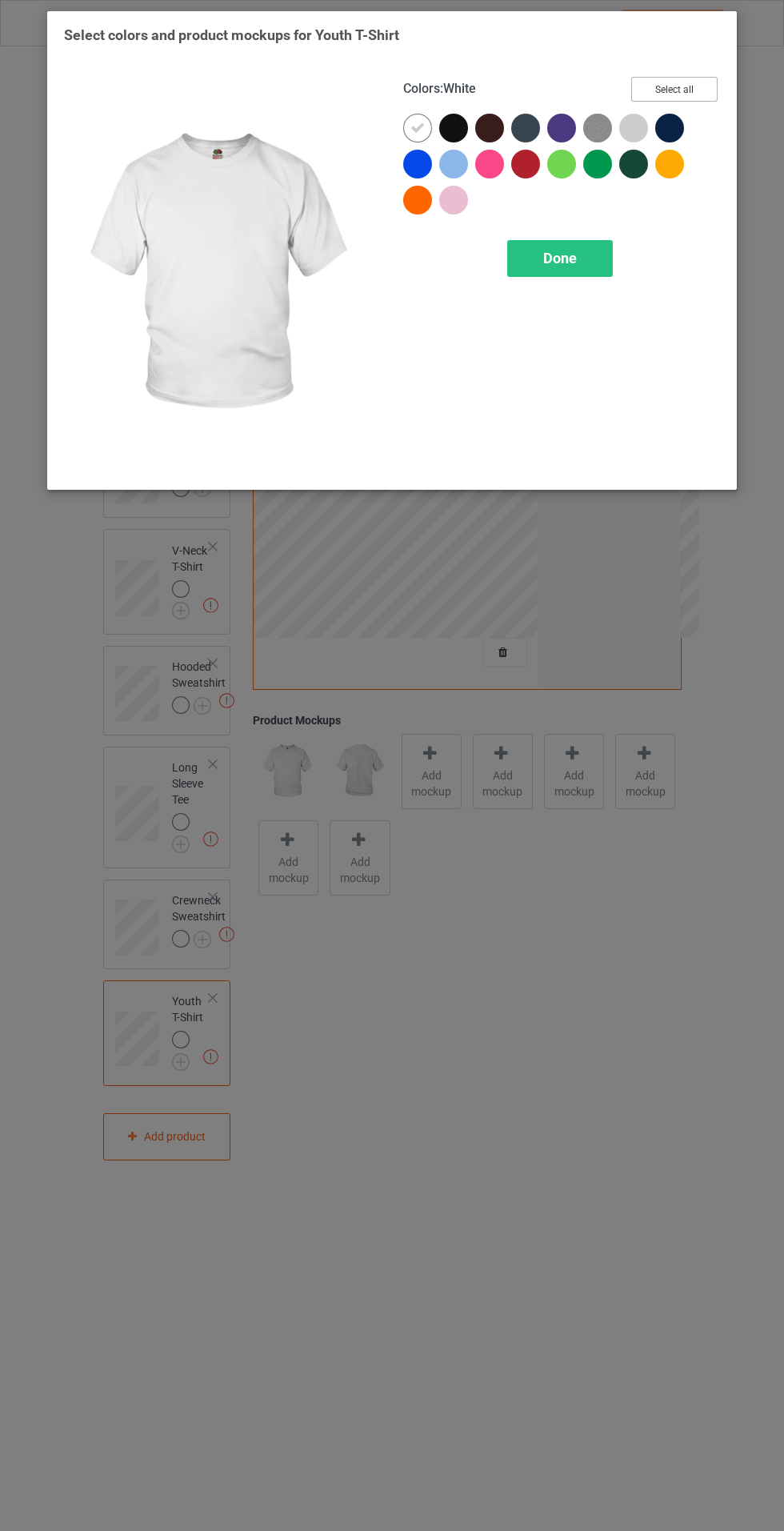
click at [703, 85] on button "Select all" at bounding box center [674, 89] width 86 height 25
click at [424, 126] on icon at bounding box center [418, 128] width 15 height 15
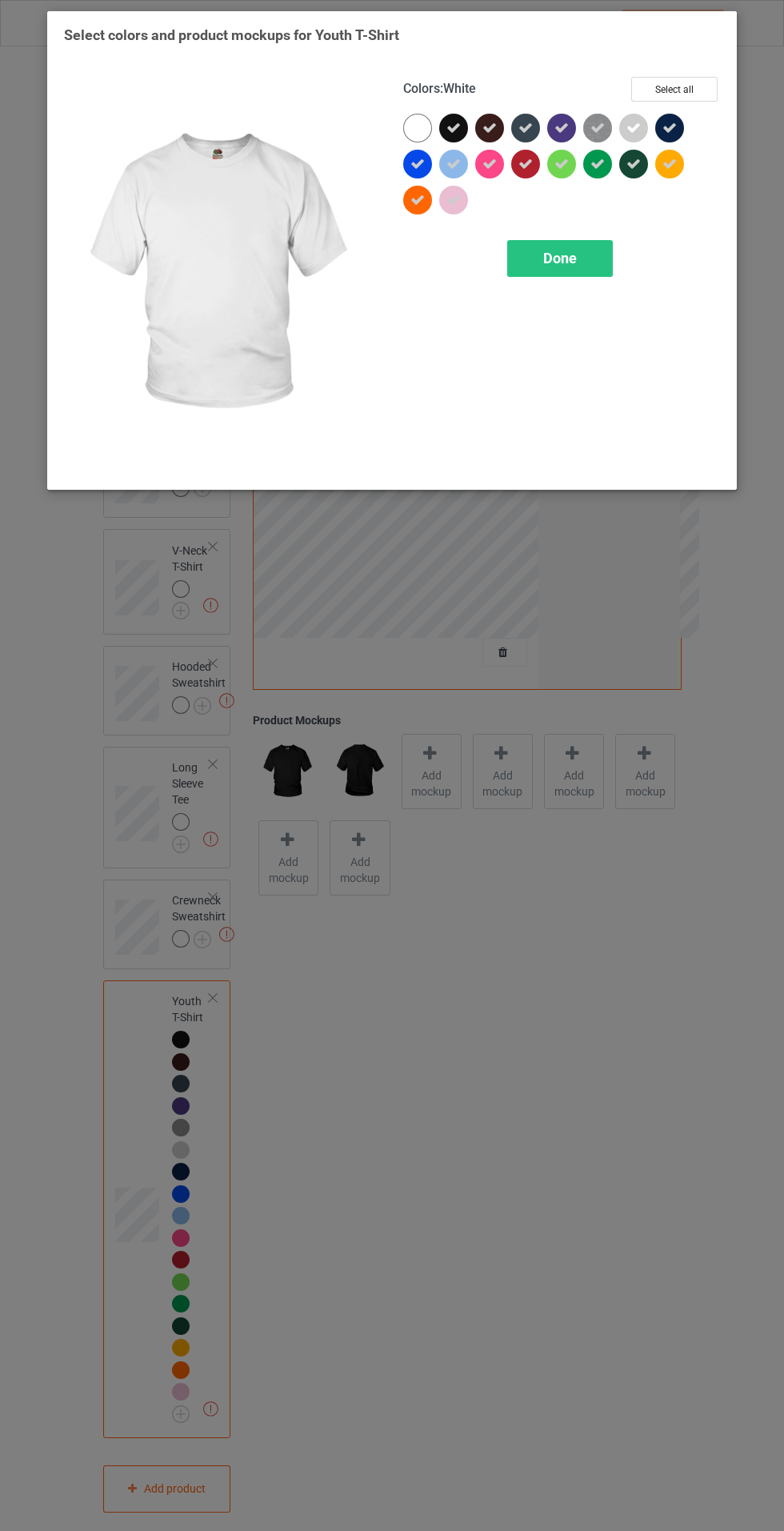
click at [573, 268] on div "Done" at bounding box center [560, 259] width 106 height 37
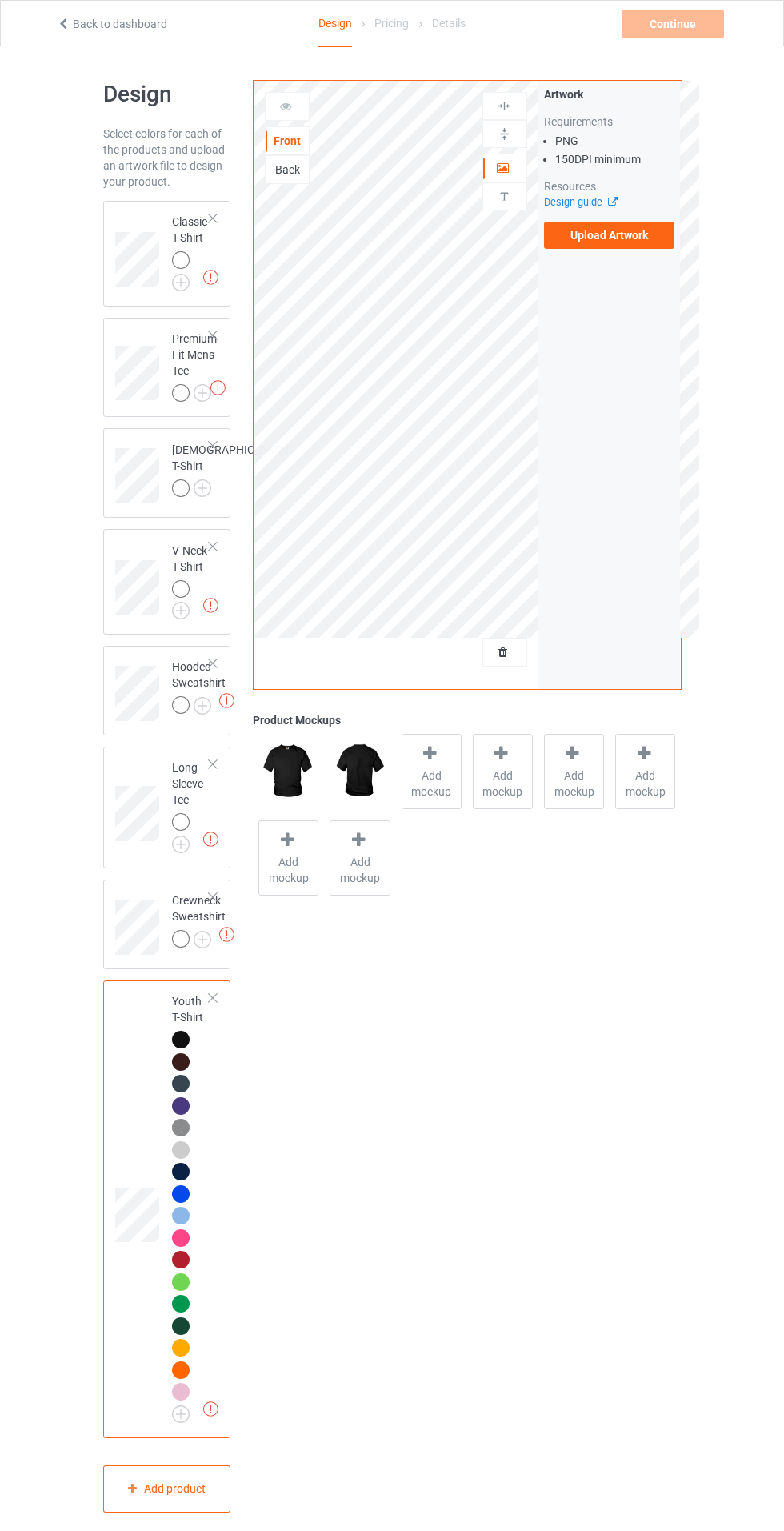
click at [0, 0] on img at bounding box center [0, 0] width 0 height 0
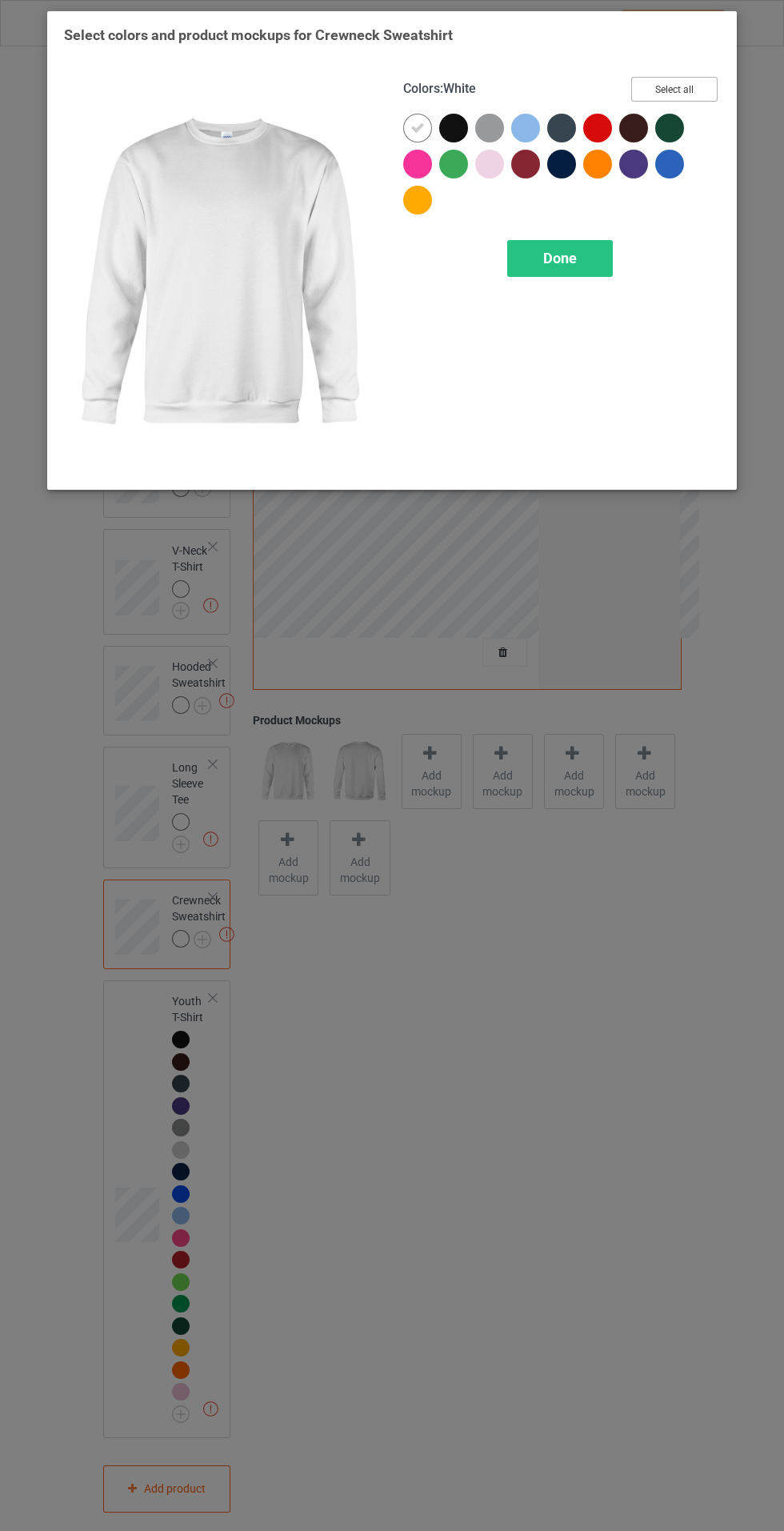
click at [703, 82] on button "Select all" at bounding box center [674, 89] width 86 height 25
click at [417, 127] on icon at bounding box center [418, 128] width 15 height 15
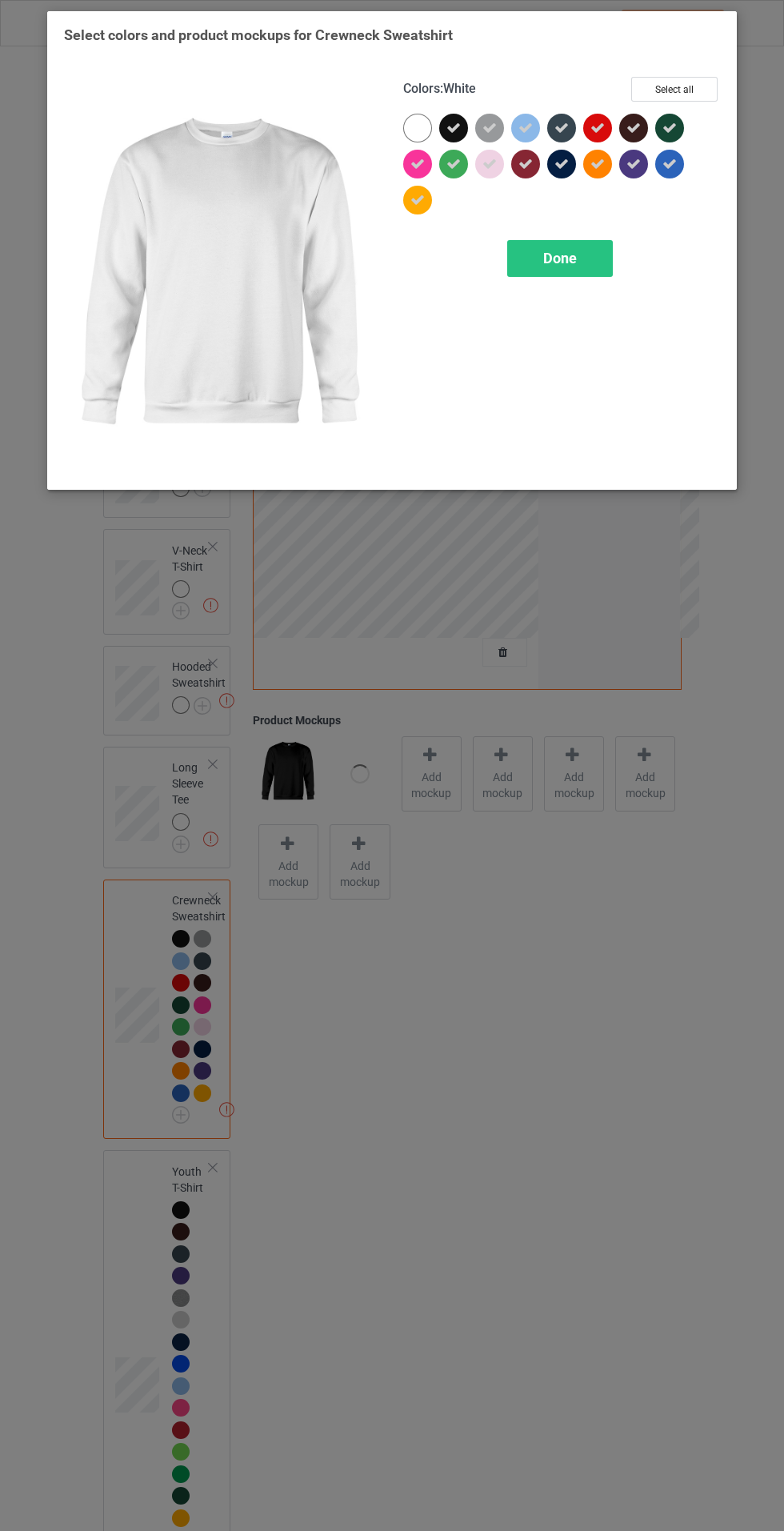
click at [566, 275] on div "Done" at bounding box center [560, 259] width 106 height 37
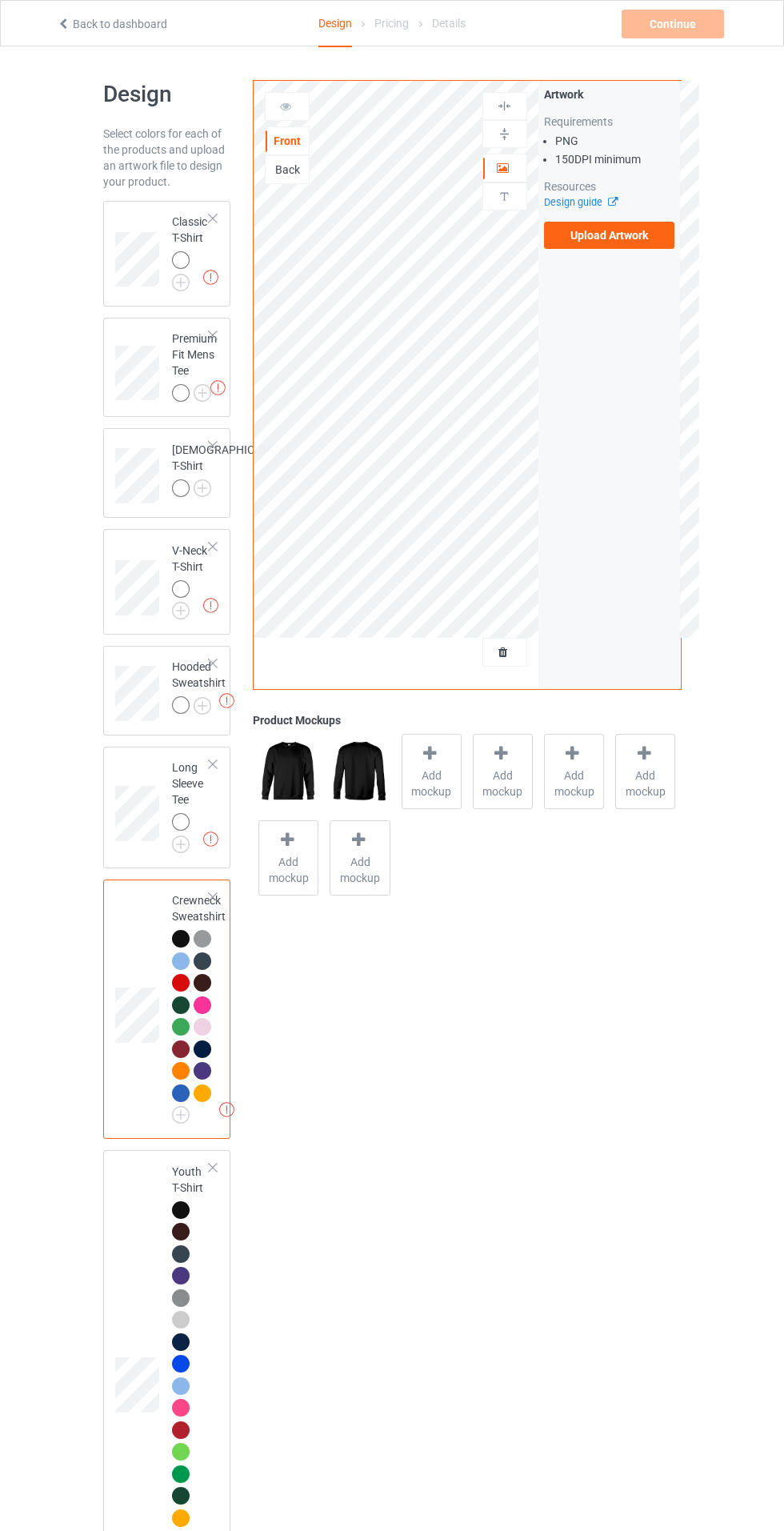
click at [0, 0] on img at bounding box center [0, 0] width 0 height 0
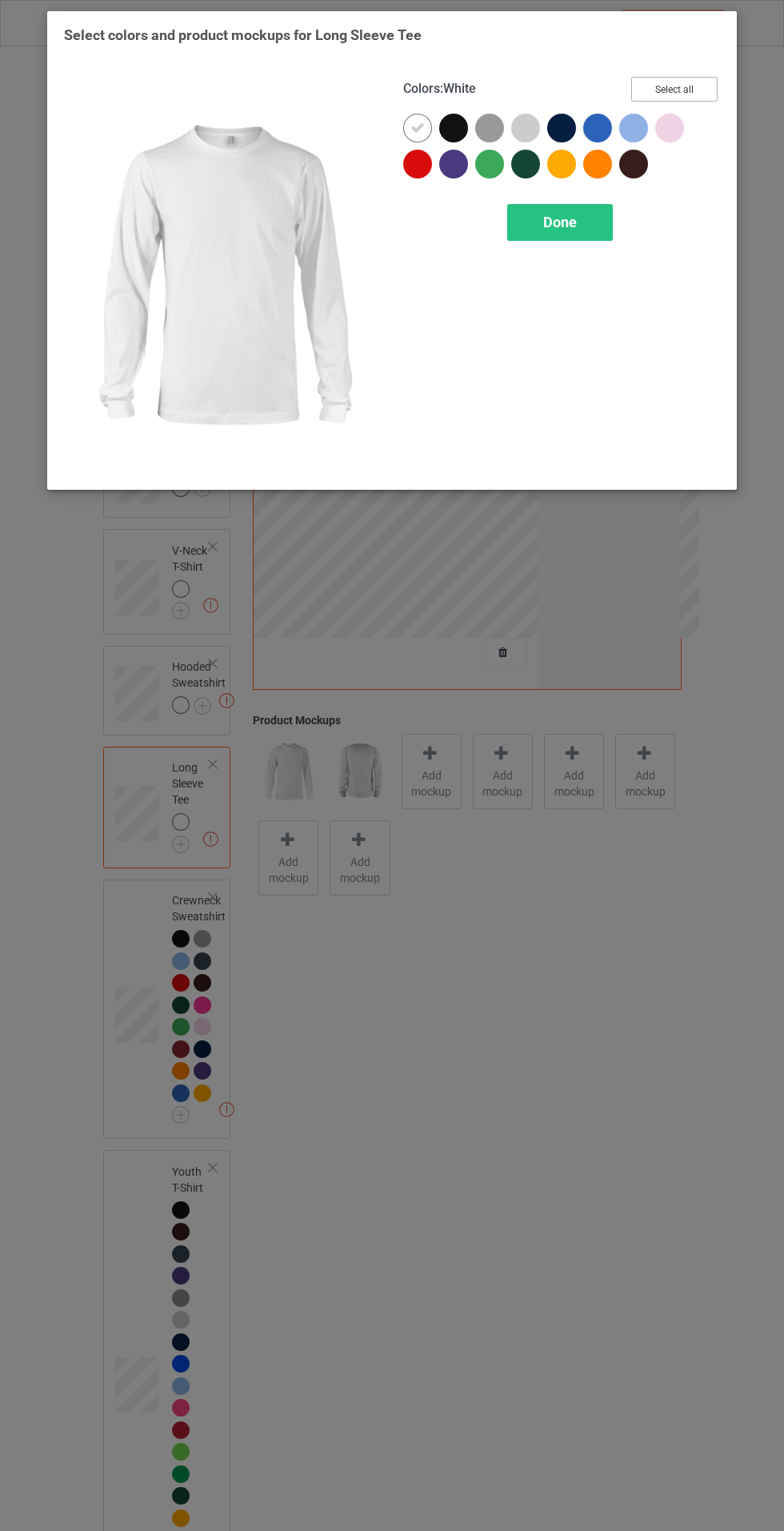
click at [709, 86] on button "Select all" at bounding box center [674, 89] width 86 height 25
click at [417, 127] on icon at bounding box center [418, 128] width 15 height 15
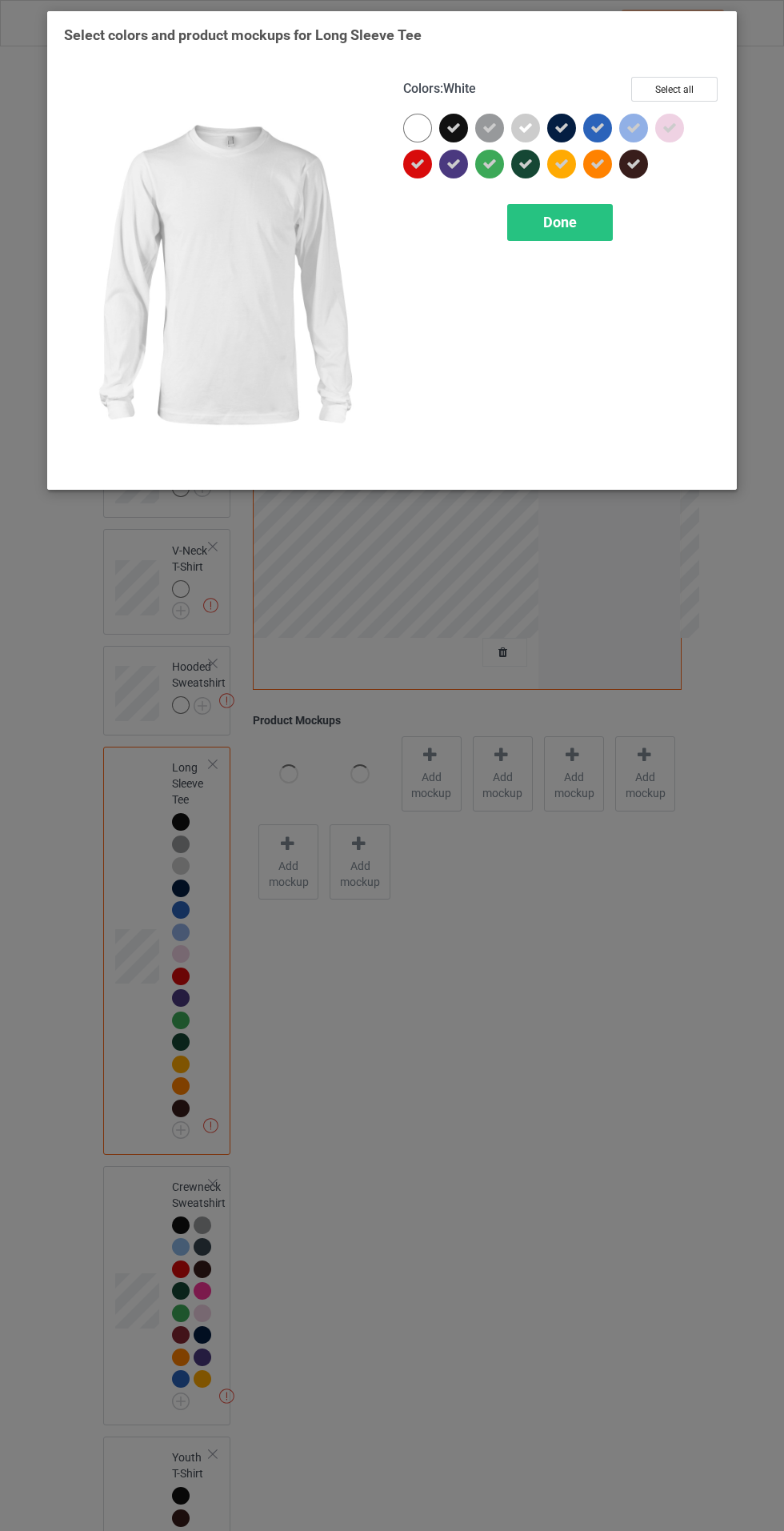
click at [555, 223] on span "Done" at bounding box center [561, 222] width 34 height 17
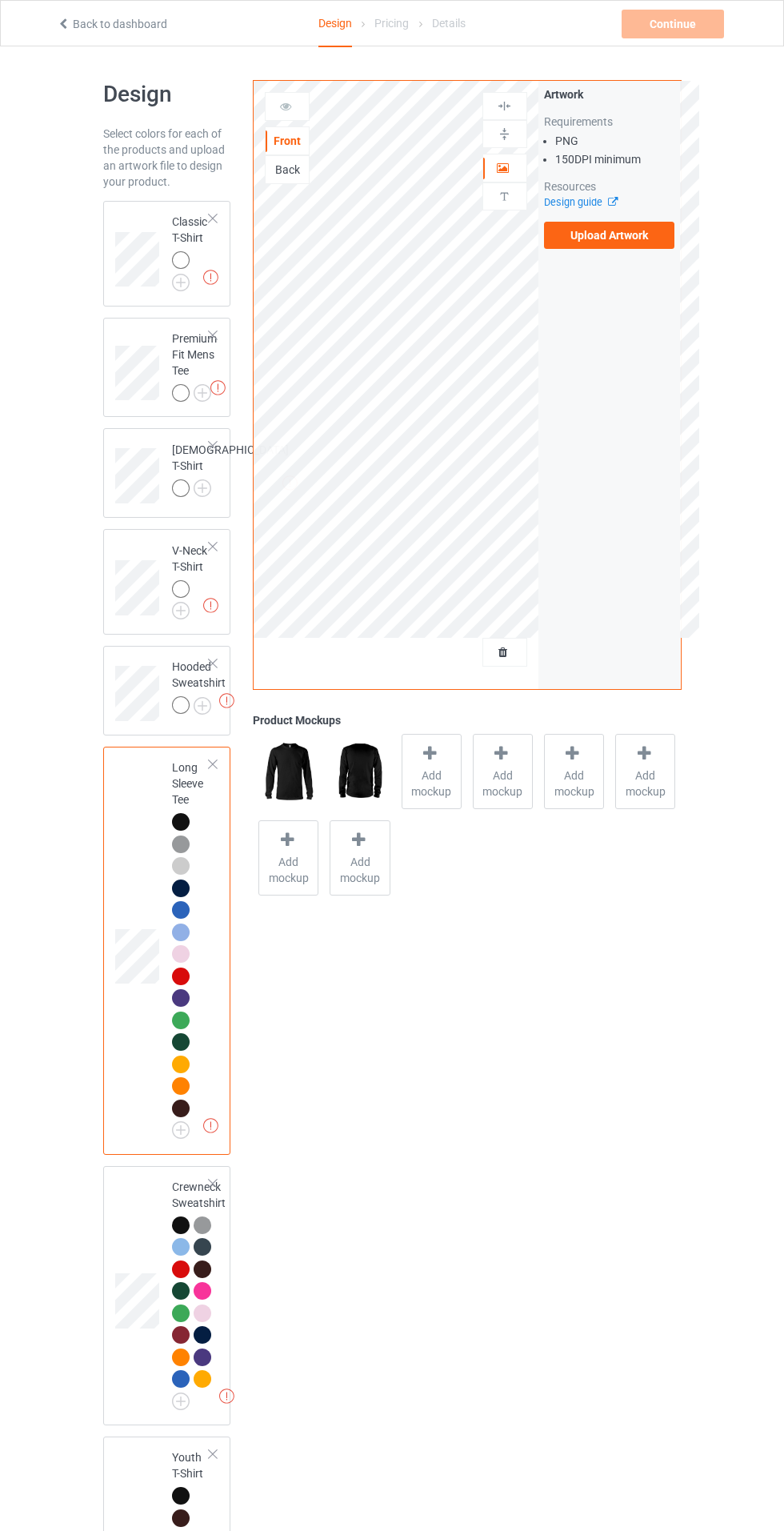
click at [0, 0] on img at bounding box center [0, 0] width 0 height 0
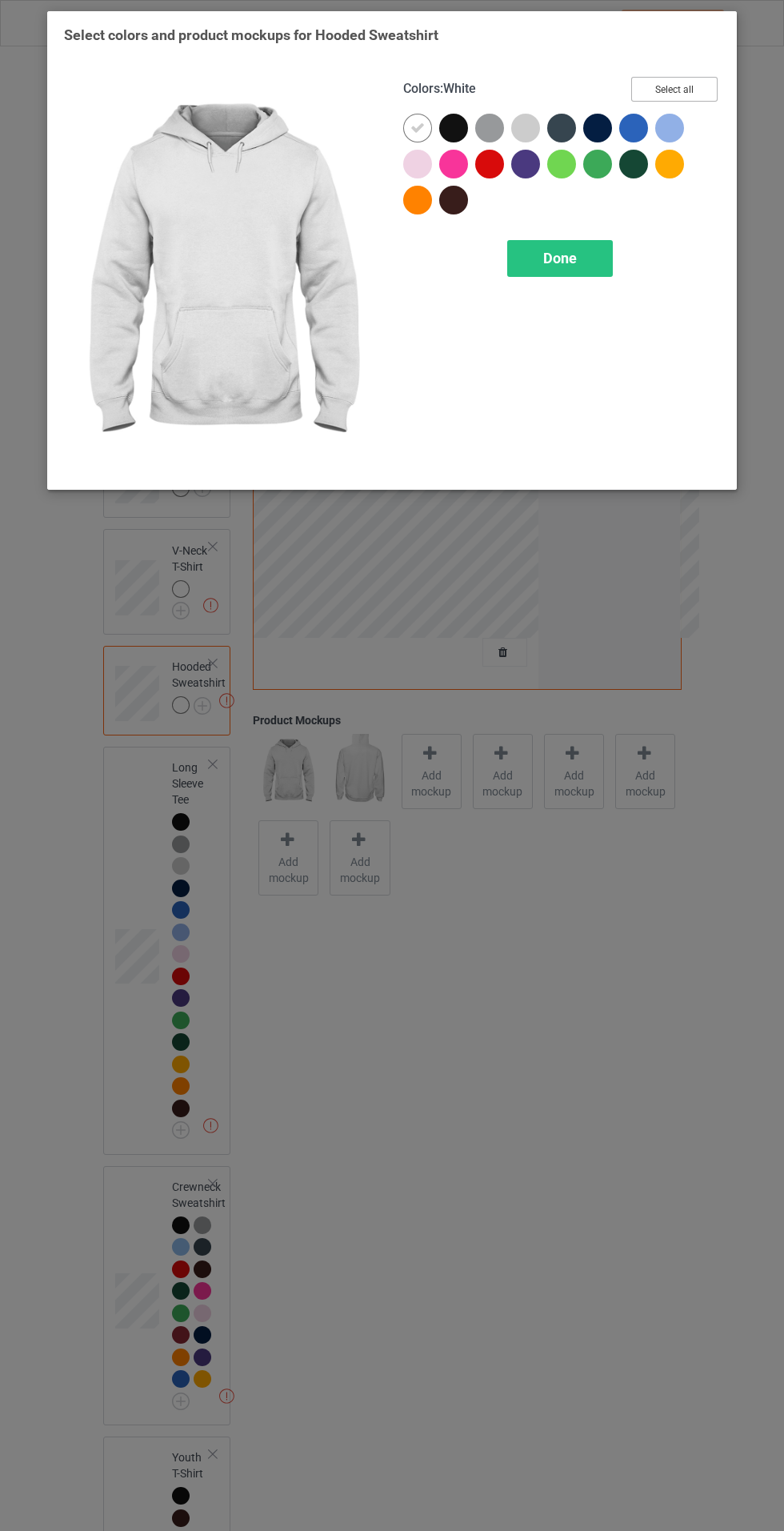
click at [699, 84] on button "Select all" at bounding box center [674, 89] width 86 height 25
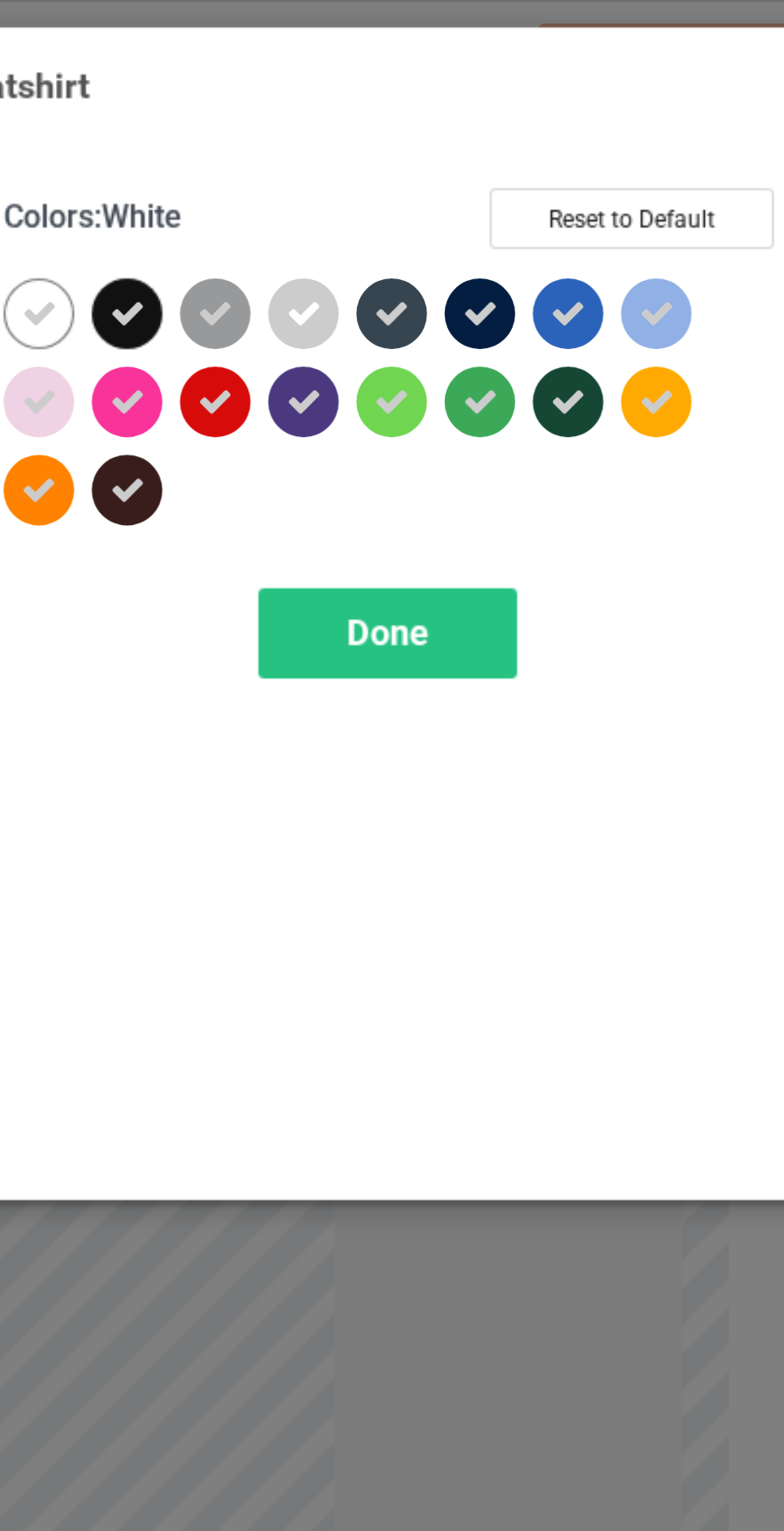
click at [408, 123] on div at bounding box center [418, 128] width 29 height 29
click at [540, 254] on div "Done" at bounding box center [560, 259] width 106 height 37
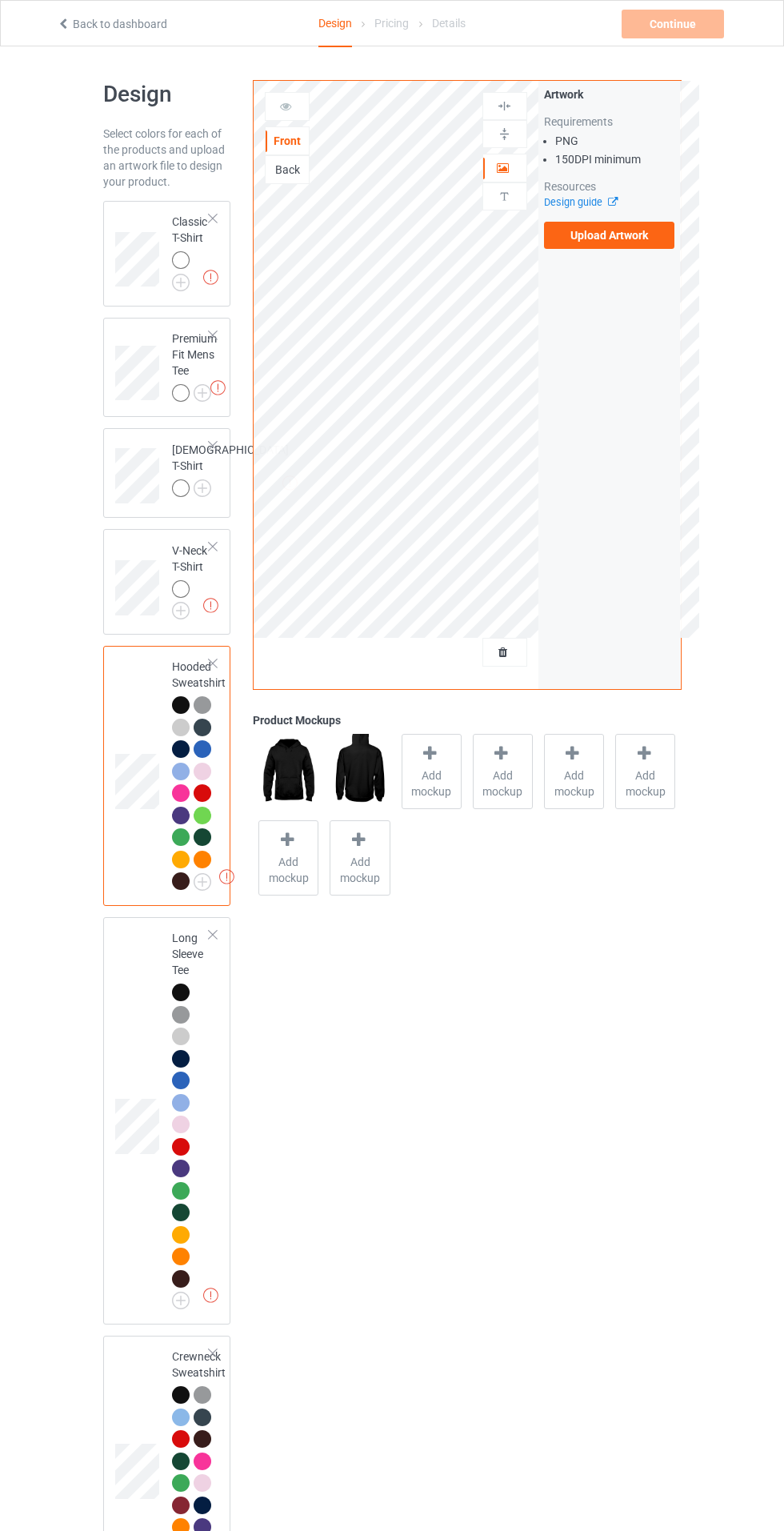
click at [0, 0] on img at bounding box center [0, 0] width 0 height 0
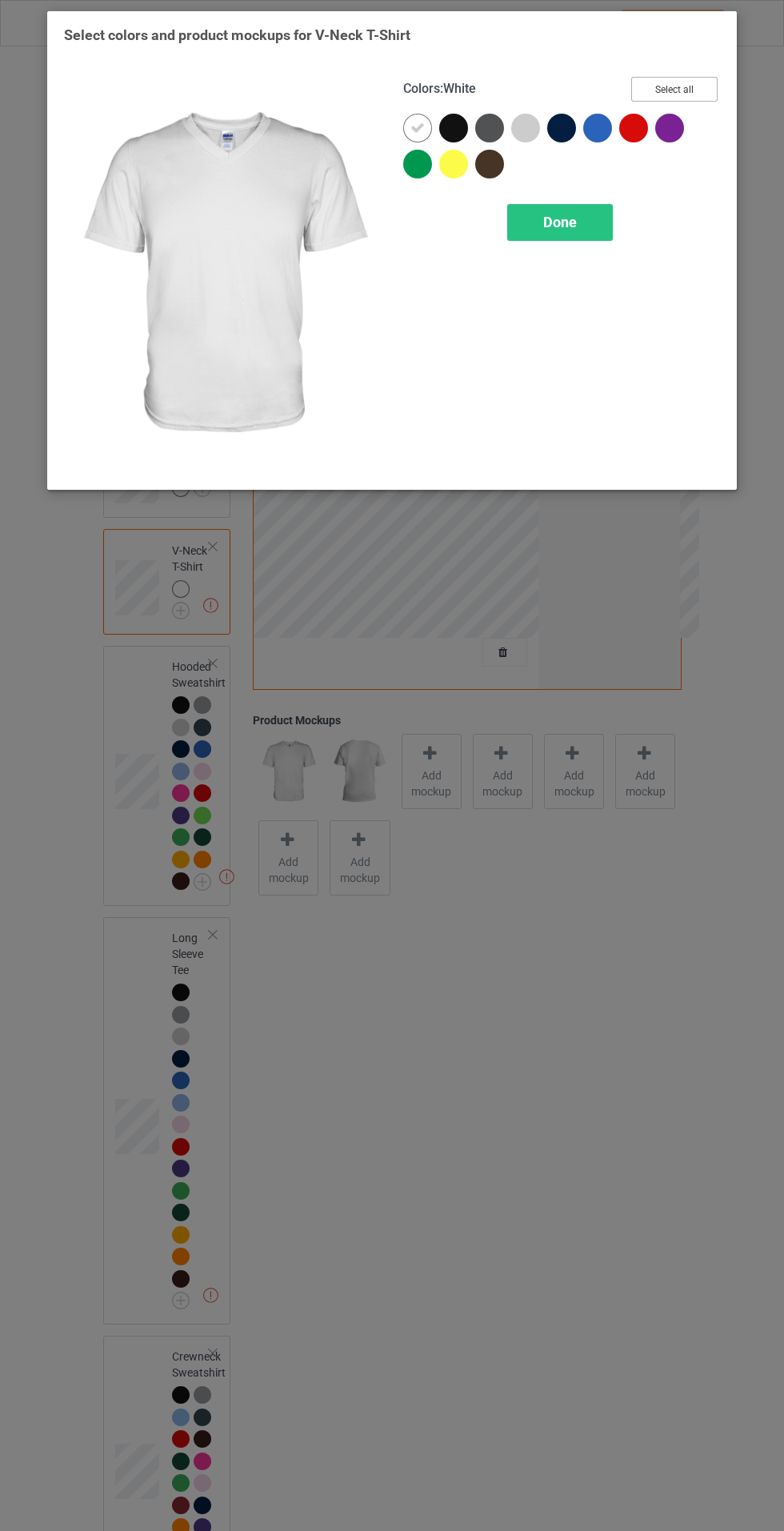
click at [667, 82] on button "Select all" at bounding box center [674, 89] width 86 height 25
click at [418, 127] on icon at bounding box center [418, 128] width 15 height 15
click at [561, 226] on span "Done" at bounding box center [561, 222] width 34 height 17
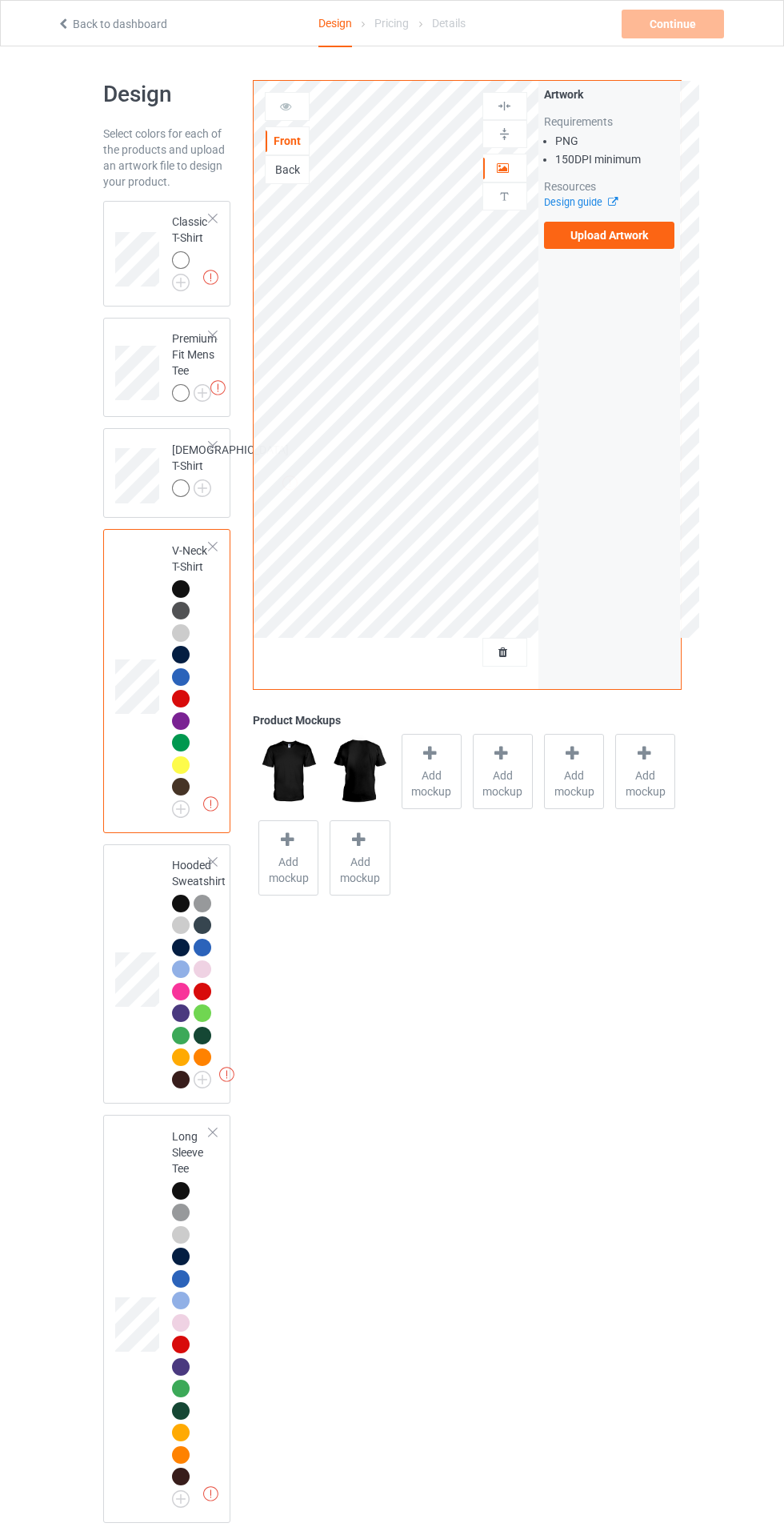
click at [0, 0] on img at bounding box center [0, 0] width 0 height 0
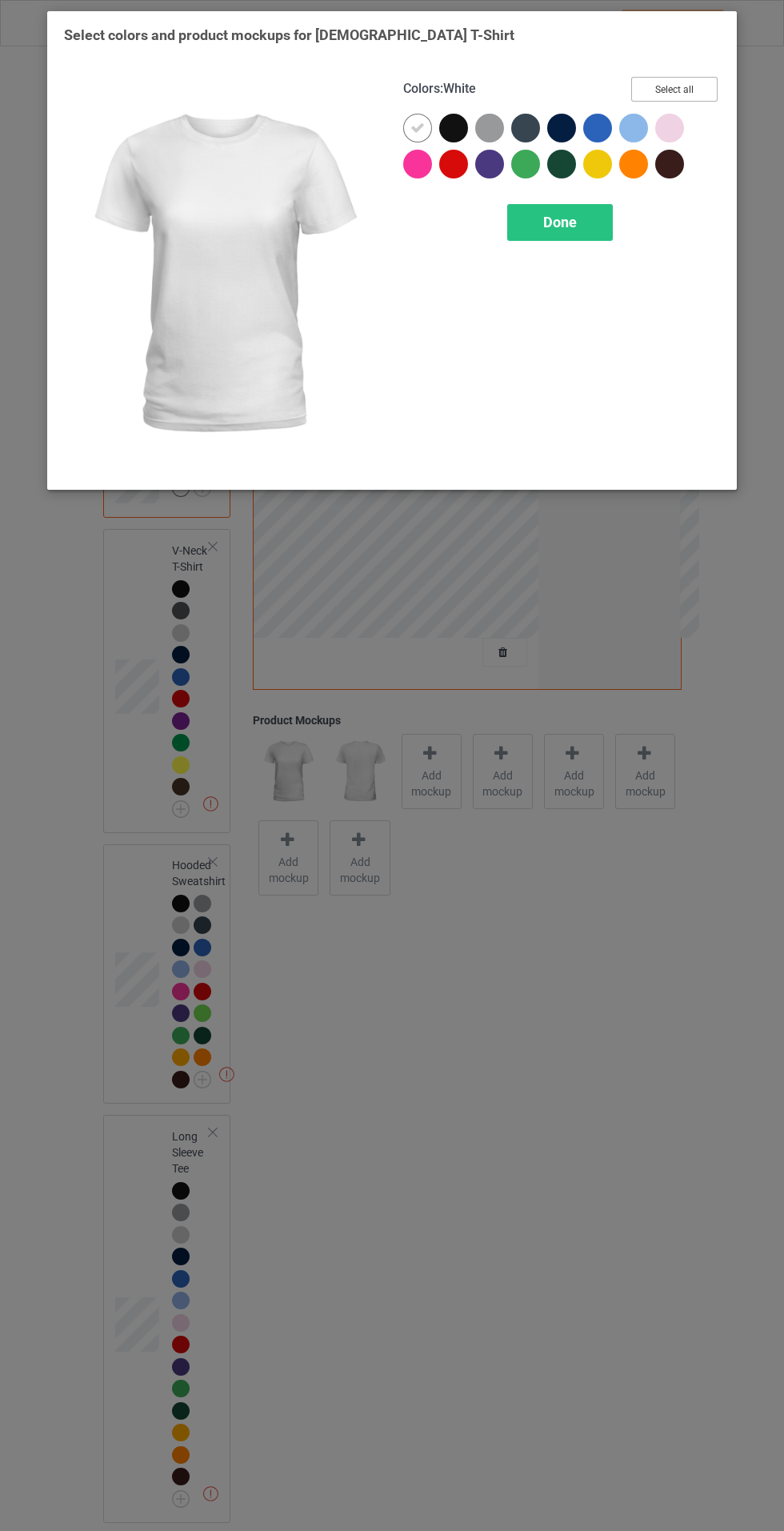
click at [699, 86] on button "Select all" at bounding box center [674, 89] width 86 height 25
click at [417, 127] on icon at bounding box center [418, 128] width 15 height 15
click at [586, 231] on div "Done" at bounding box center [560, 223] width 106 height 37
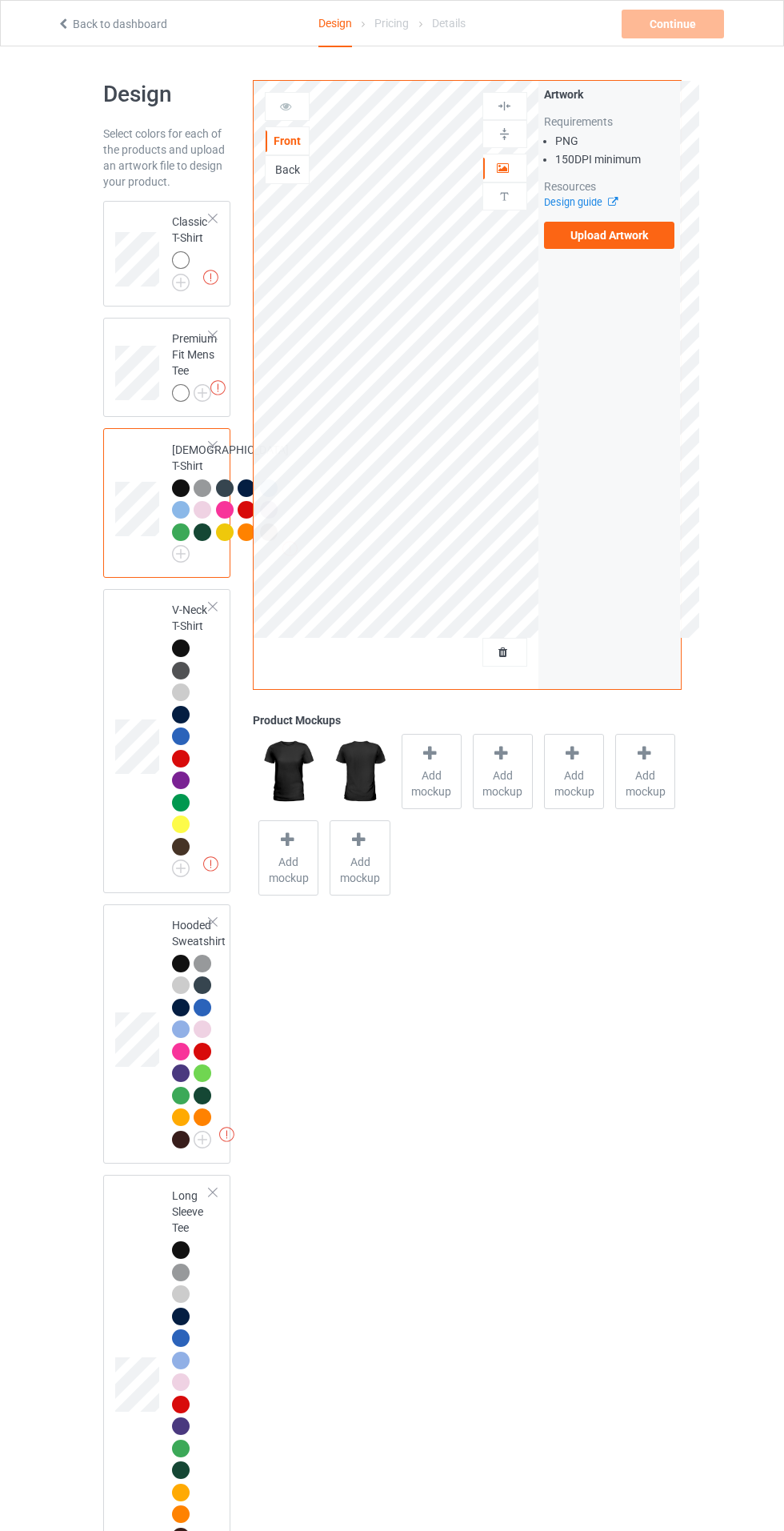
click at [0, 0] on img at bounding box center [0, 0] width 0 height 0
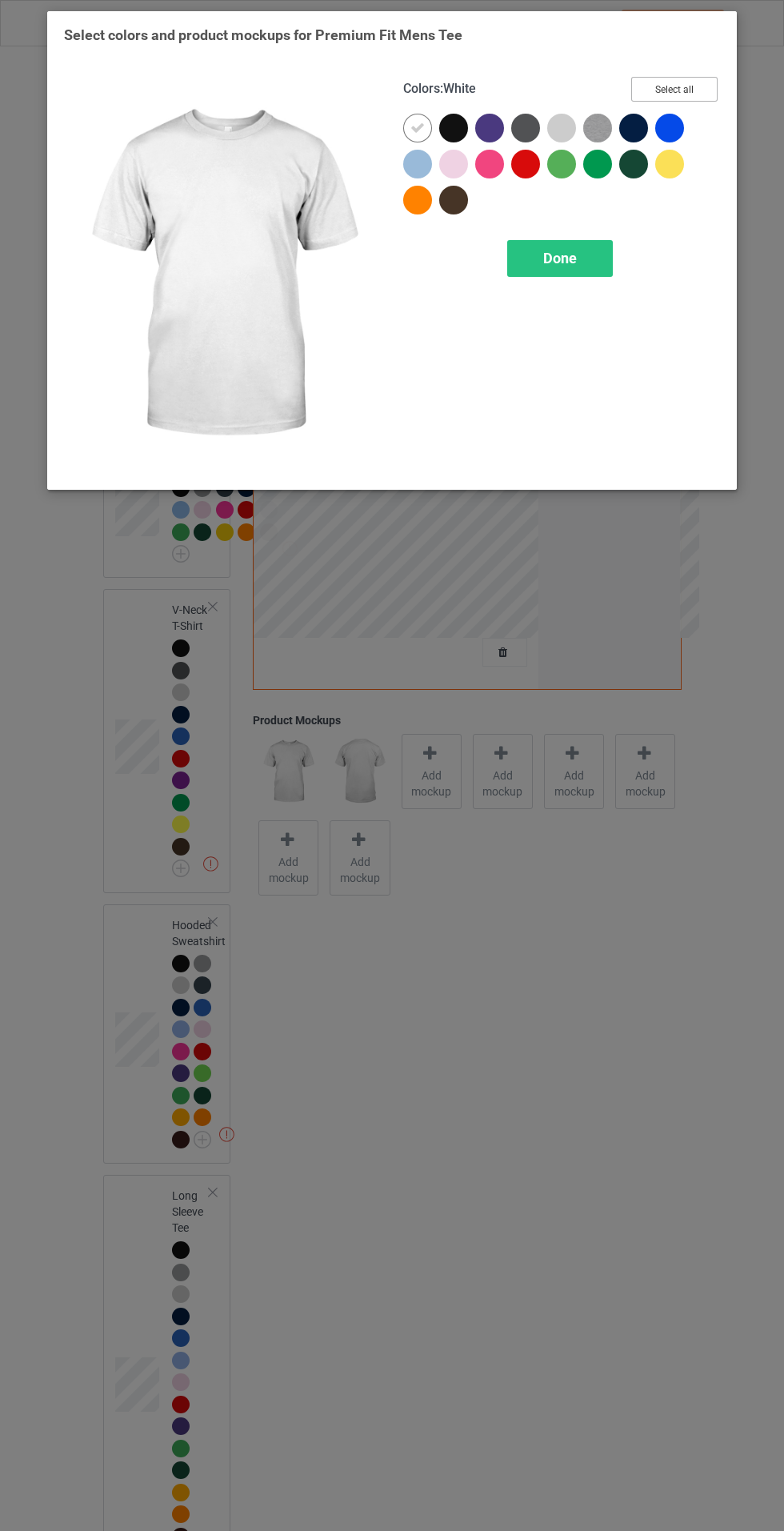
click at [684, 89] on button "Select all" at bounding box center [674, 89] width 86 height 25
click at [417, 127] on icon at bounding box center [418, 128] width 15 height 15
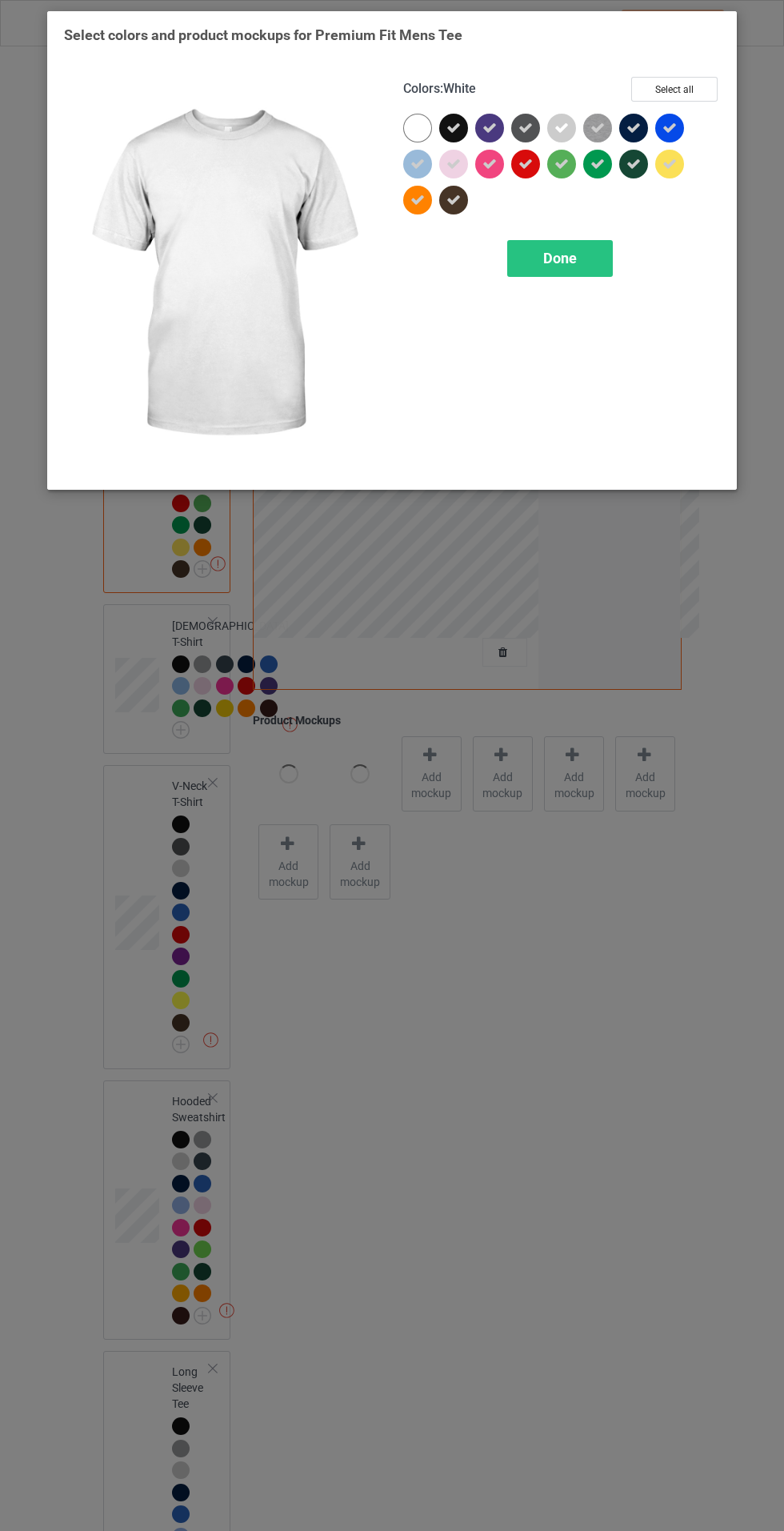
click at [561, 264] on span "Done" at bounding box center [561, 258] width 34 height 17
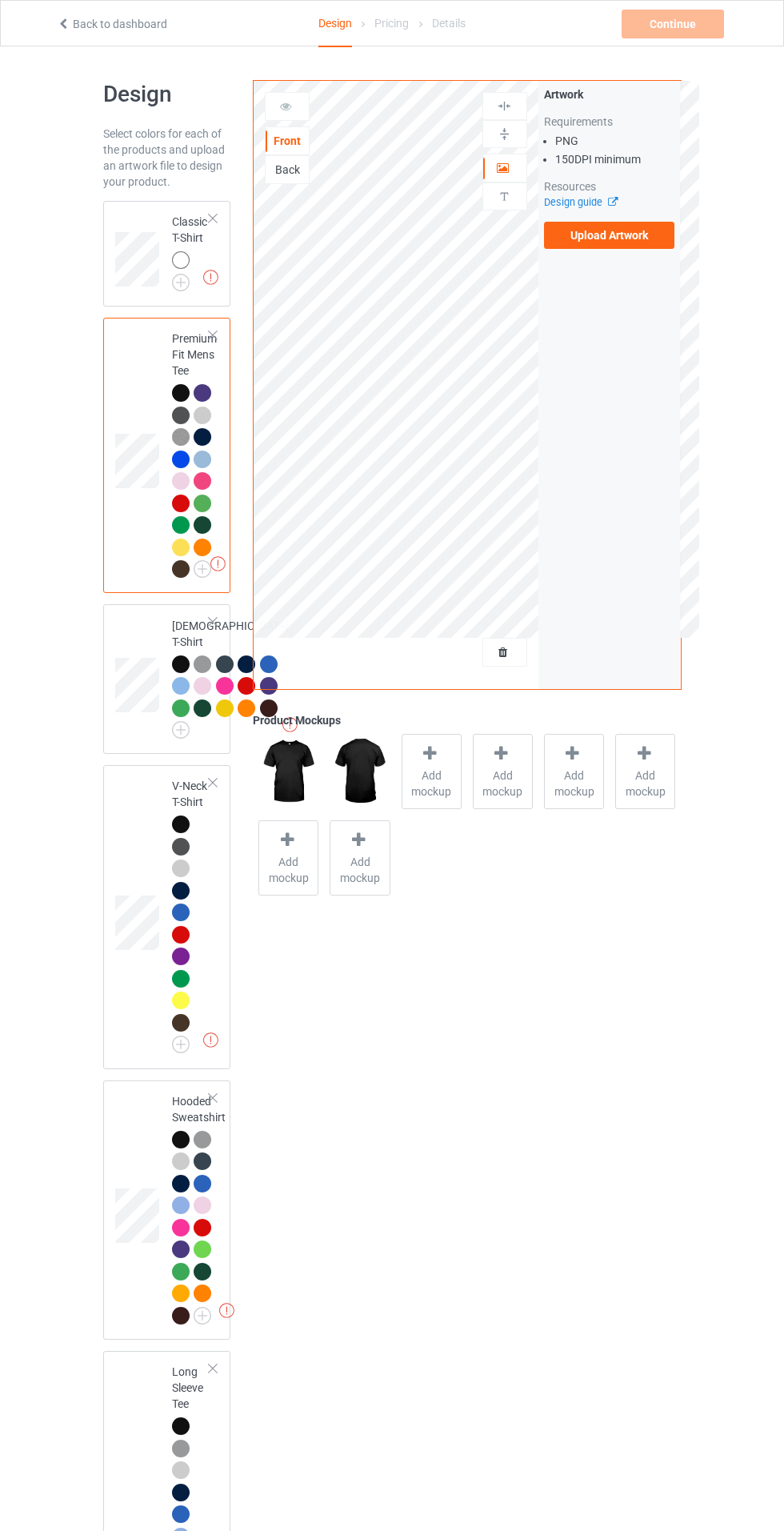
click at [0, 0] on img at bounding box center [0, 0] width 0 height 0
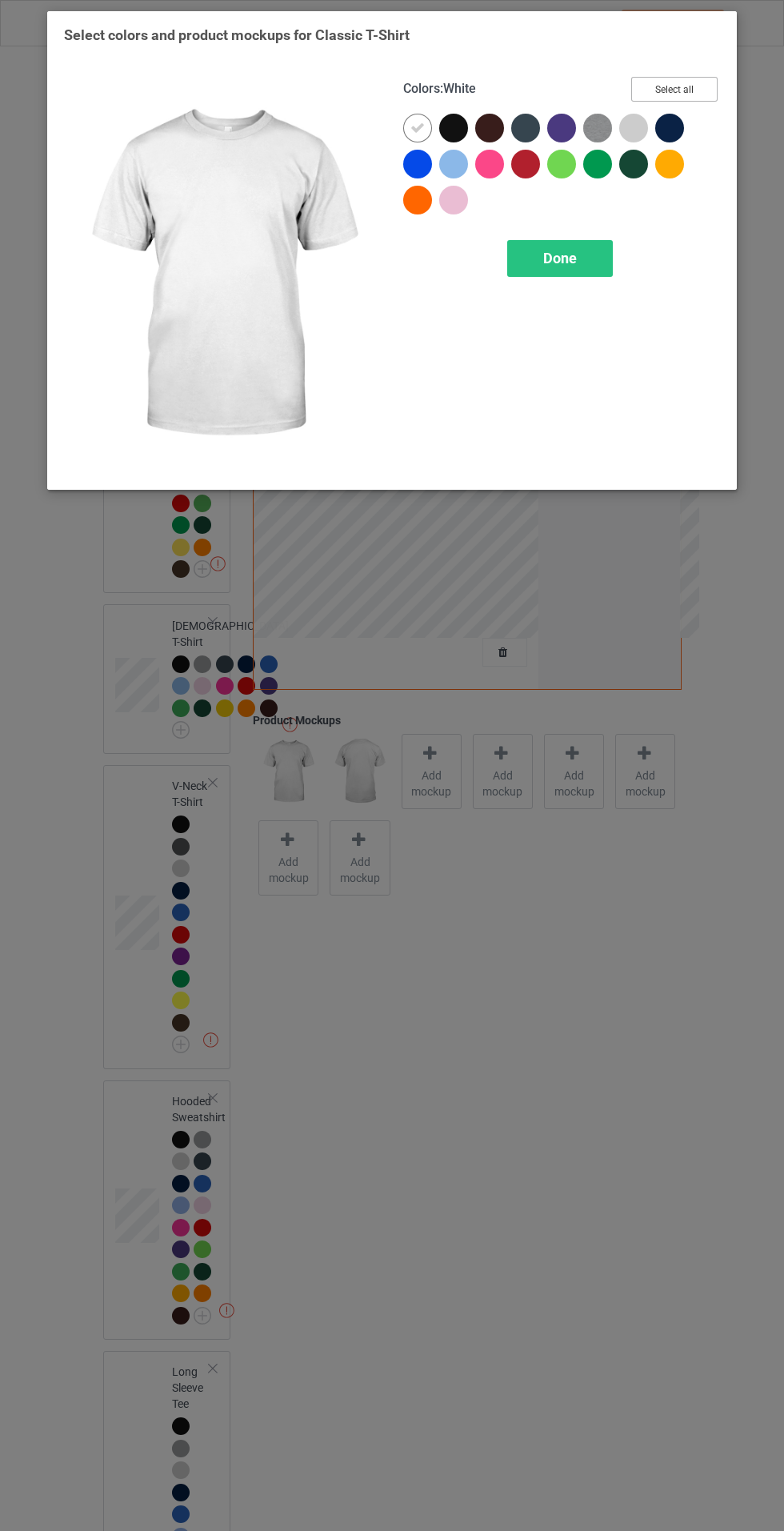
click at [699, 90] on button "Select all" at bounding box center [674, 89] width 86 height 25
click at [417, 127] on icon at bounding box center [418, 128] width 15 height 15
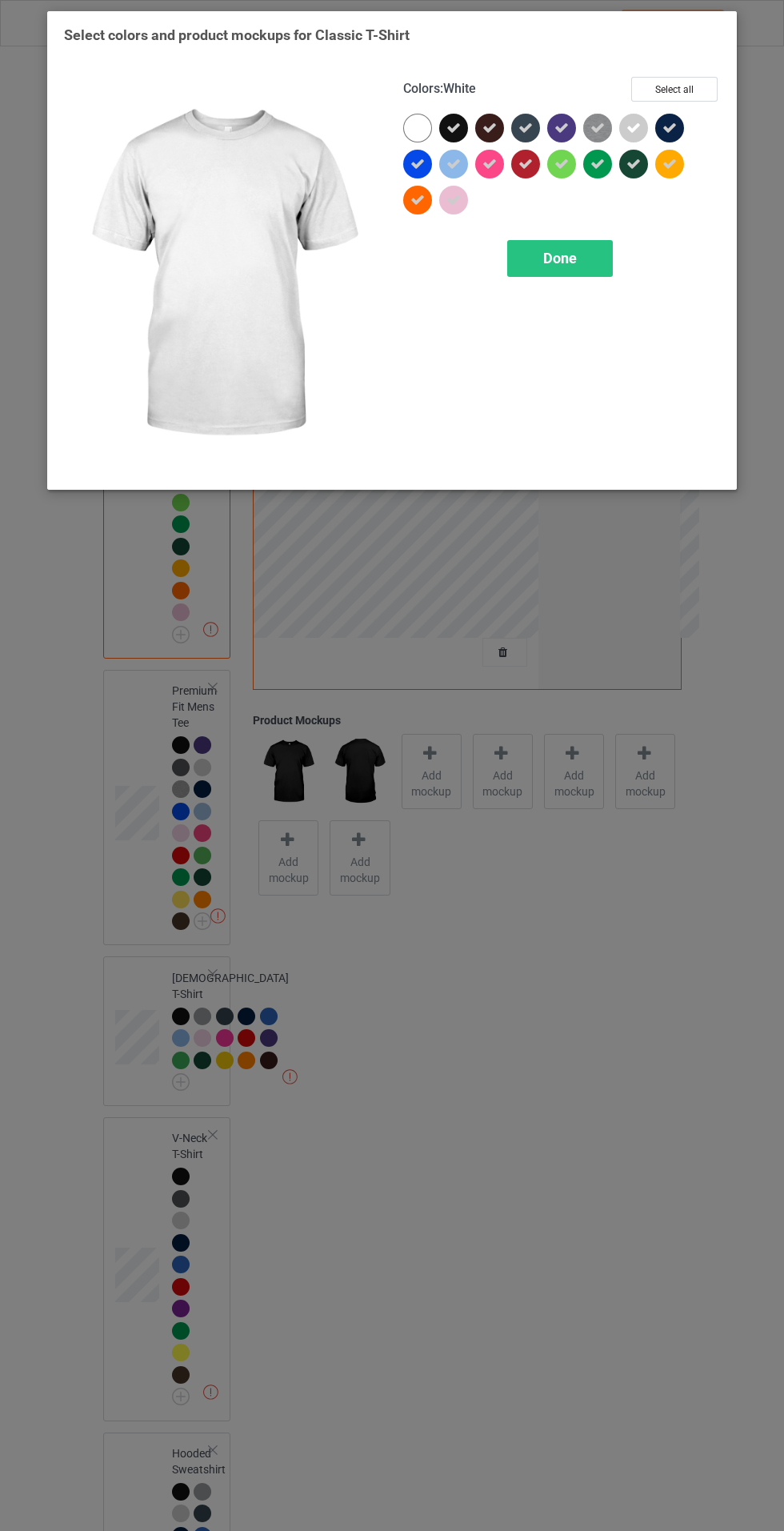
click at [594, 269] on div "Done" at bounding box center [560, 259] width 106 height 37
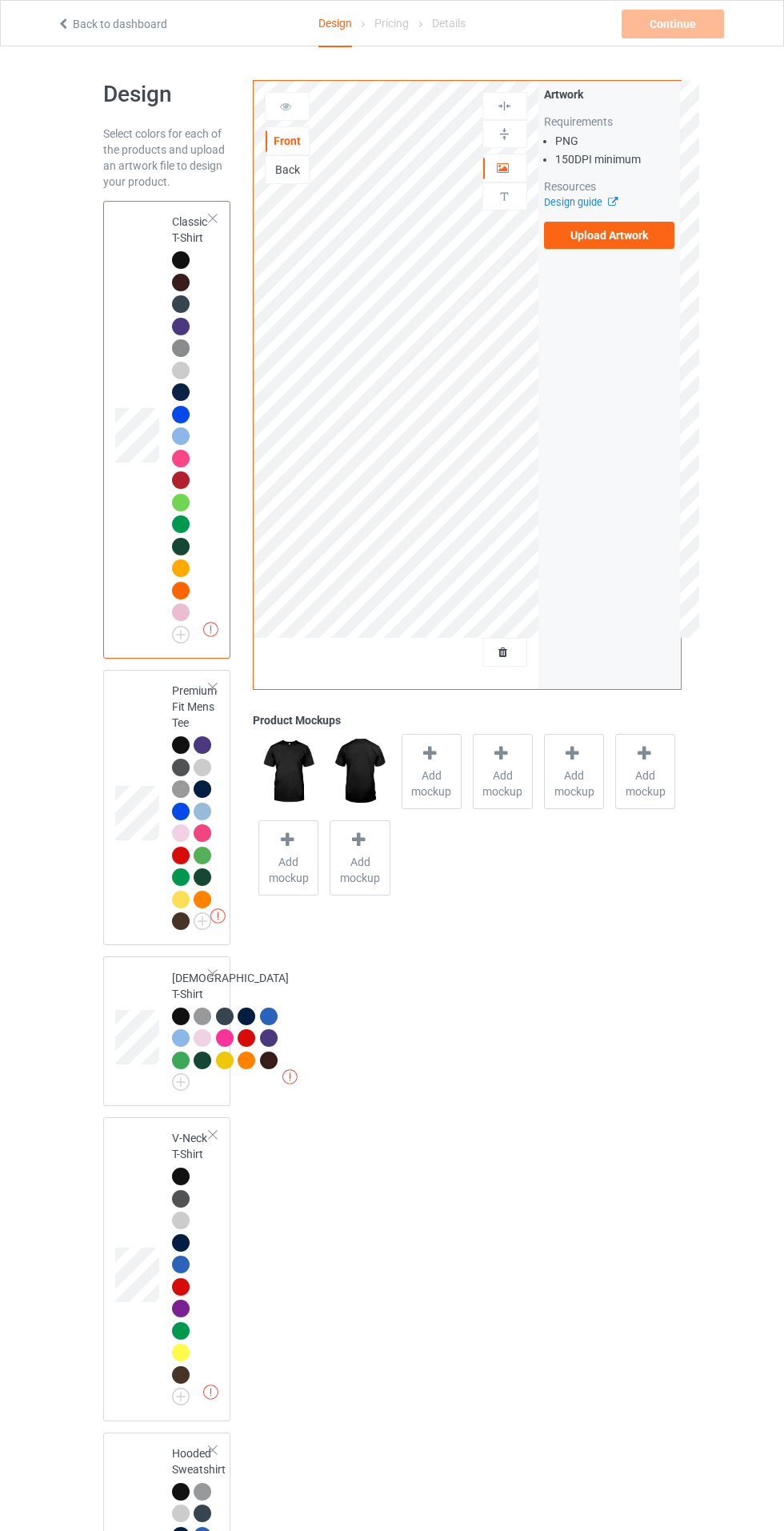
click at [621, 244] on label "Upload Artwork" at bounding box center [610, 236] width 131 height 27
click at [0, 0] on input "Upload Artwork" at bounding box center [0, 0] width 0 height 0
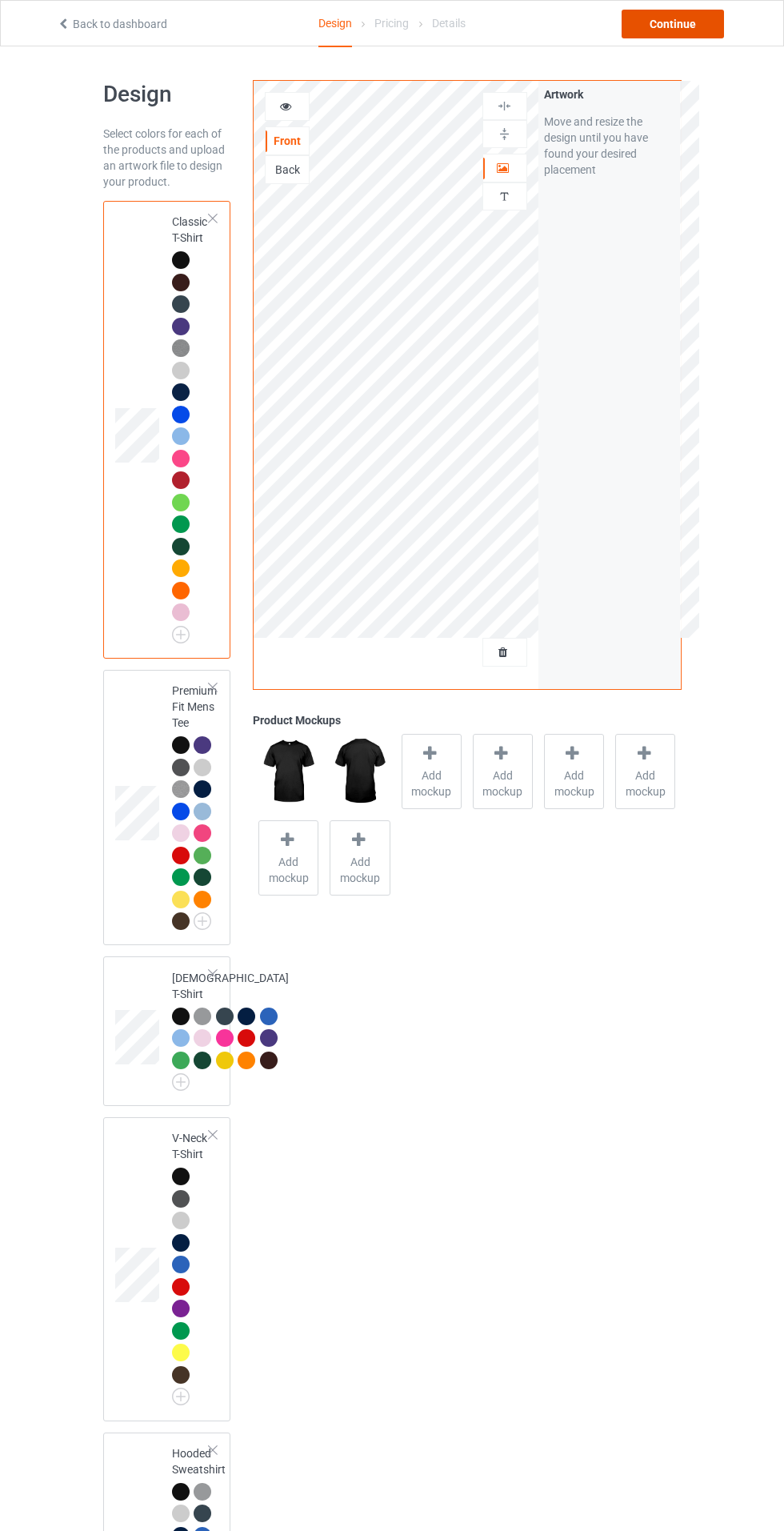
click at [672, 33] on div "Continue" at bounding box center [673, 24] width 102 height 29
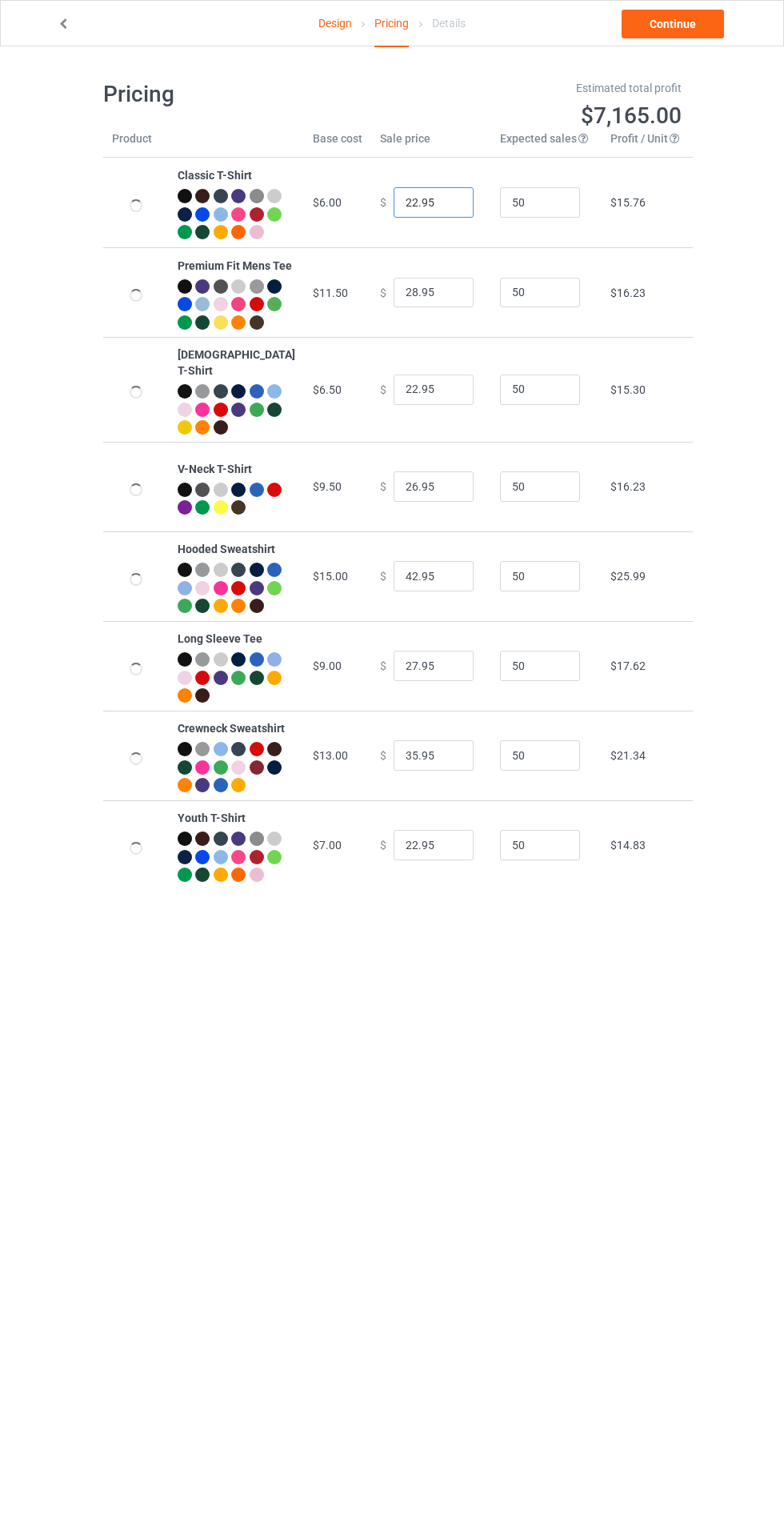
click at [401, 210] on input "22.95" at bounding box center [433, 202] width 80 height 31
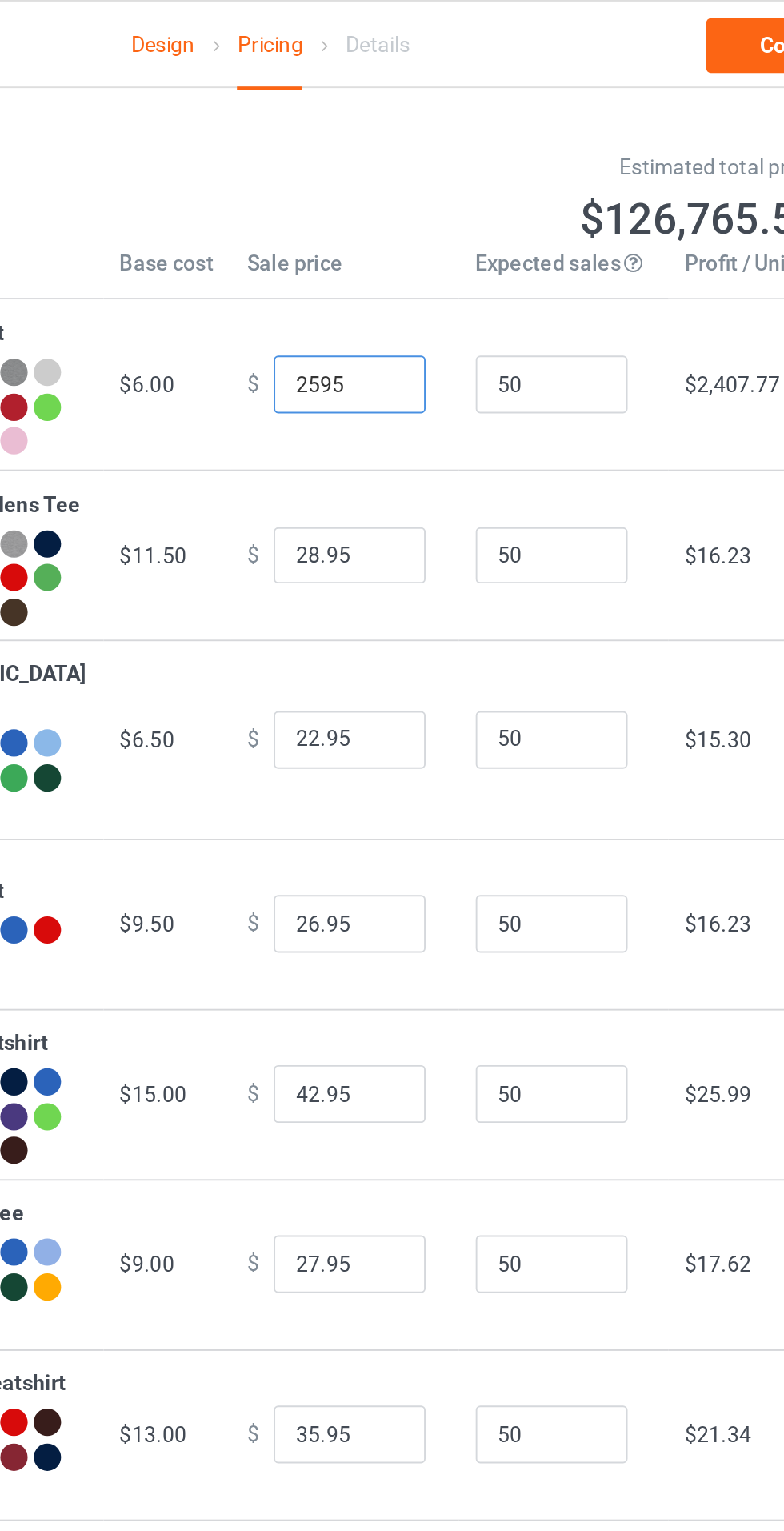
type input "25.95"
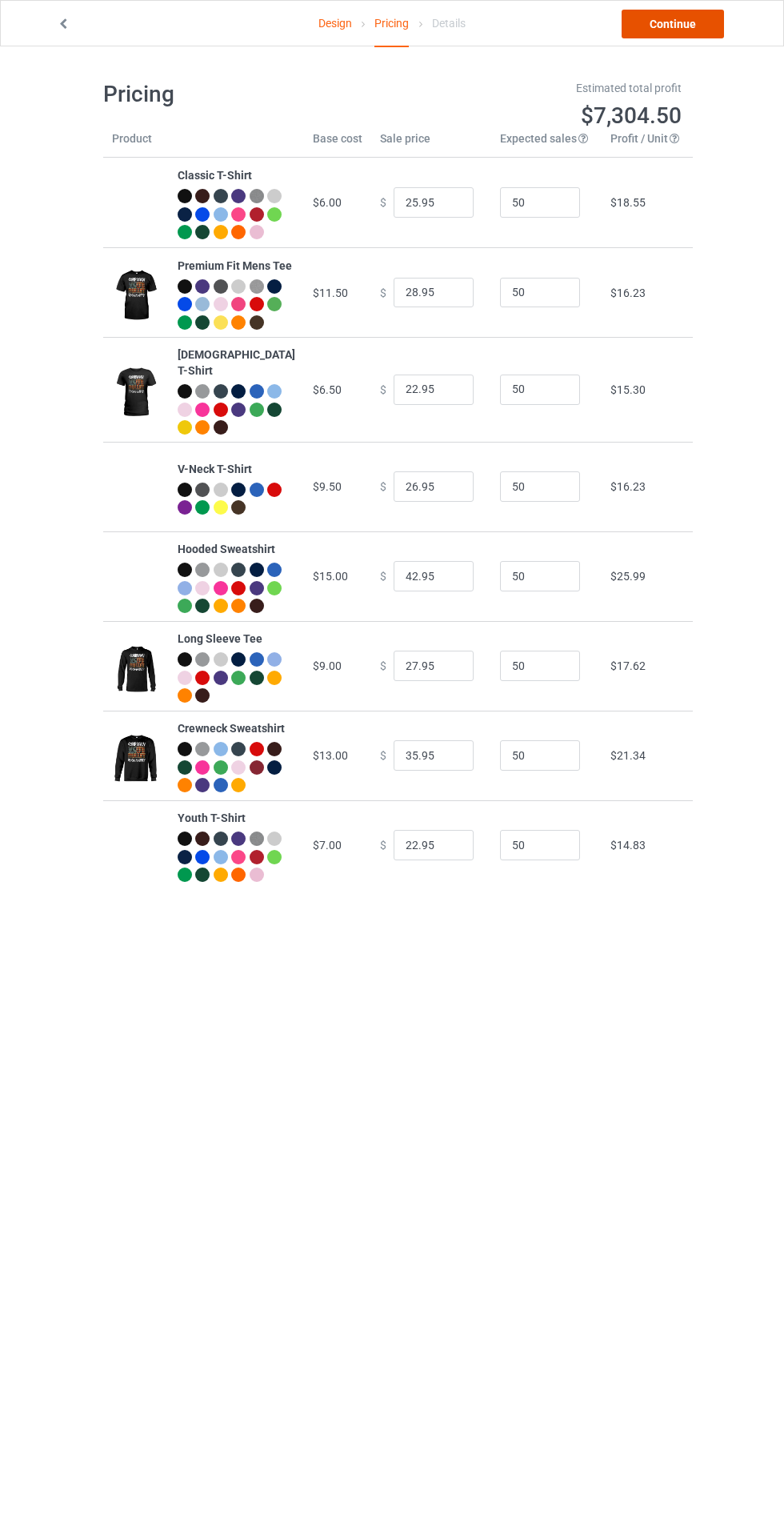
click at [652, 32] on link "Continue" at bounding box center [673, 24] width 102 height 29
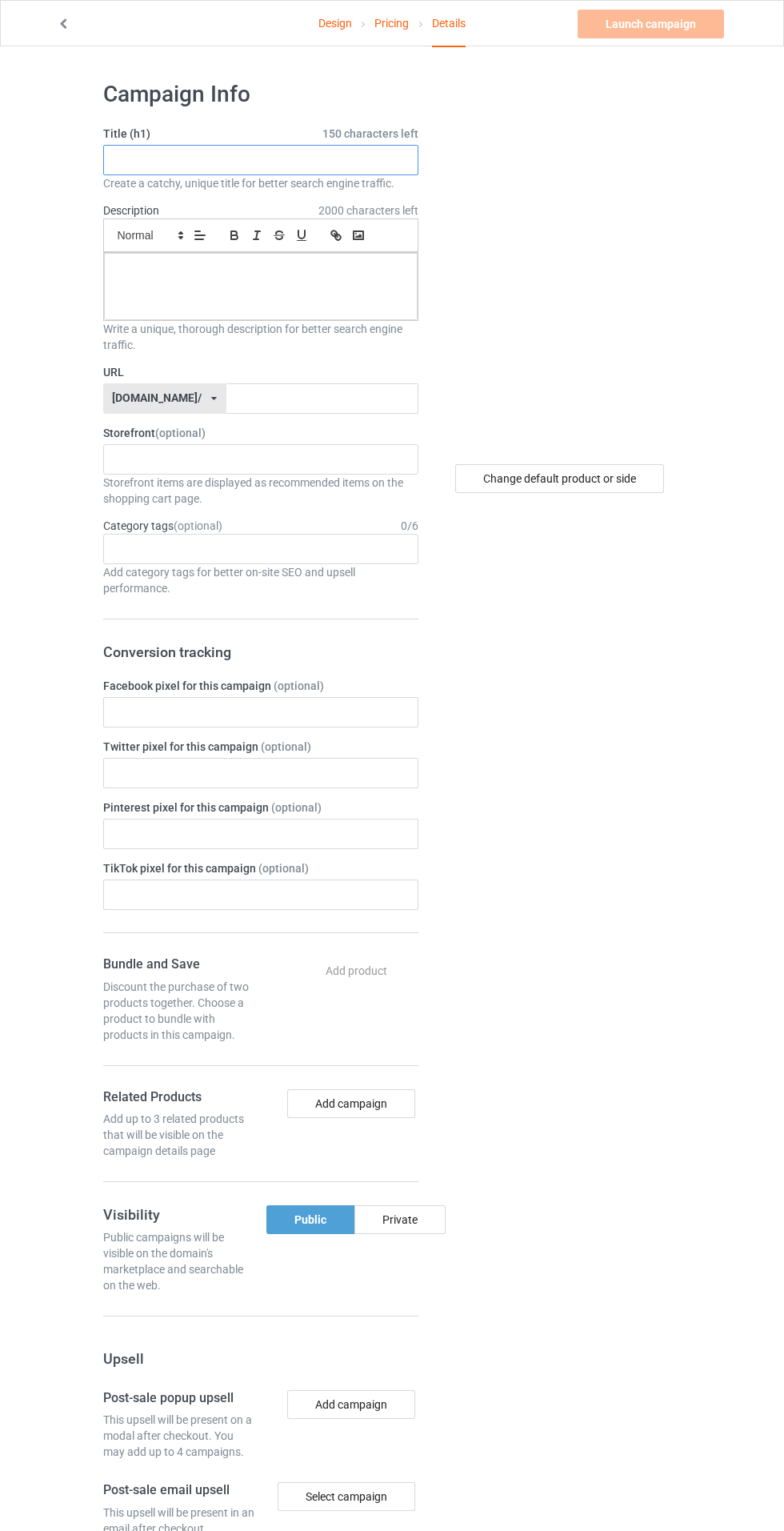
click at [180, 163] on input "text" at bounding box center [261, 161] width 315 height 31
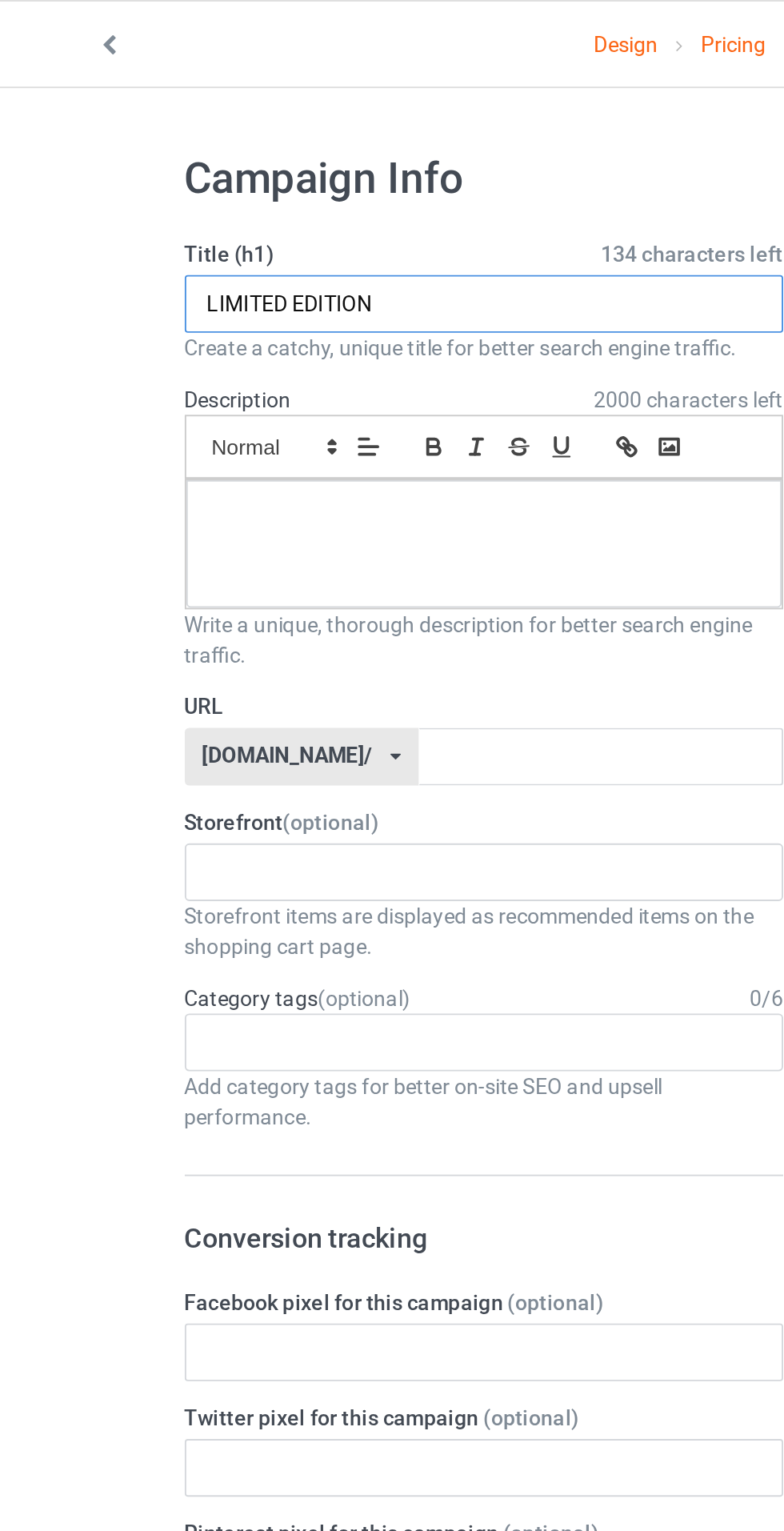
type input "LIMITED EDITION"
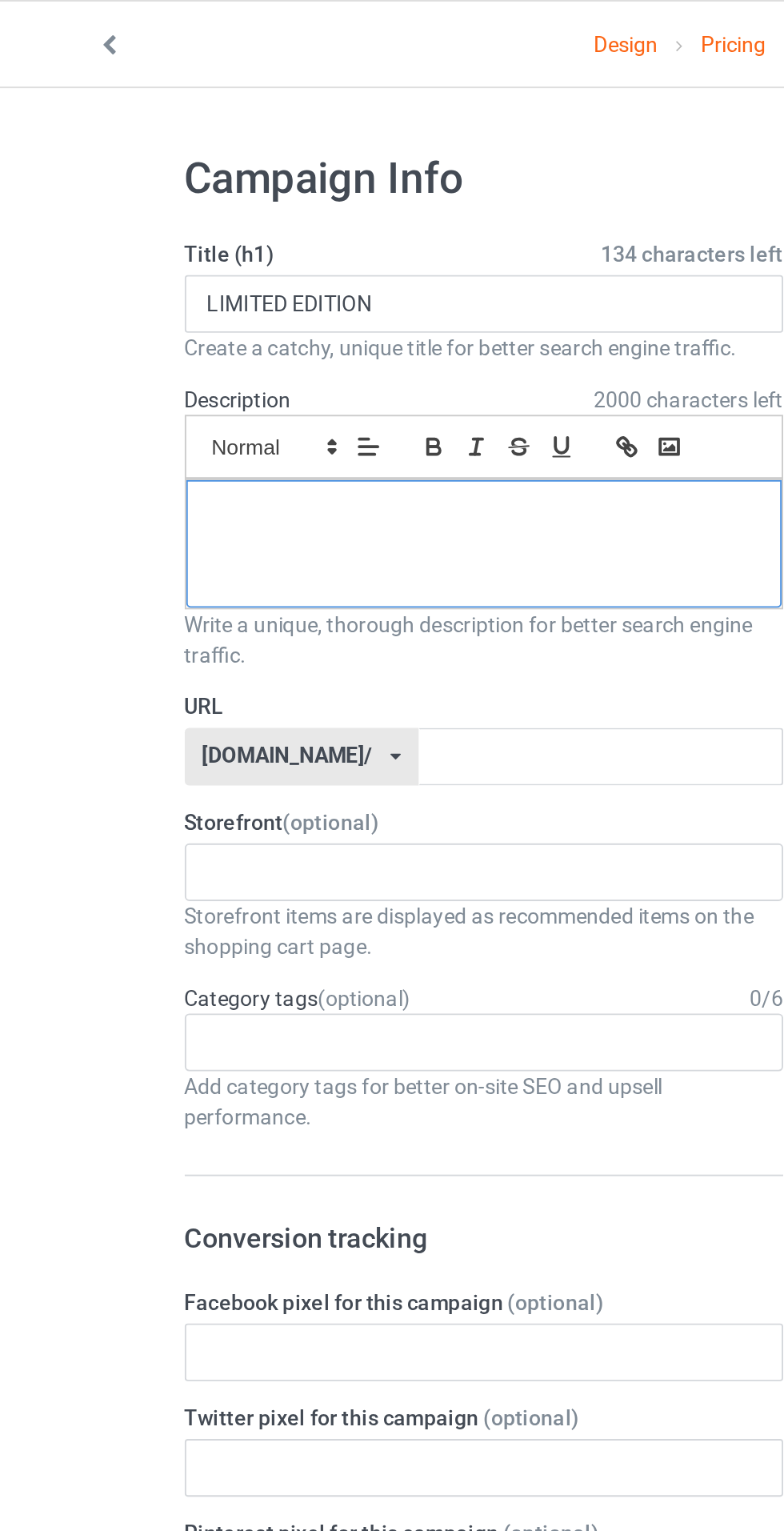
click at [161, 316] on div at bounding box center [261, 286] width 314 height 67
click at [245, 403] on input "text" at bounding box center [323, 398] width 192 height 31
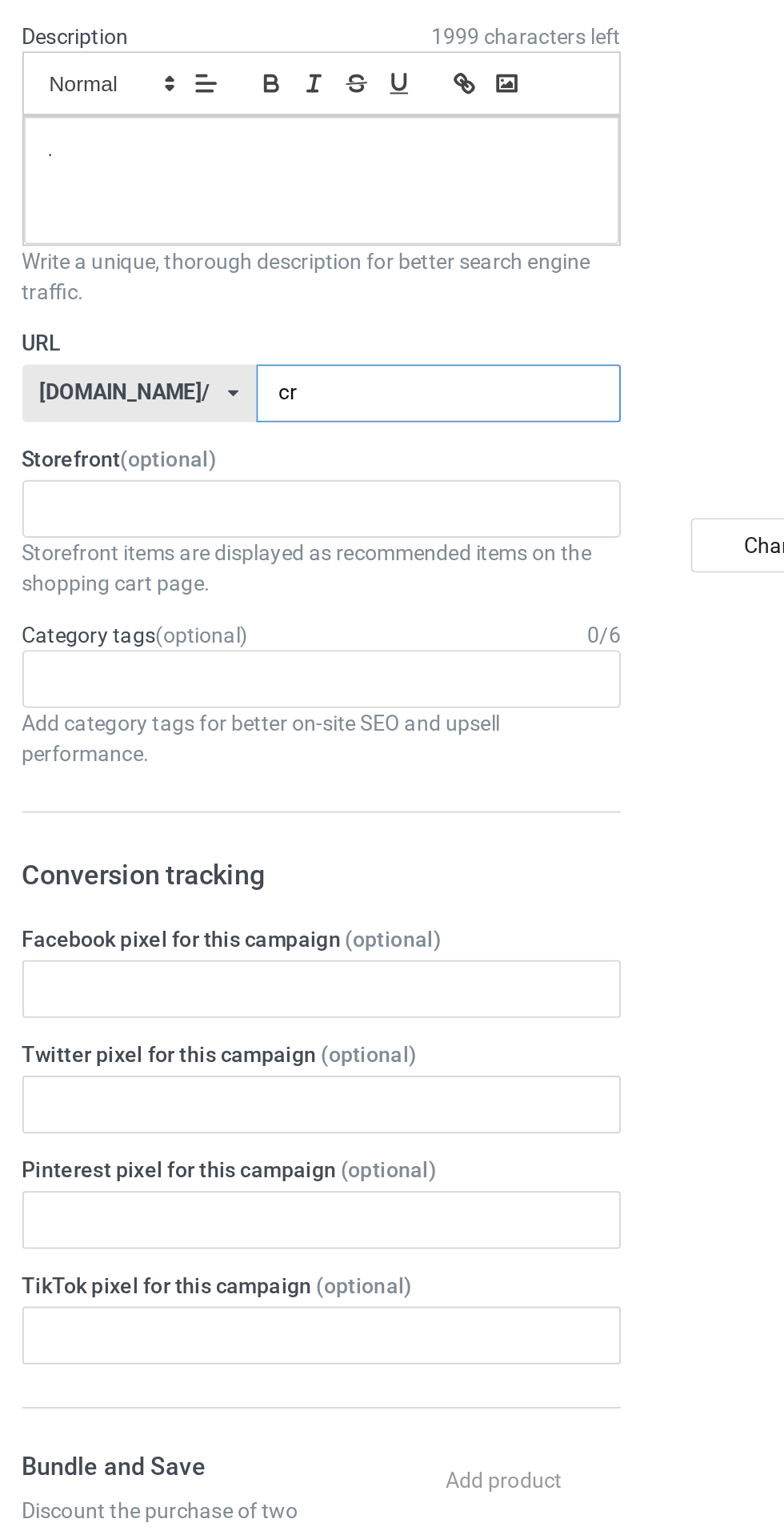
type input "crs"
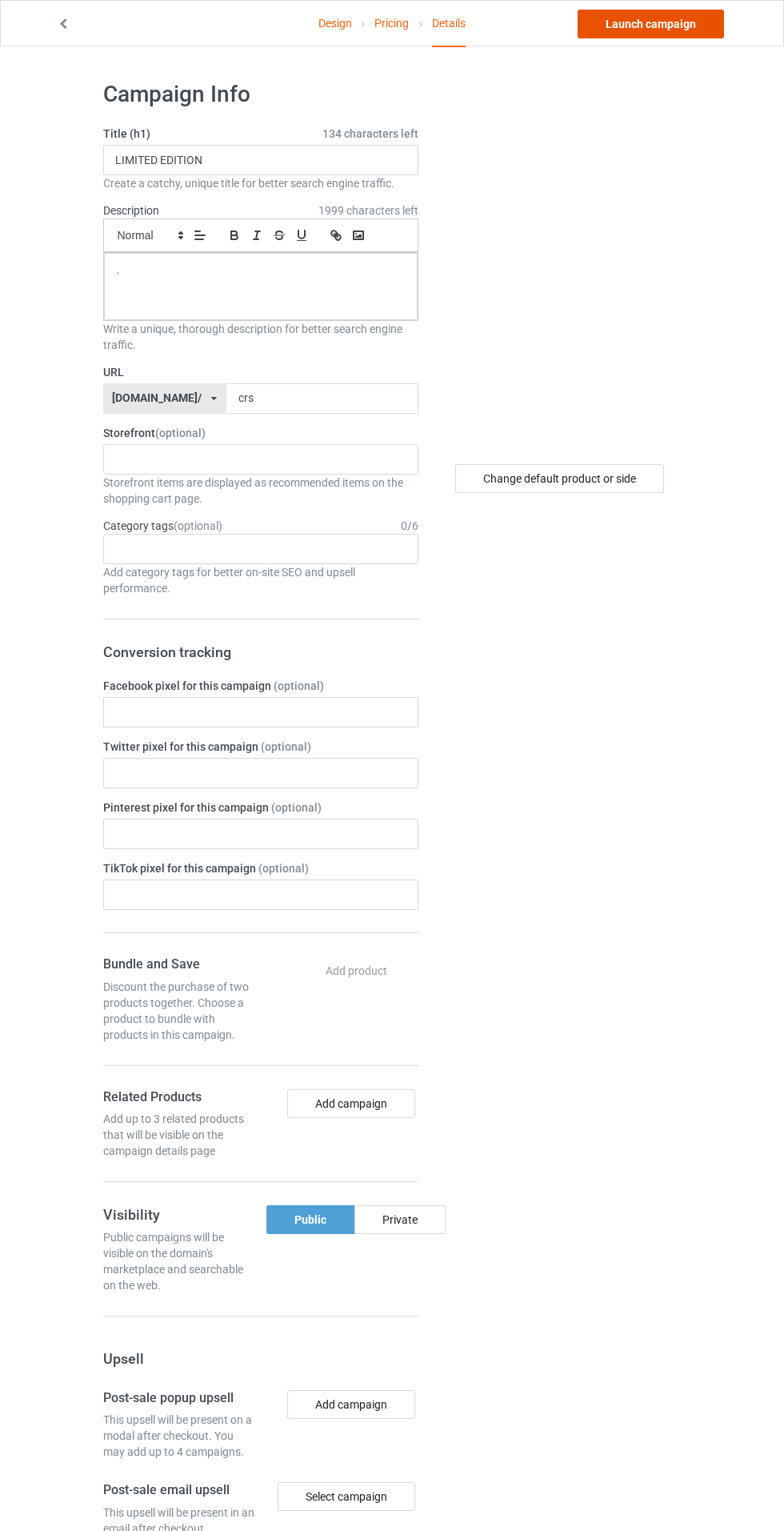
click at [605, 30] on link "Launch campaign" at bounding box center [651, 24] width 147 height 29
